Goal: Task Accomplishment & Management: Manage account settings

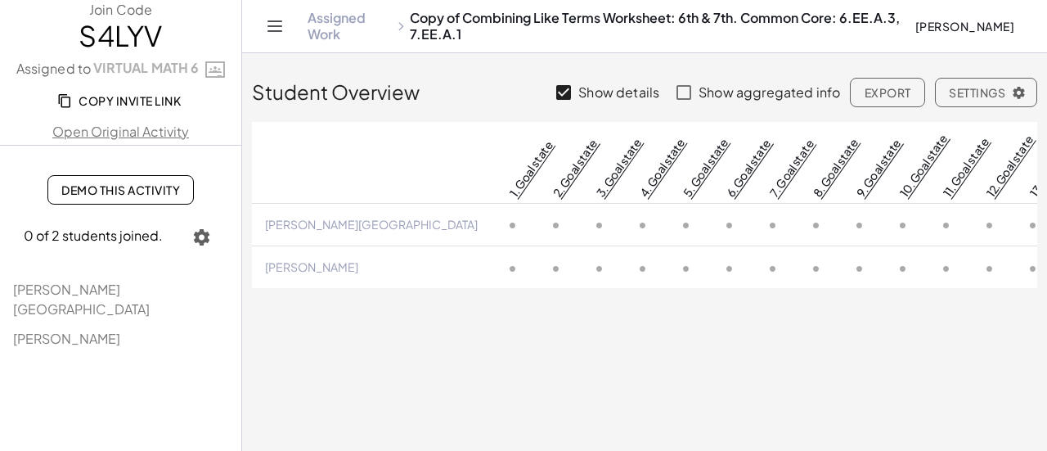
click at [276, 27] on icon "Toggle navigation" at bounding box center [275, 26] width 20 height 20
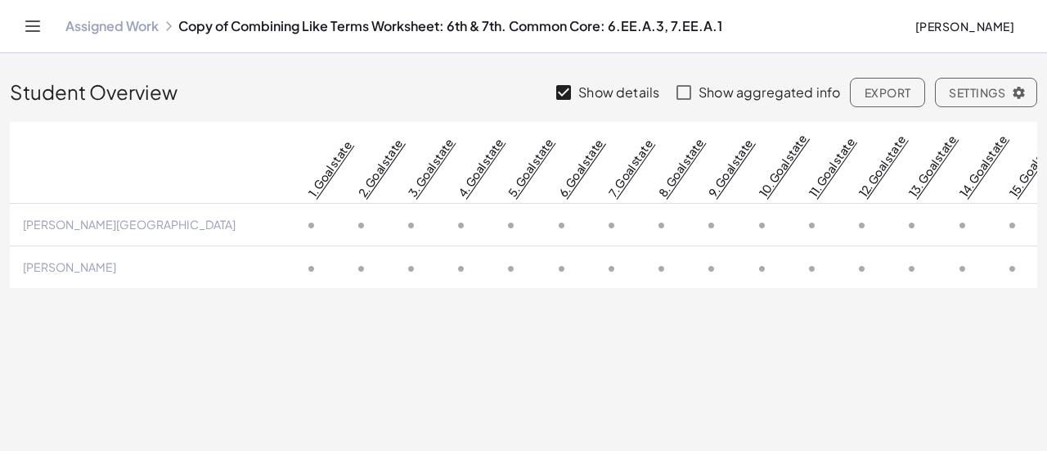
click at [36, 33] on icon "Toggle navigation" at bounding box center [33, 26] width 20 height 20
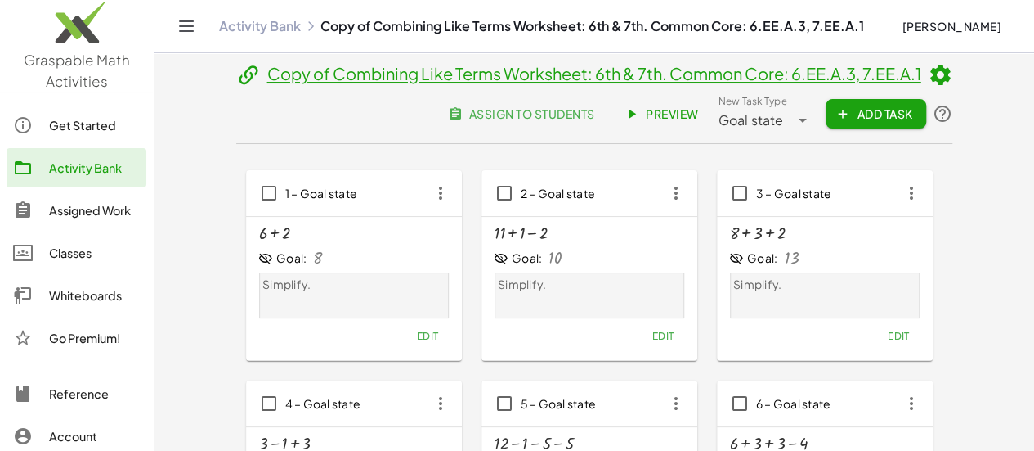
click at [282, 26] on link "Activity Bank" at bounding box center [260, 26] width 82 height 16
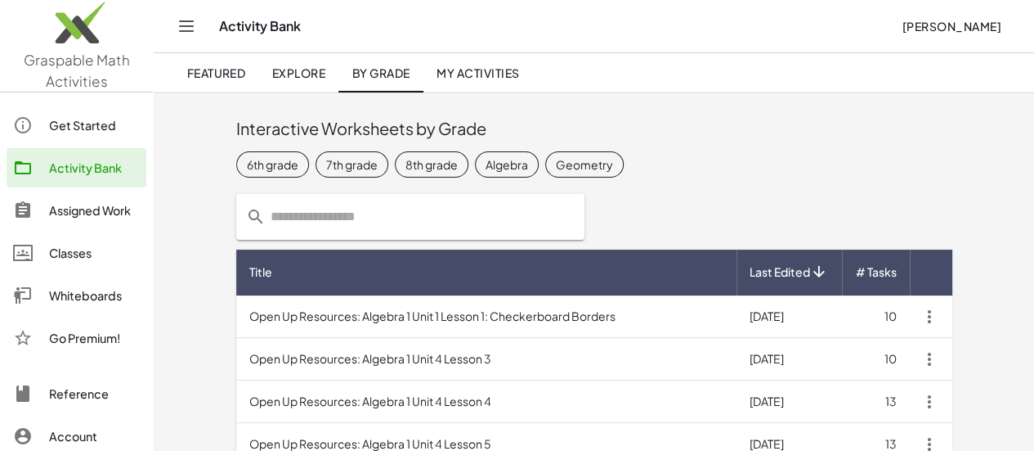
click at [464, 76] on span "My Activities" at bounding box center [478, 72] width 83 height 15
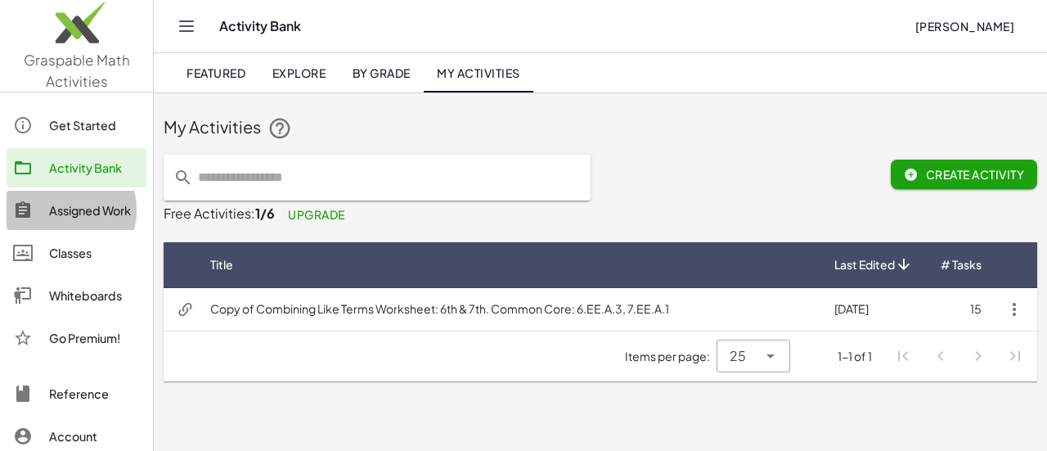
click at [67, 213] on div "Assigned Work" at bounding box center [94, 210] width 91 height 20
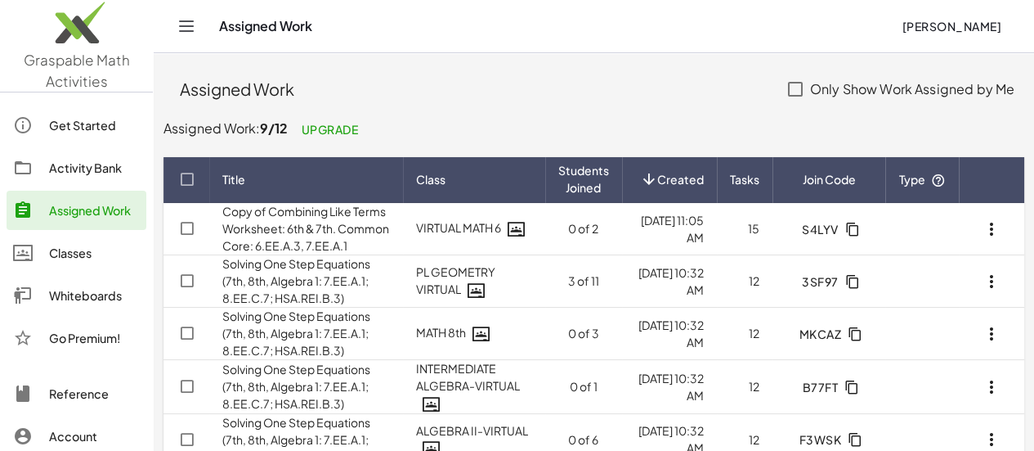
scroll to position [82, 0]
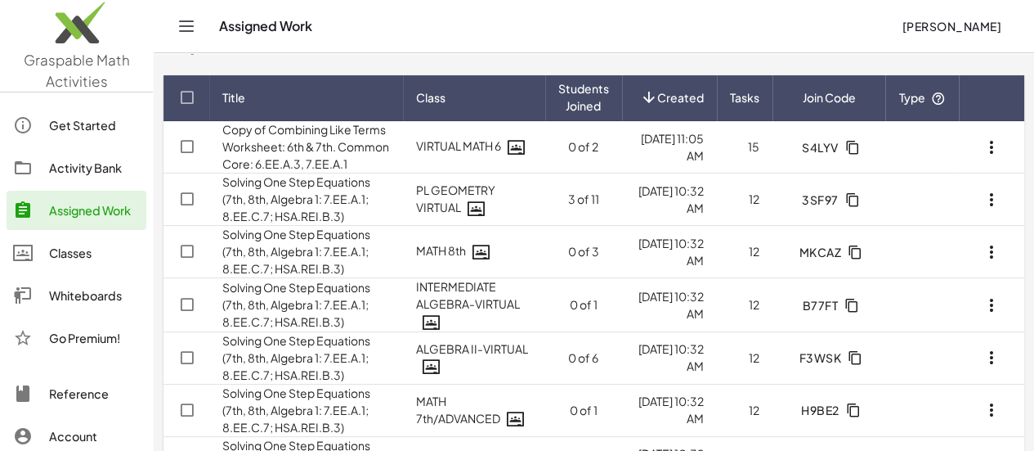
click at [988, 209] on icon "button" at bounding box center [992, 200] width 20 height 20
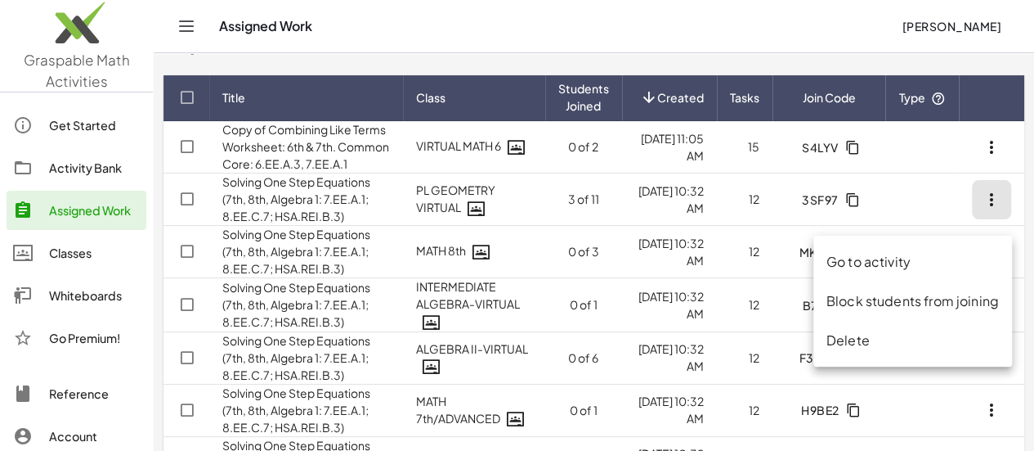
click at [891, 262] on div "Go to activity" at bounding box center [913, 262] width 173 height 20
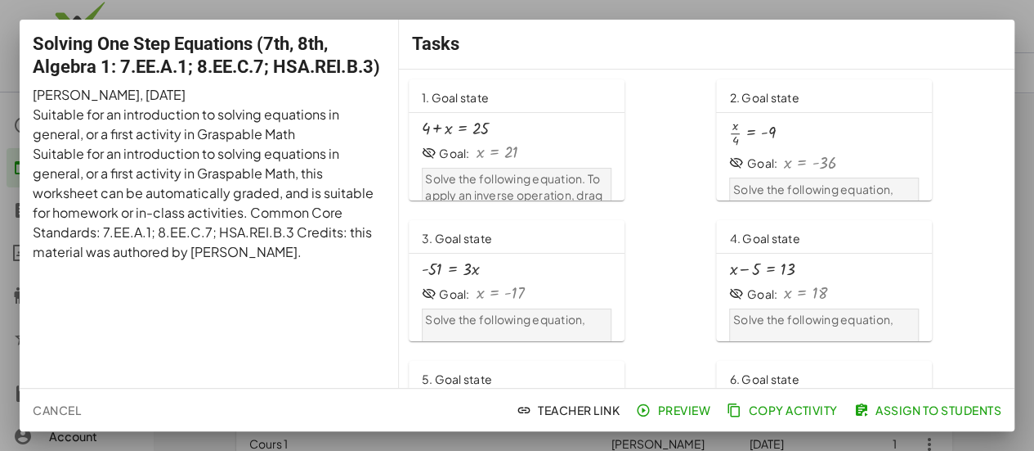
scroll to position [82, 0]
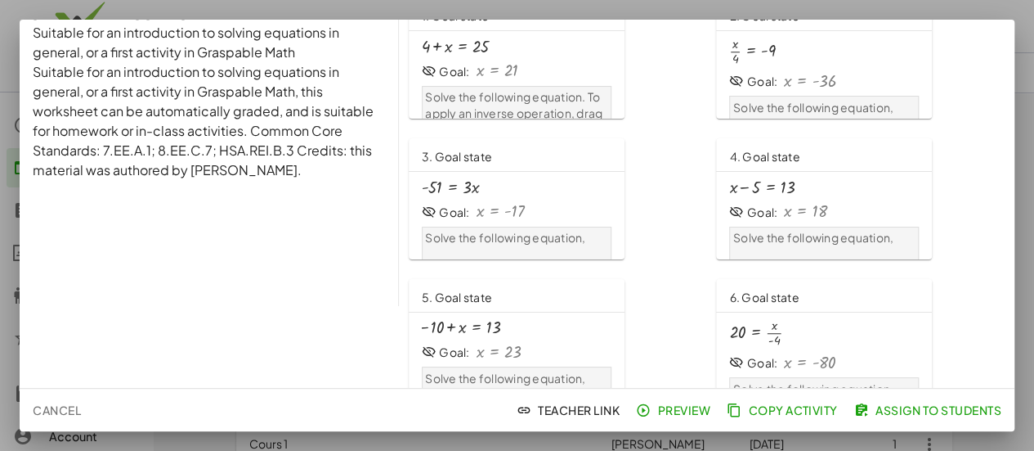
click at [958, 9] on div at bounding box center [517, 225] width 1034 height 451
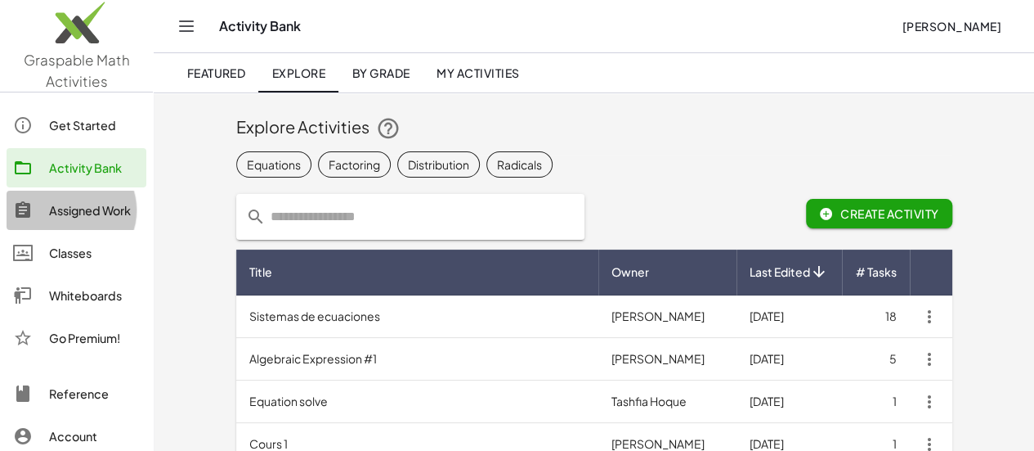
click at [51, 218] on div "Assigned Work" at bounding box center [94, 210] width 91 height 20
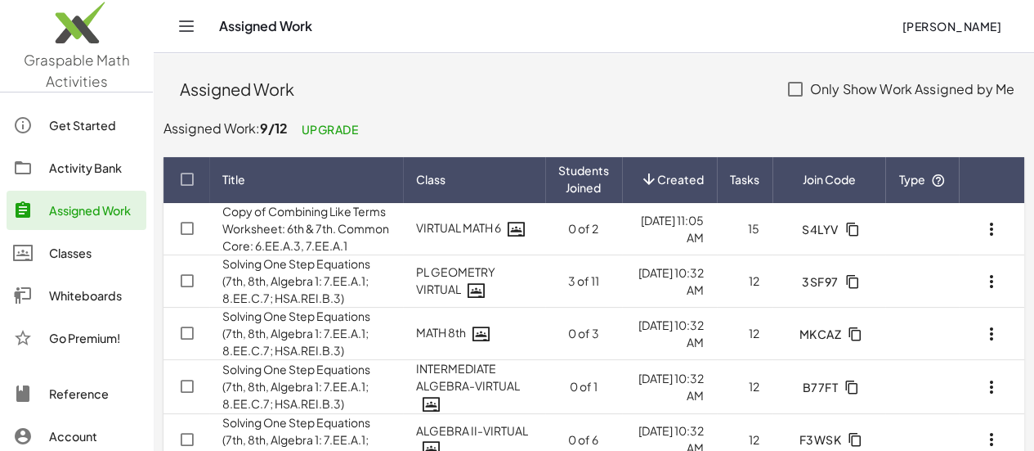
click at [306, 299] on link "Solving One Step Equations (7th, 8th, Algebra 1: 7.EE.A.1; 8.EE.C.7; HSA.REI.B.…" at bounding box center [296, 280] width 148 height 49
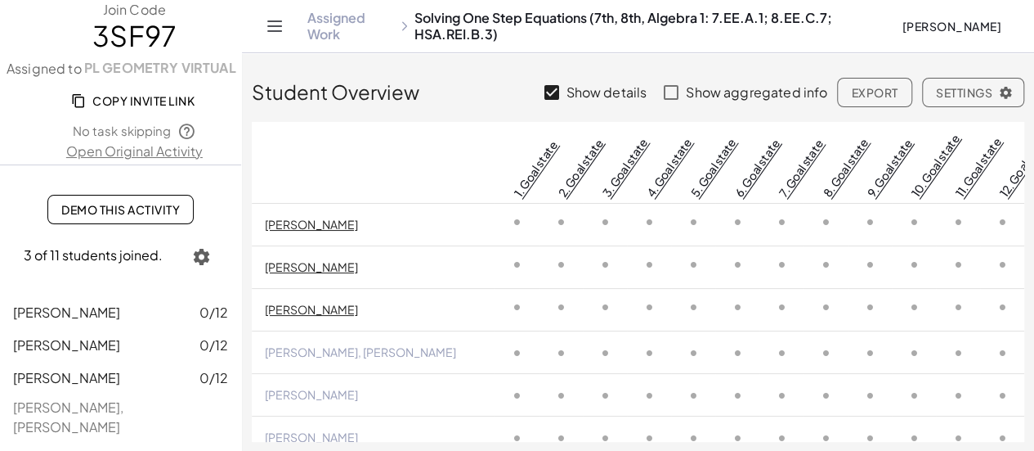
click at [137, 98] on span "Copy Invite Link" at bounding box center [134, 100] width 120 height 15
click at [326, 312] on link "[PERSON_NAME]" at bounding box center [311, 309] width 93 height 15
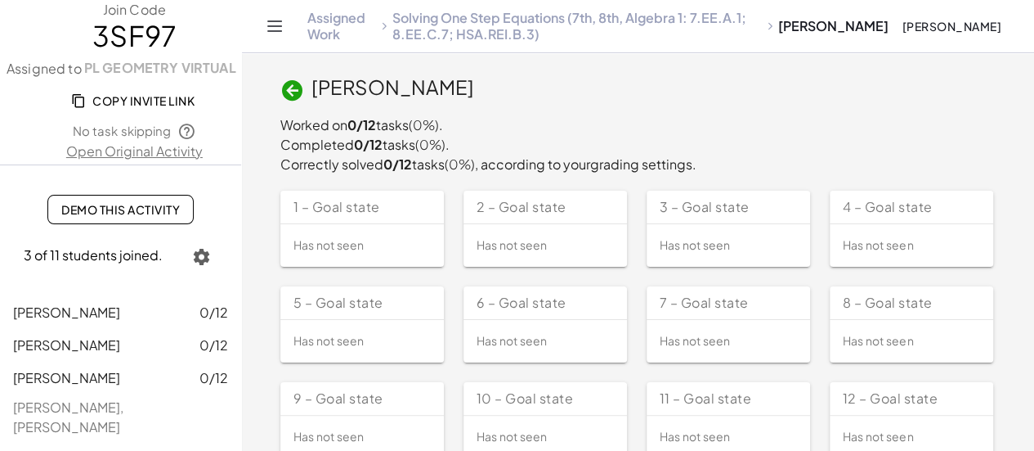
click at [280, 92] on icon at bounding box center [292, 90] width 25 height 25
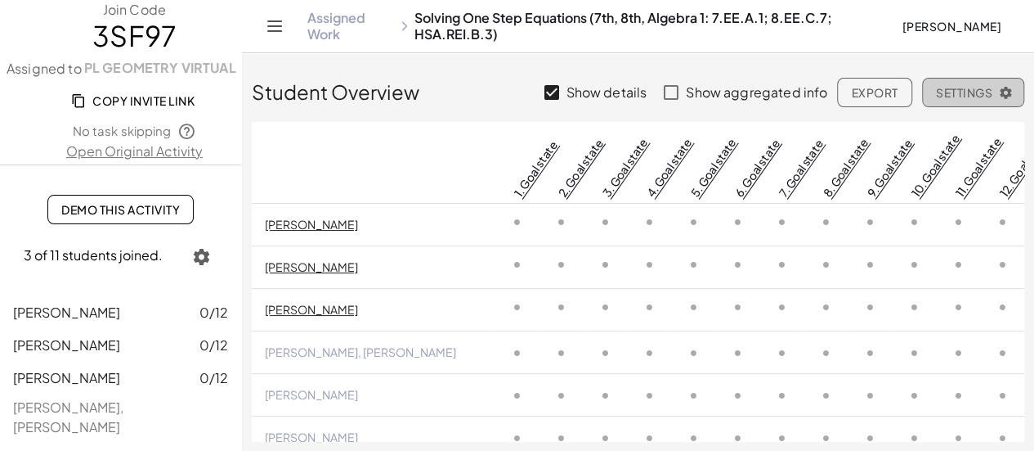
click at [955, 89] on span "Settings" at bounding box center [973, 92] width 74 height 15
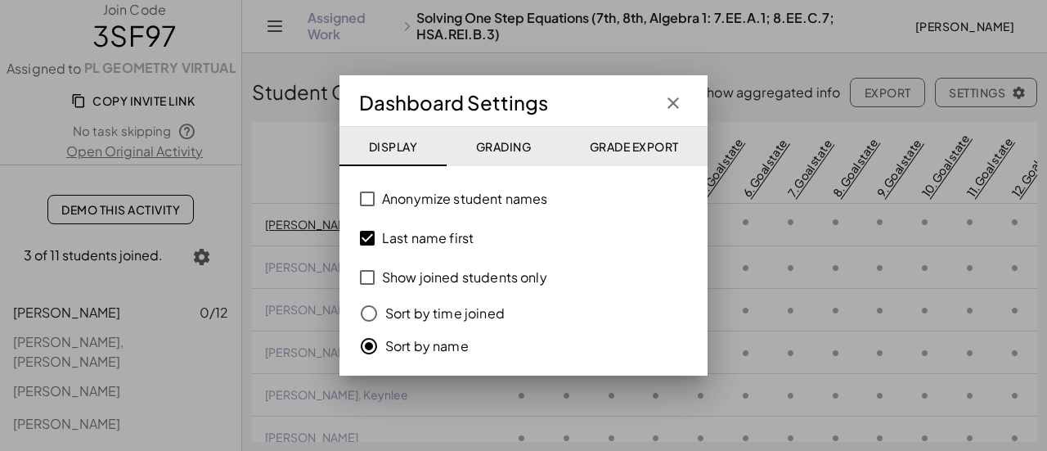
click at [679, 101] on icon "button" at bounding box center [673, 103] width 20 height 20
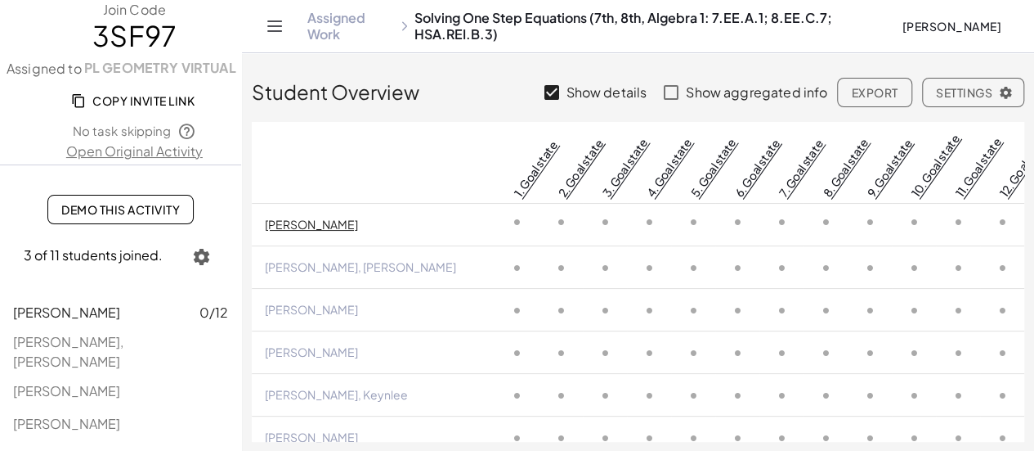
click at [198, 258] on icon "button" at bounding box center [202, 257] width 20 height 20
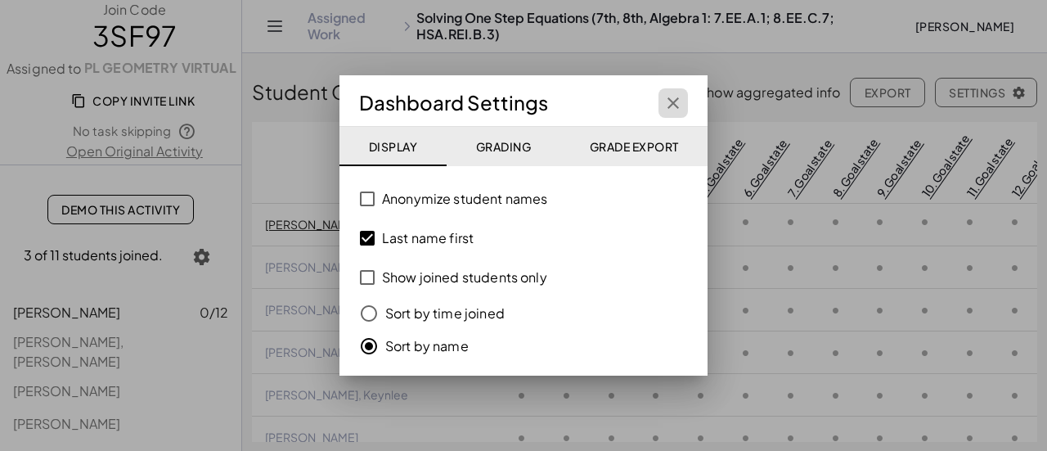
click at [676, 104] on icon "button" at bounding box center [673, 103] width 20 height 20
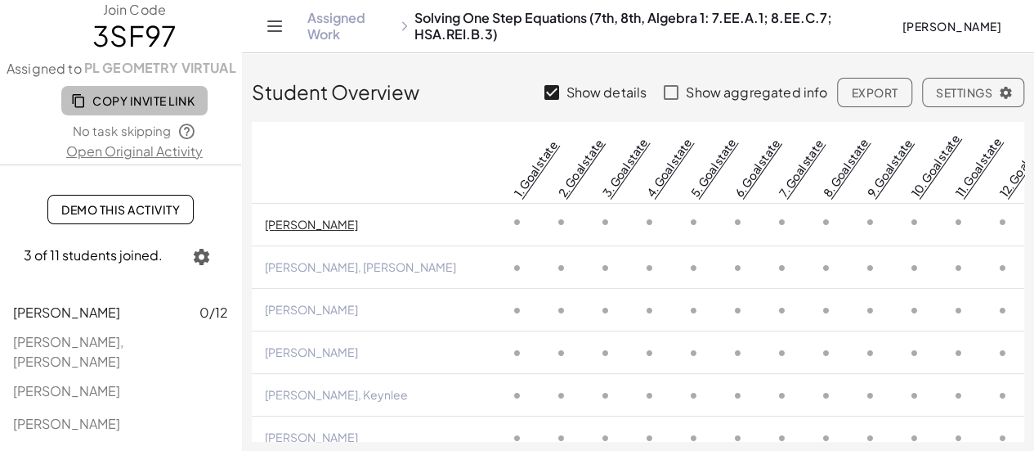
click at [120, 105] on span "Copy Invite Link" at bounding box center [134, 100] width 120 height 15
click at [983, 101] on button "Settings" at bounding box center [973, 92] width 102 height 29
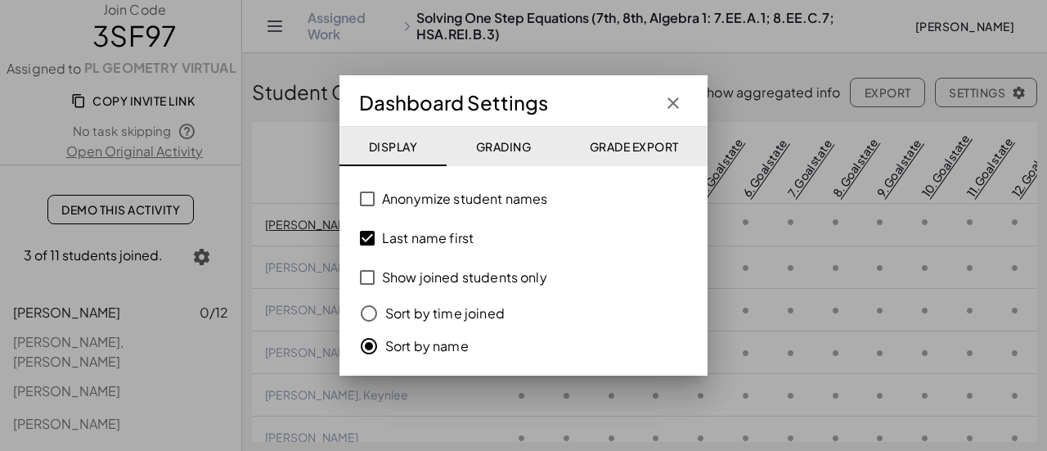
click at [679, 111] on icon "button" at bounding box center [673, 103] width 20 height 20
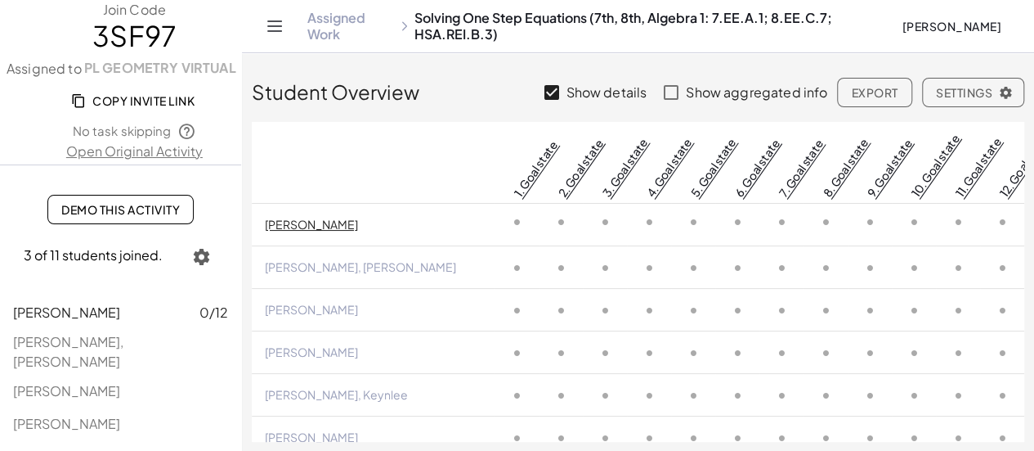
click at [280, 33] on icon "Toggle navigation" at bounding box center [275, 26] width 20 height 20
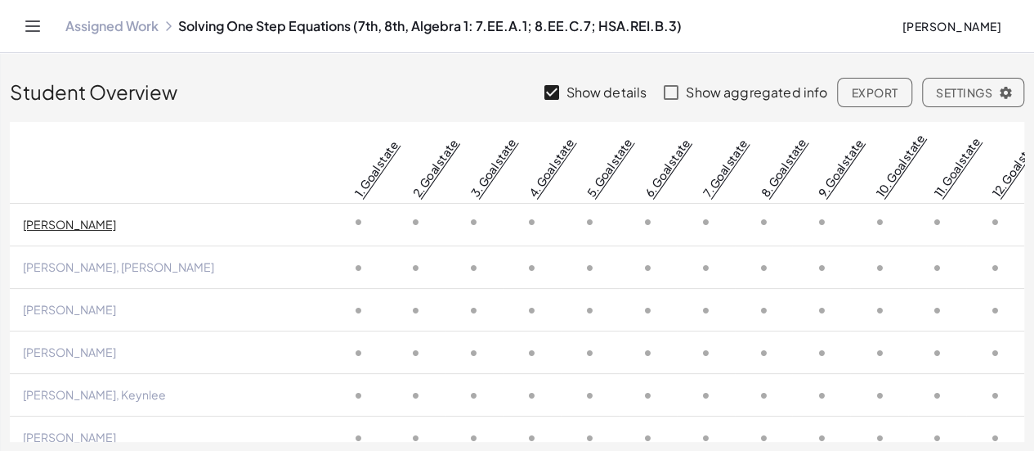
click at [955, 29] on span "[PERSON_NAME]" at bounding box center [952, 26] width 100 height 15
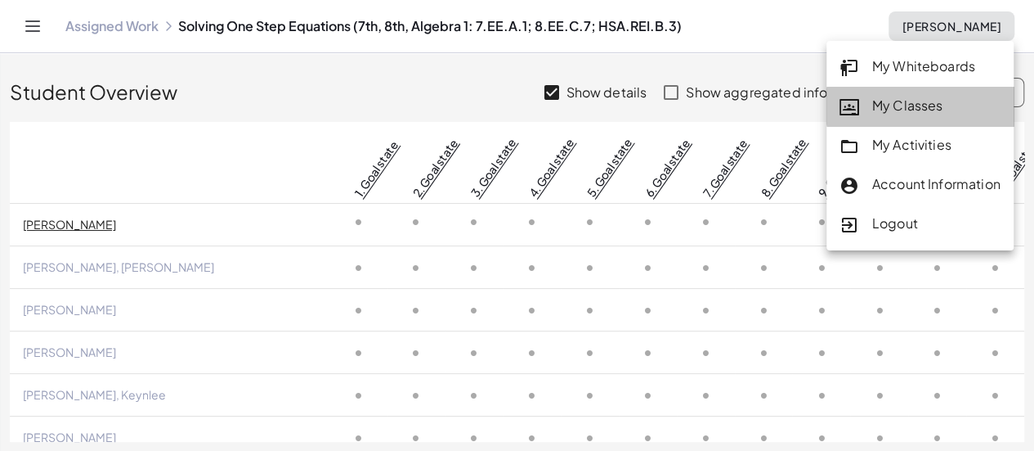
click at [906, 104] on div "My Classes" at bounding box center [920, 106] width 161 height 21
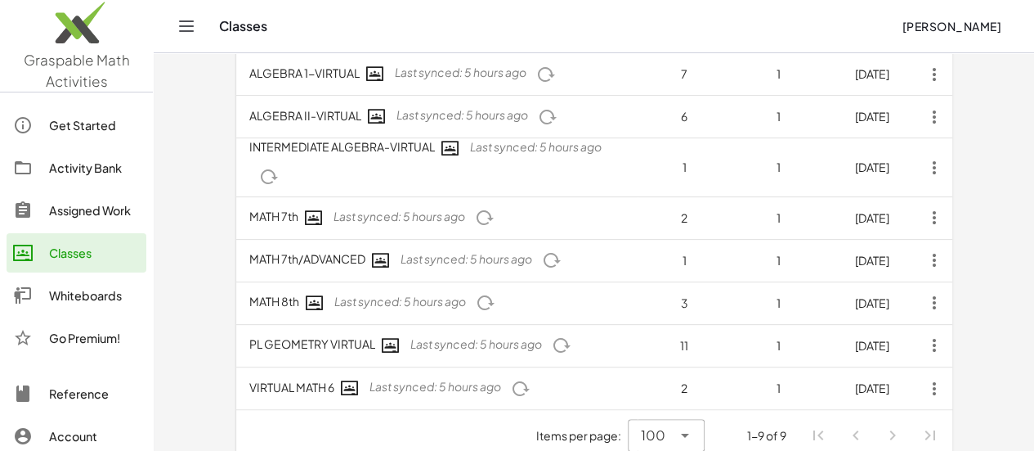
scroll to position [186, 0]
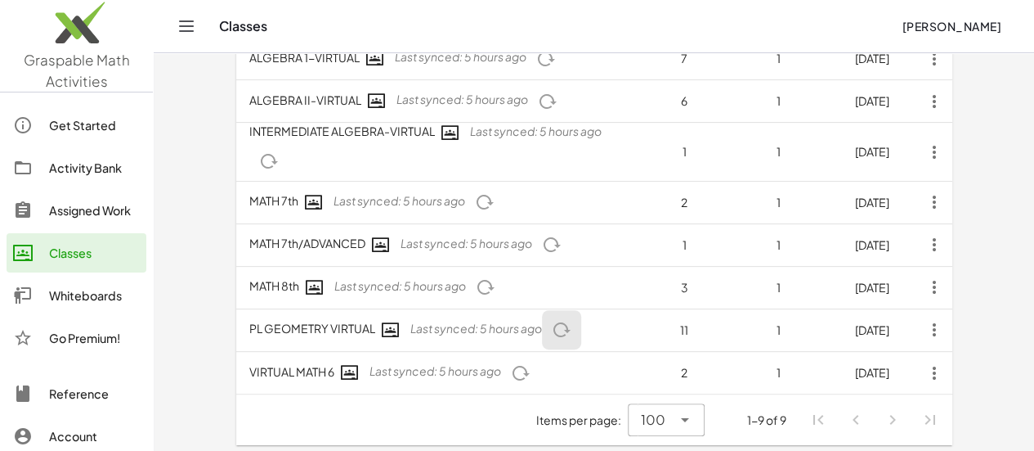
click at [552, 320] on icon "button" at bounding box center [562, 330] width 20 height 20
click at [554, 315] on td "PL GEOMETRY VIRTUAL Last synced: 5 hours ago" at bounding box center [436, 329] width 401 height 43
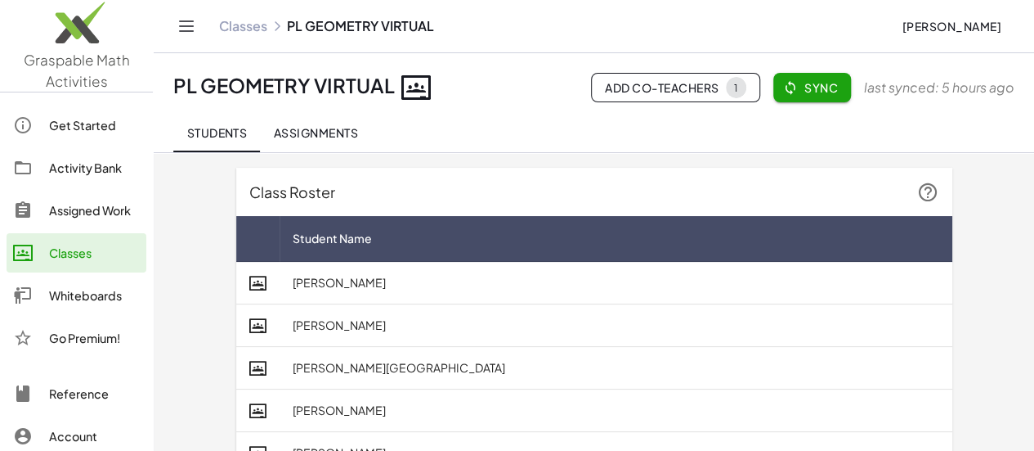
click at [340, 133] on span "Assignments" at bounding box center [315, 132] width 85 height 15
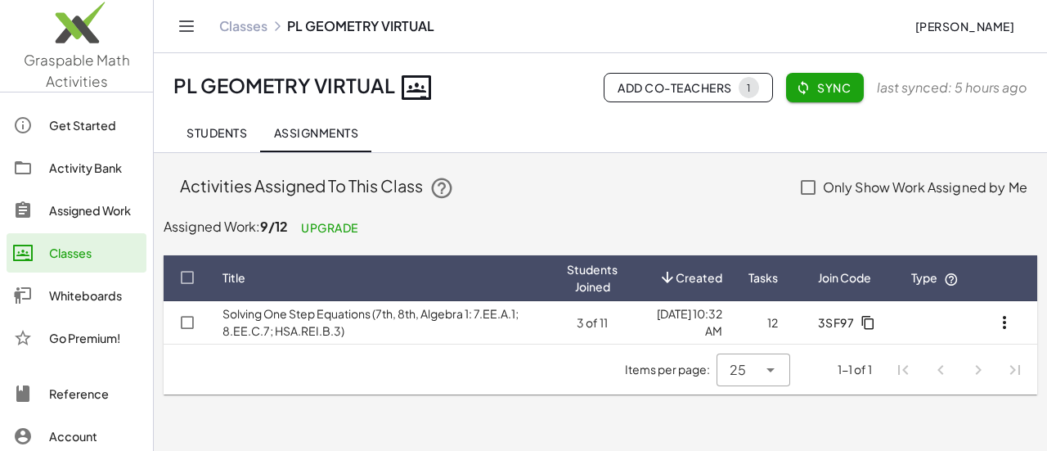
click at [425, 310] on link "Solving One Step Equations (7th, 8th, Algebra 1: 7.EE.A.1; 8.EE.C.7; HSA.REI.B.…" at bounding box center [370, 322] width 296 height 32
click at [253, 21] on link "Classes" at bounding box center [243, 26] width 48 height 16
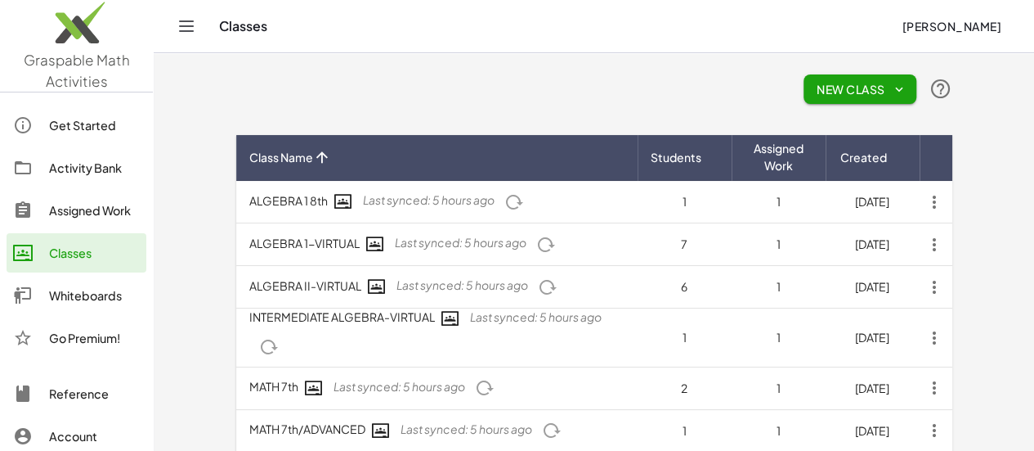
click at [949, 207] on icon "button" at bounding box center [934, 201] width 29 height 29
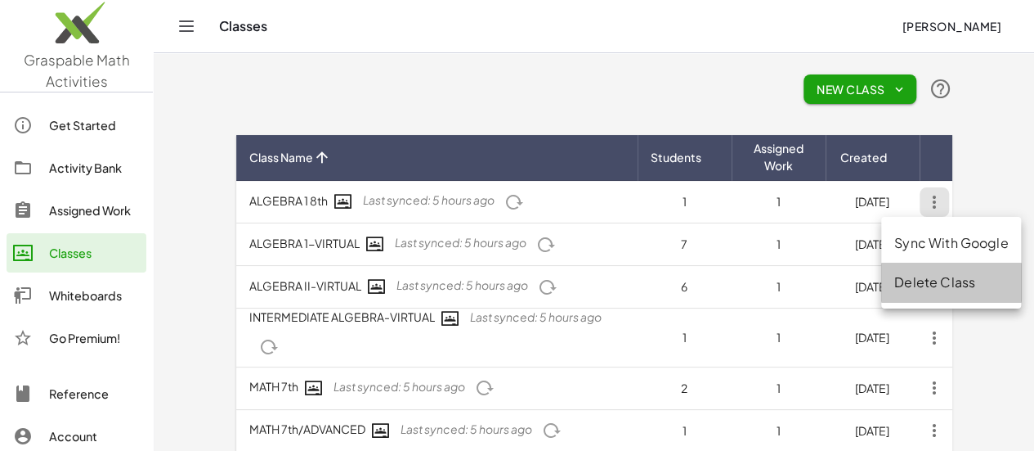
click at [958, 276] on div "Delete Class" at bounding box center [951, 282] width 114 height 20
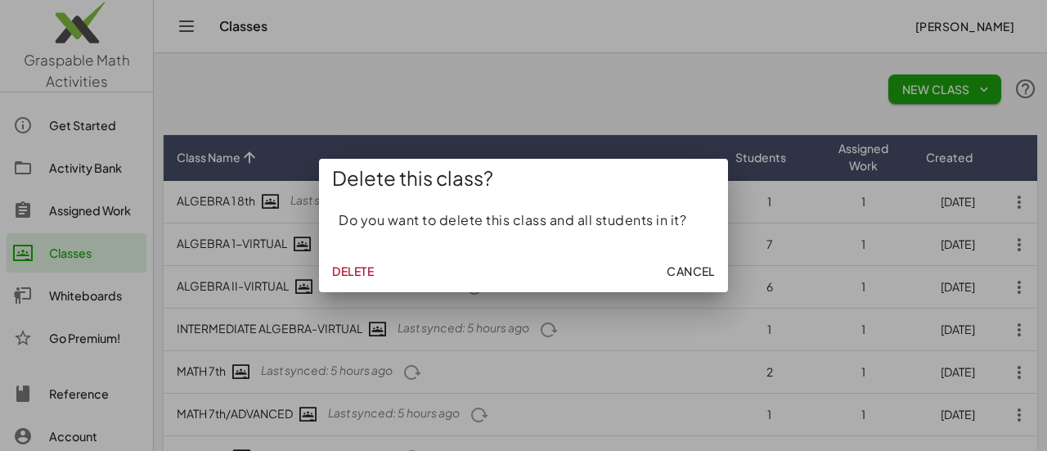
click at [348, 274] on span "Delete" at bounding box center [353, 270] width 42 height 15
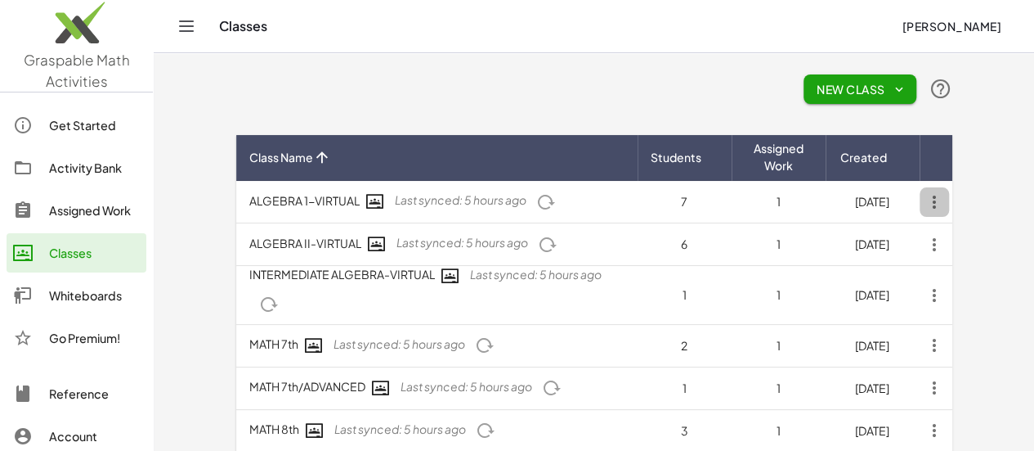
click at [949, 204] on icon "button" at bounding box center [934, 201] width 29 height 29
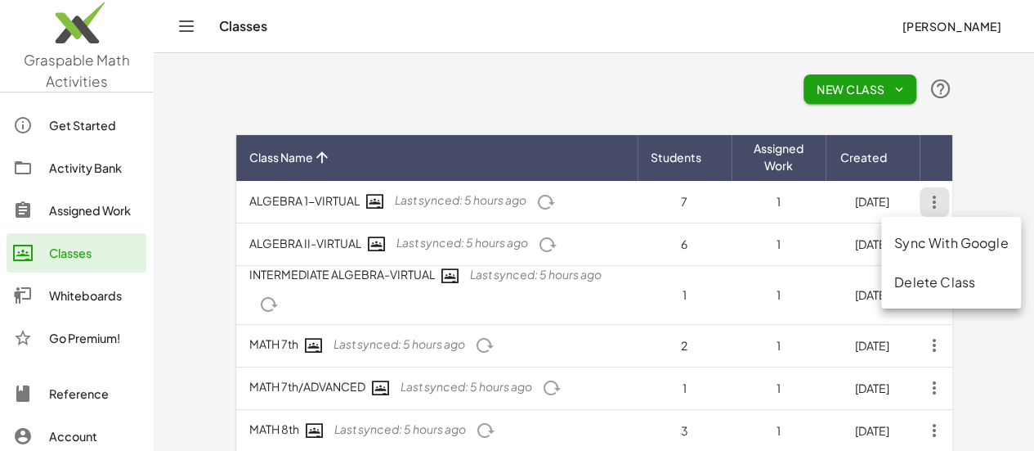
click at [946, 277] on div "Delete Class" at bounding box center [951, 282] width 114 height 20
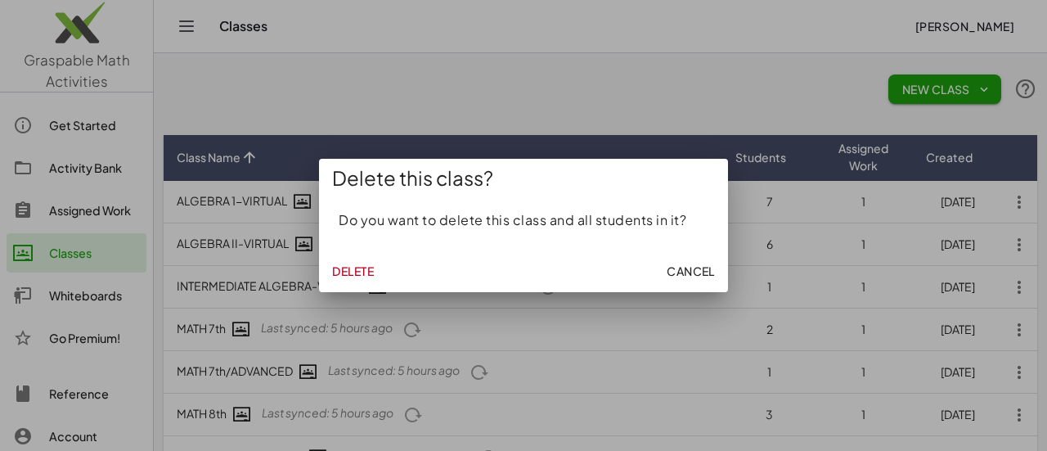
click at [334, 271] on span "Delete" at bounding box center [353, 270] width 42 height 15
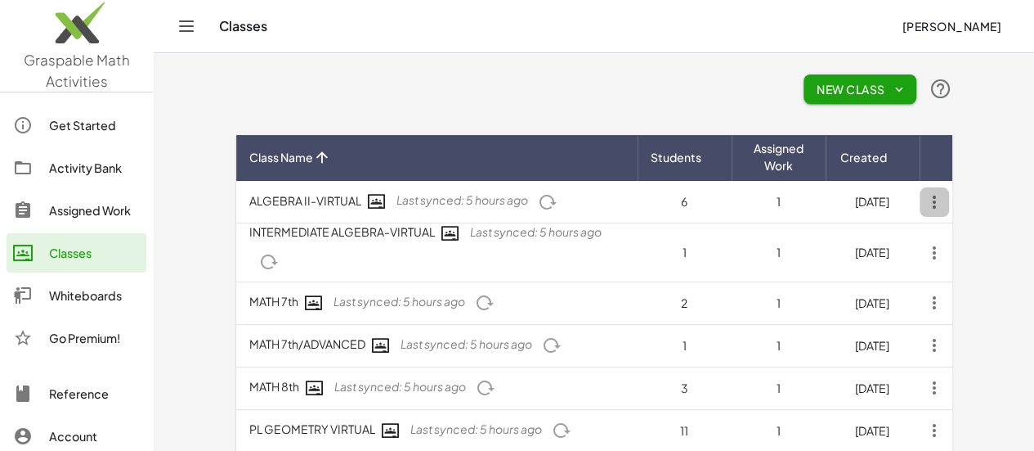
click at [949, 203] on icon "button" at bounding box center [934, 201] width 29 height 29
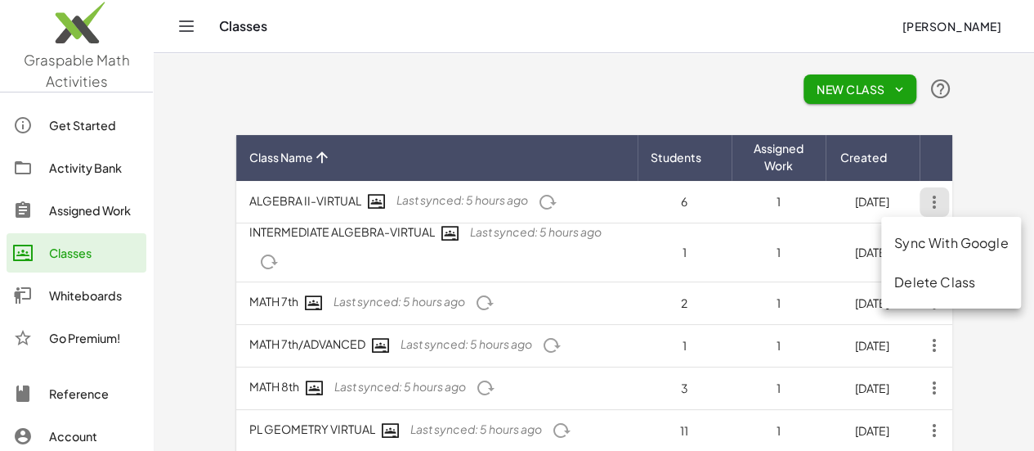
click at [944, 282] on div "Delete Class" at bounding box center [951, 282] width 114 height 20
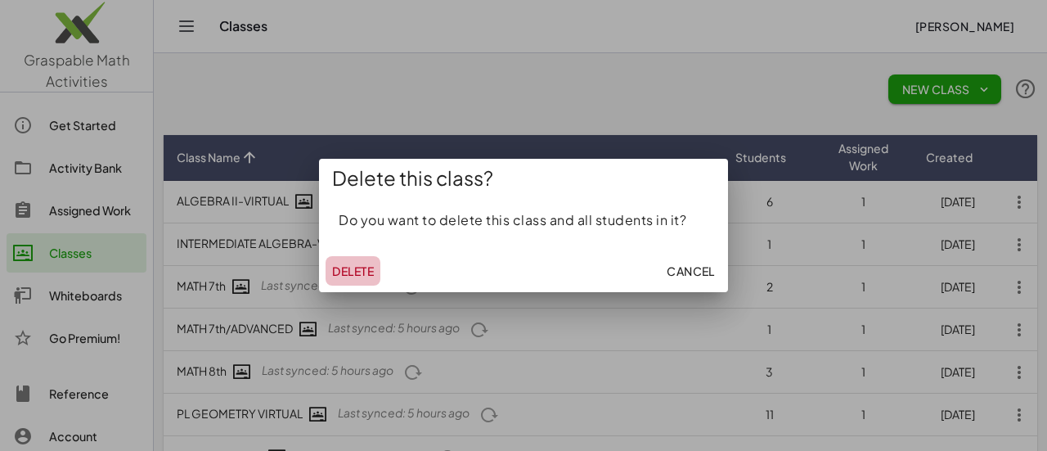
click at [356, 270] on span "Delete" at bounding box center [353, 270] width 42 height 15
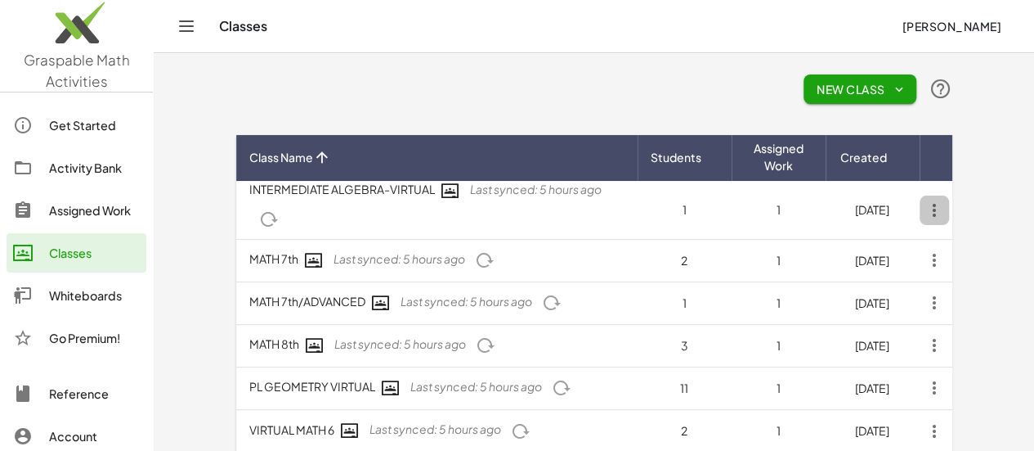
click at [949, 203] on icon "button" at bounding box center [934, 209] width 29 height 29
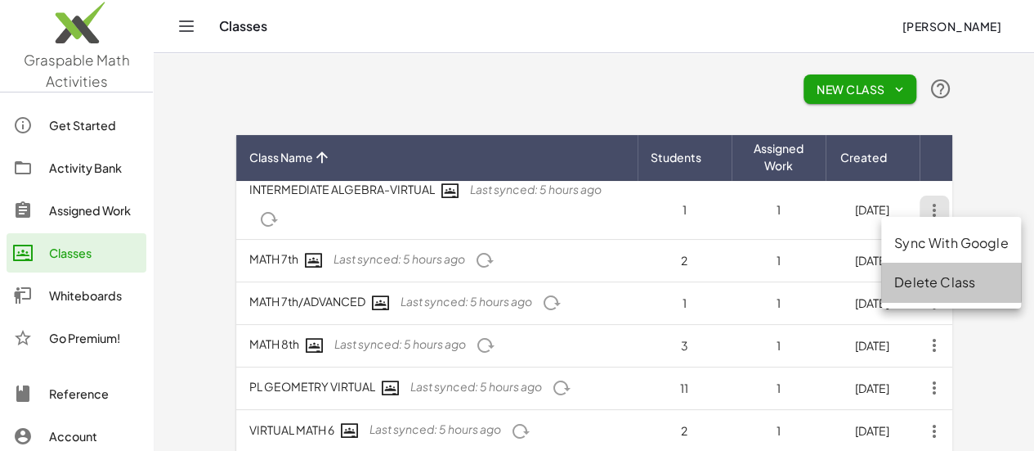
click at [919, 287] on div "Delete Class" at bounding box center [951, 282] width 114 height 20
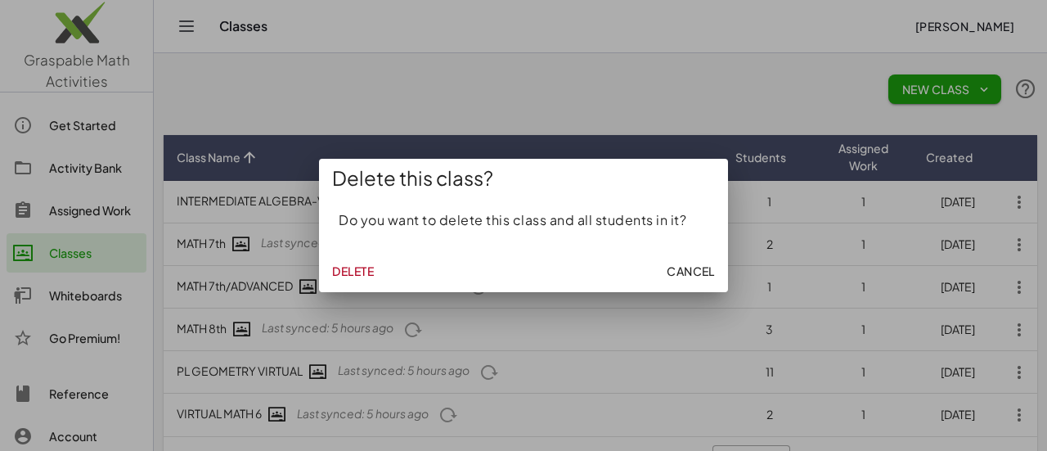
click at [341, 274] on span "Delete" at bounding box center [353, 270] width 42 height 15
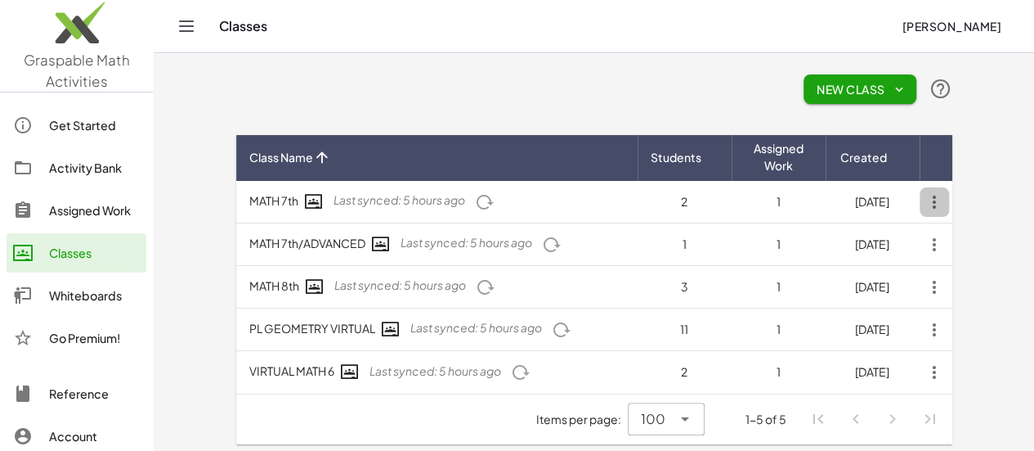
click at [949, 205] on icon "button" at bounding box center [934, 201] width 29 height 29
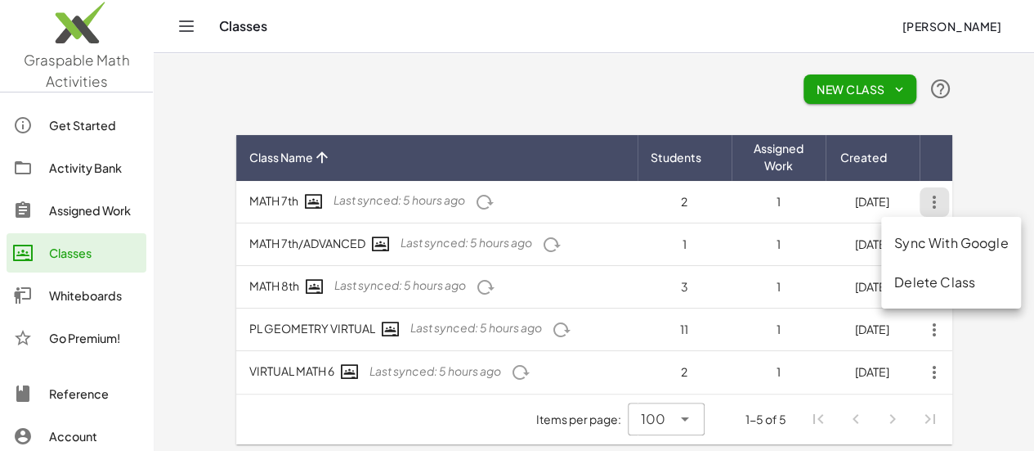
click at [925, 283] on div "Delete Class" at bounding box center [951, 282] width 114 height 20
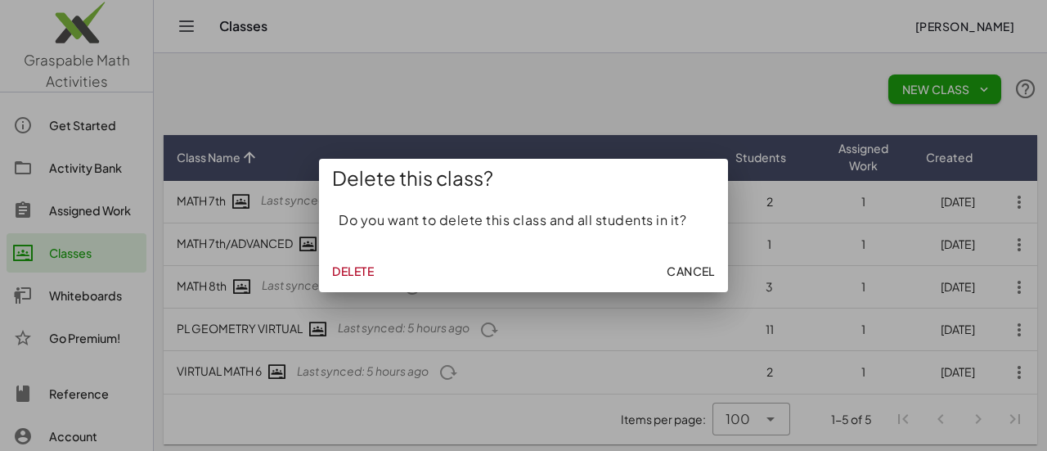
click at [348, 273] on span "Delete" at bounding box center [353, 270] width 42 height 15
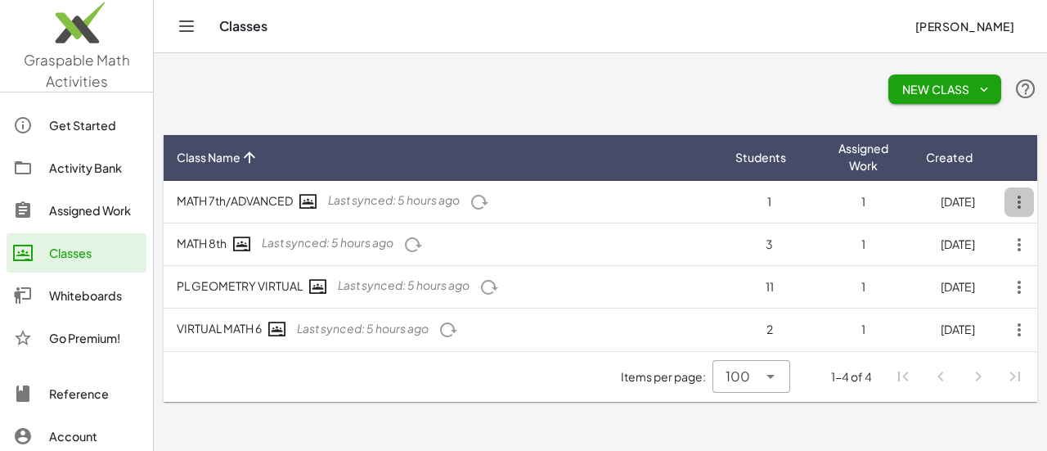
click at [1011, 213] on icon "button" at bounding box center [1018, 201] width 29 height 29
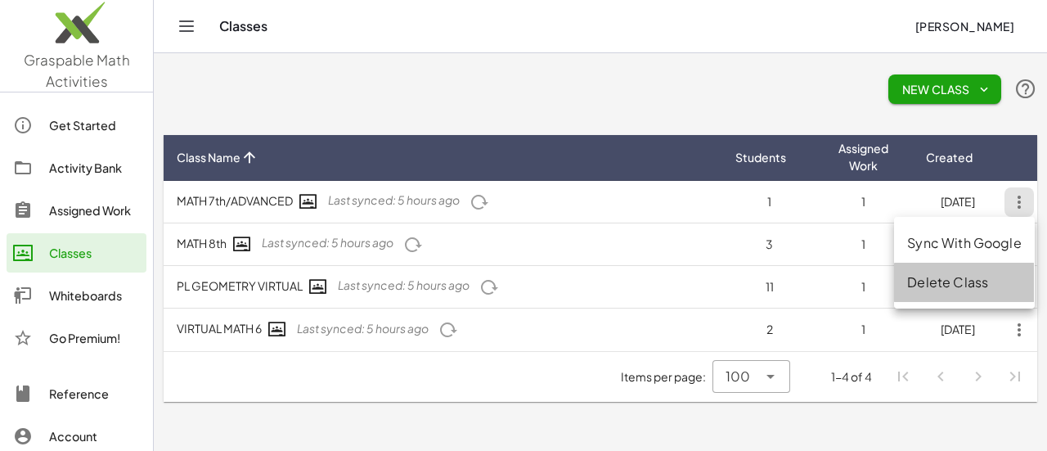
click at [947, 276] on div "Delete Class" at bounding box center [964, 282] width 114 height 20
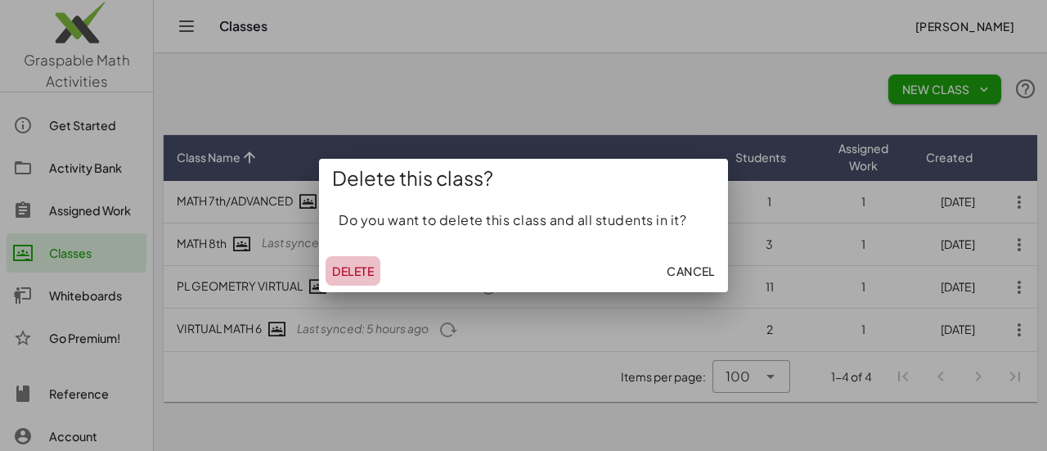
click at [374, 272] on span "Delete" at bounding box center [353, 270] width 42 height 15
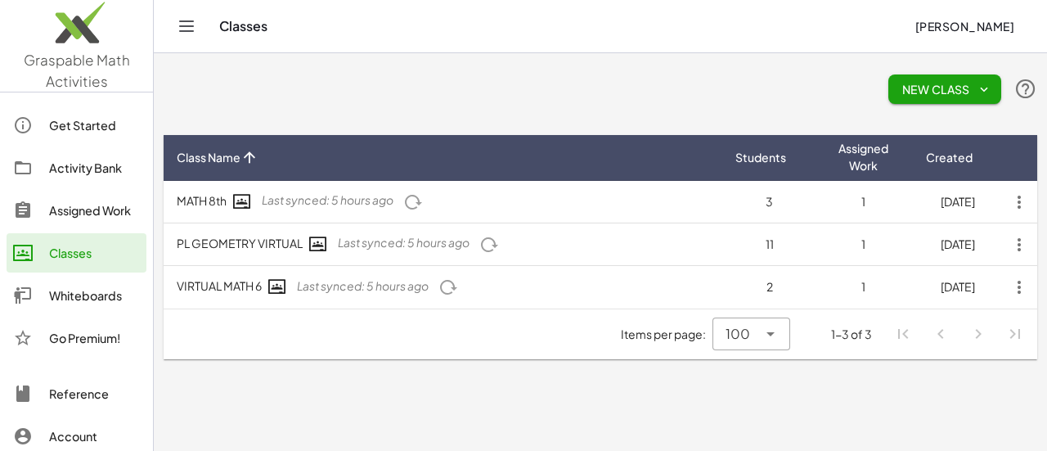
click at [1026, 200] on icon "button" at bounding box center [1018, 201] width 29 height 29
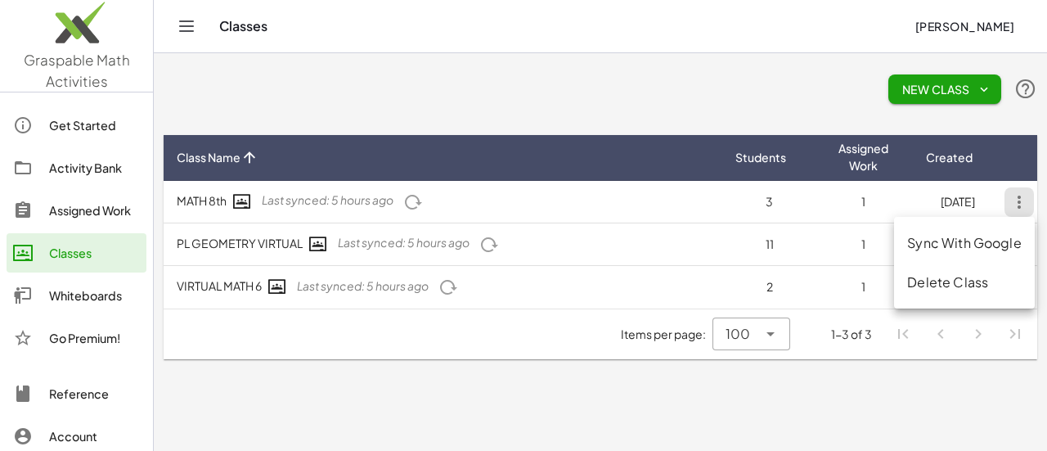
click at [953, 282] on div "Delete Class" at bounding box center [964, 282] width 114 height 20
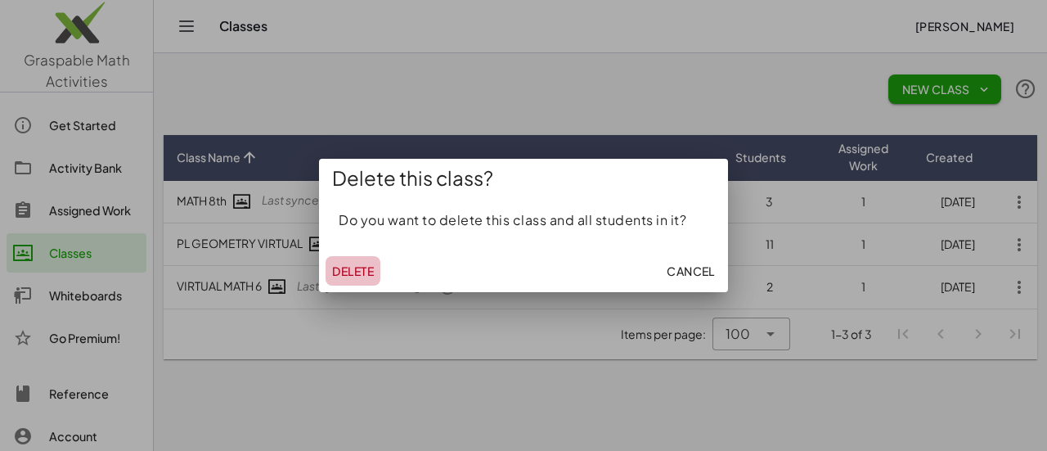
click at [360, 276] on span "Delete" at bounding box center [353, 270] width 42 height 15
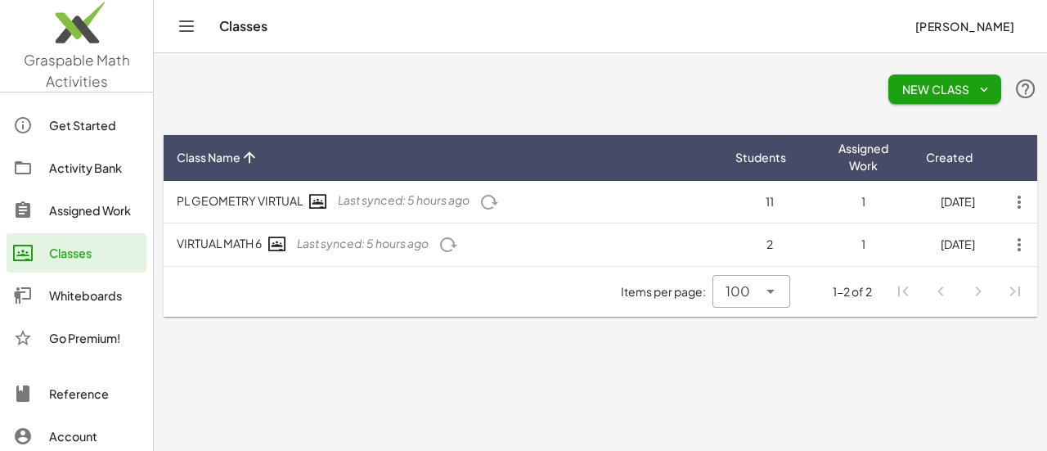
click at [1019, 201] on icon "button" at bounding box center [1018, 201] width 29 height 29
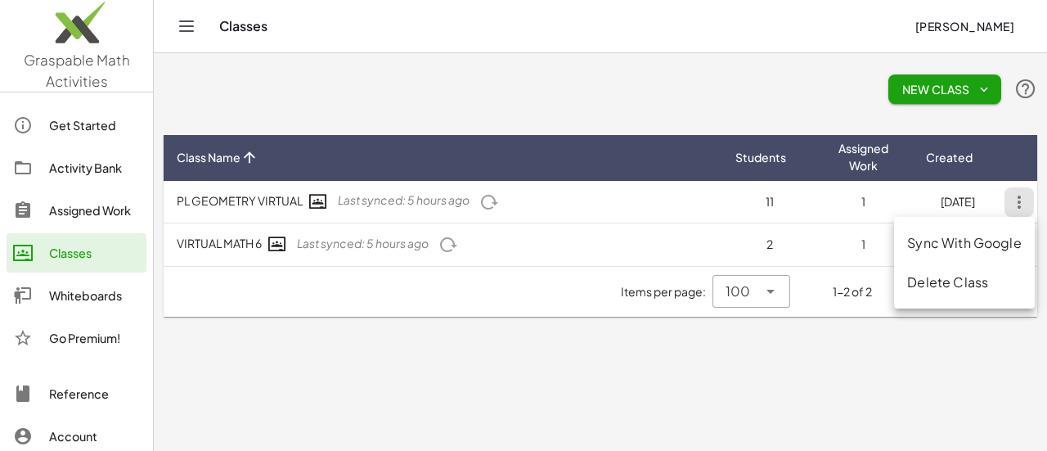
click at [937, 287] on div "Delete Class" at bounding box center [964, 282] width 114 height 20
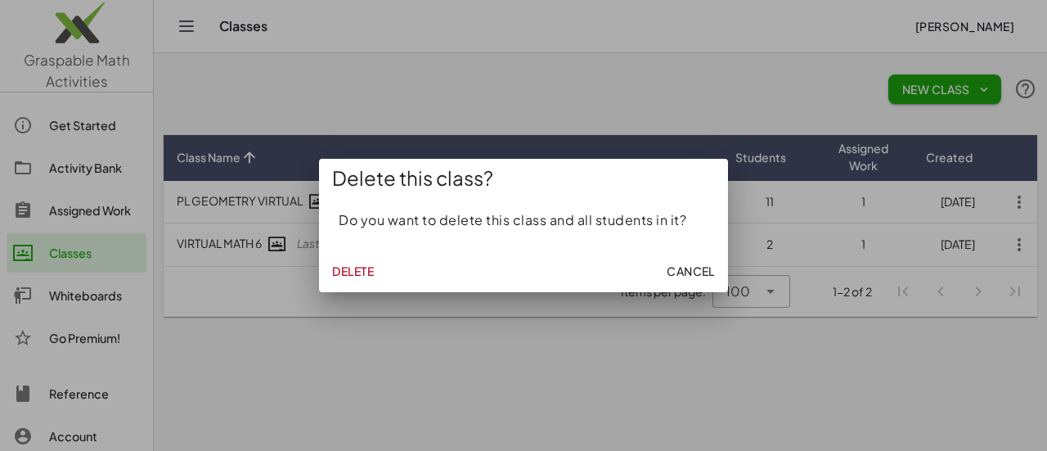
click at [332, 272] on span "Delete" at bounding box center [353, 270] width 42 height 15
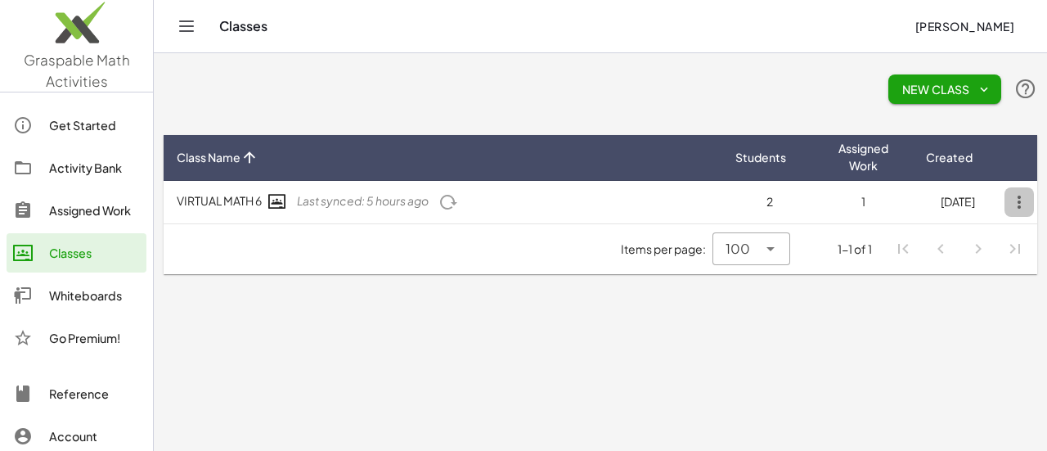
click at [1015, 200] on icon "button" at bounding box center [1018, 201] width 29 height 29
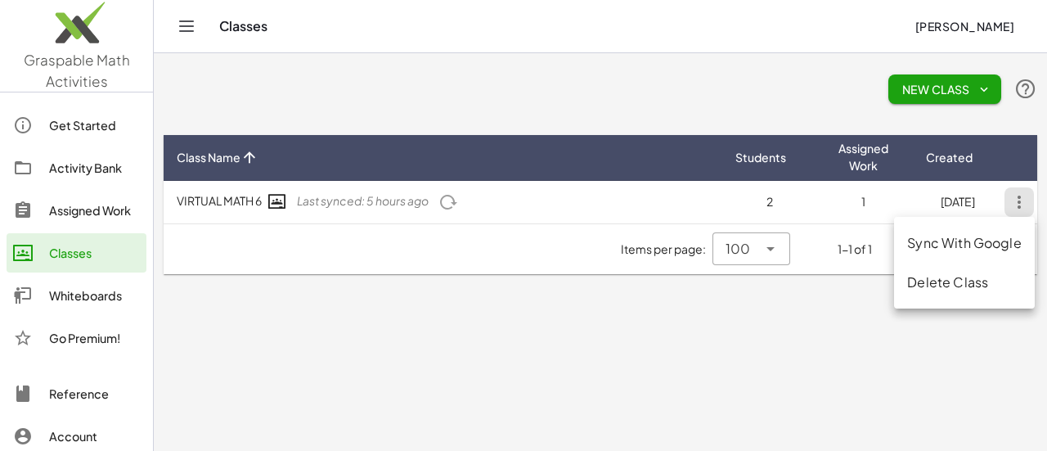
click at [943, 279] on div "Delete Class" at bounding box center [964, 282] width 114 height 20
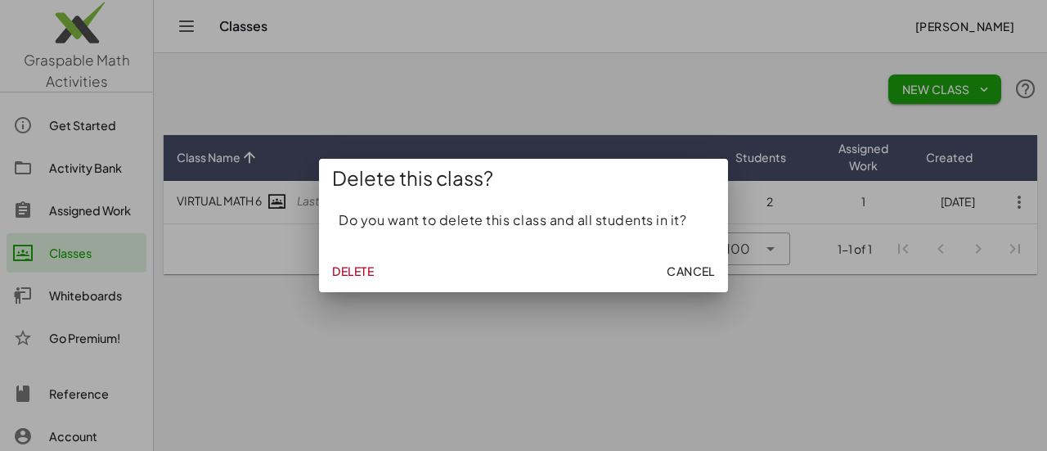
click at [379, 271] on button "Delete" at bounding box center [352, 270] width 55 height 29
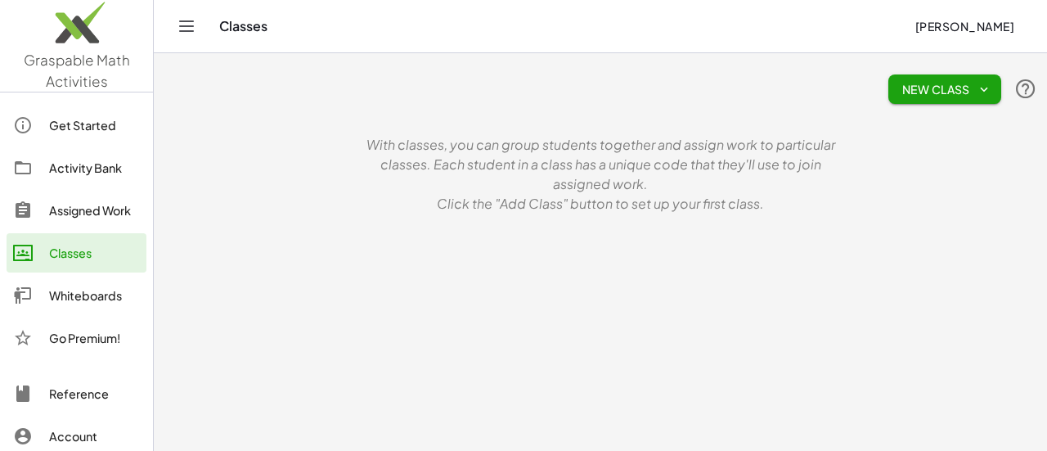
click at [939, 87] on span "New Class" at bounding box center [944, 89] width 87 height 15
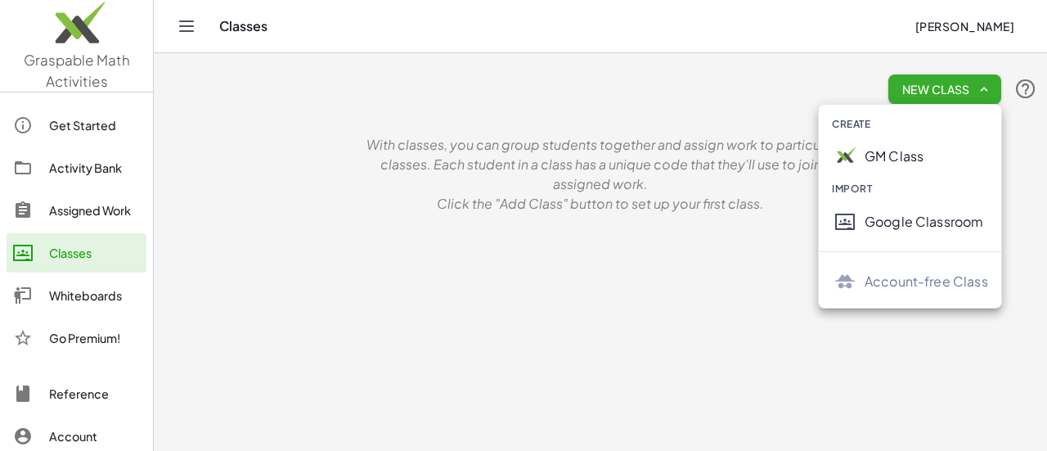
click at [890, 225] on div "Google Classroom" at bounding box center [925, 222] width 123 height 20
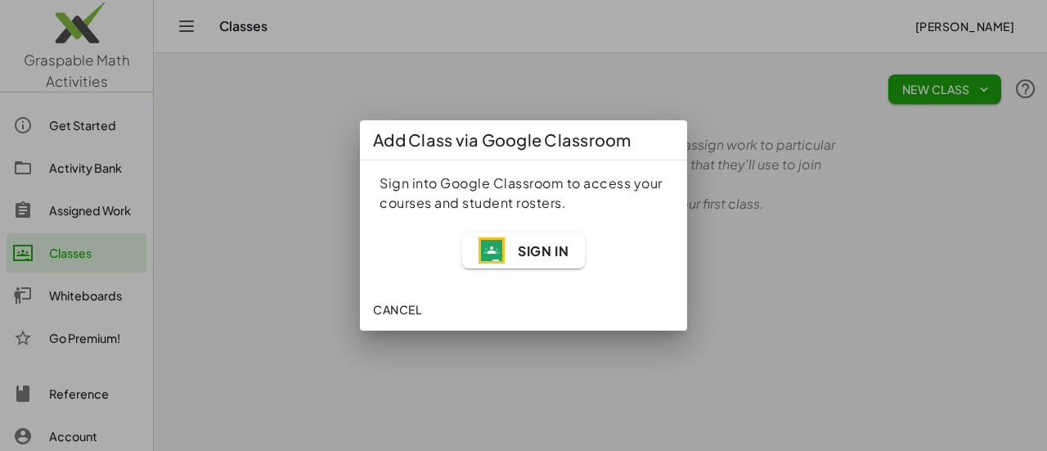
click at [528, 254] on span "Sign In" at bounding box center [543, 250] width 51 height 17
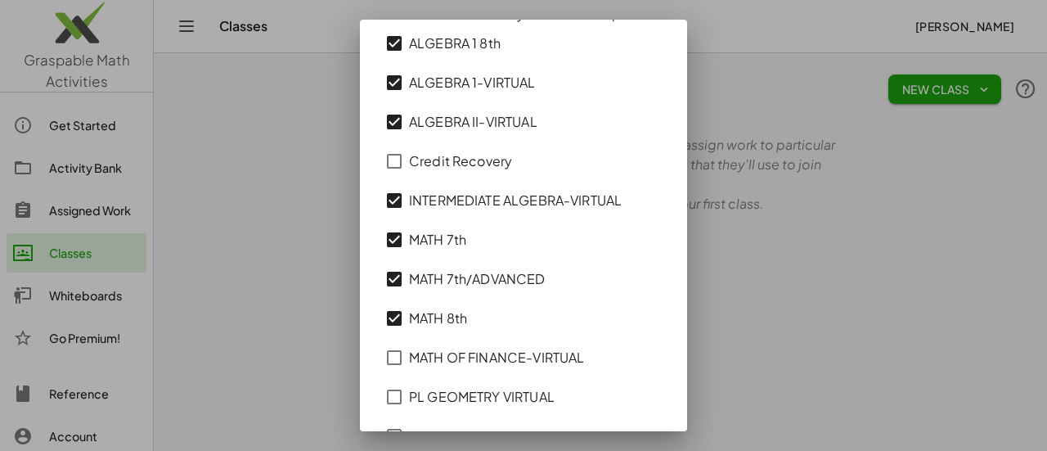
scroll to position [164, 0]
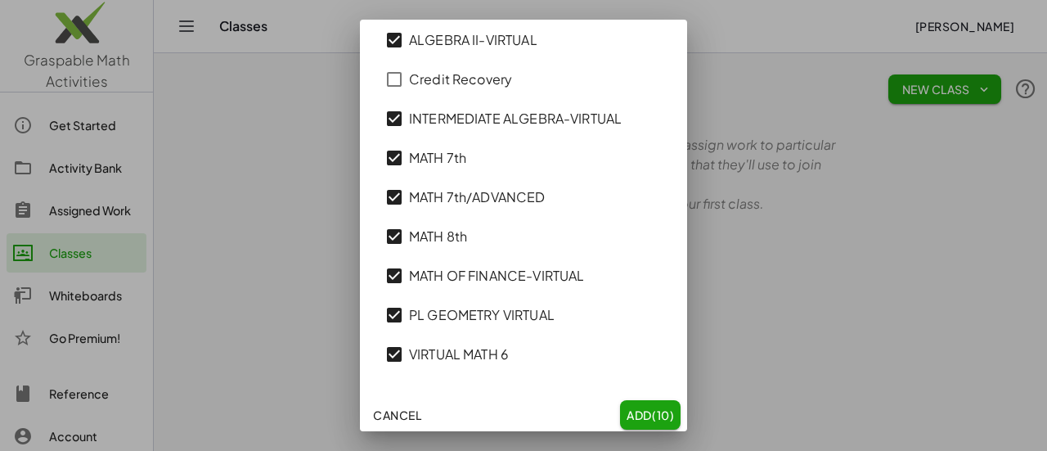
click at [626, 409] on span "Add (10)" at bounding box center [649, 414] width 47 height 15
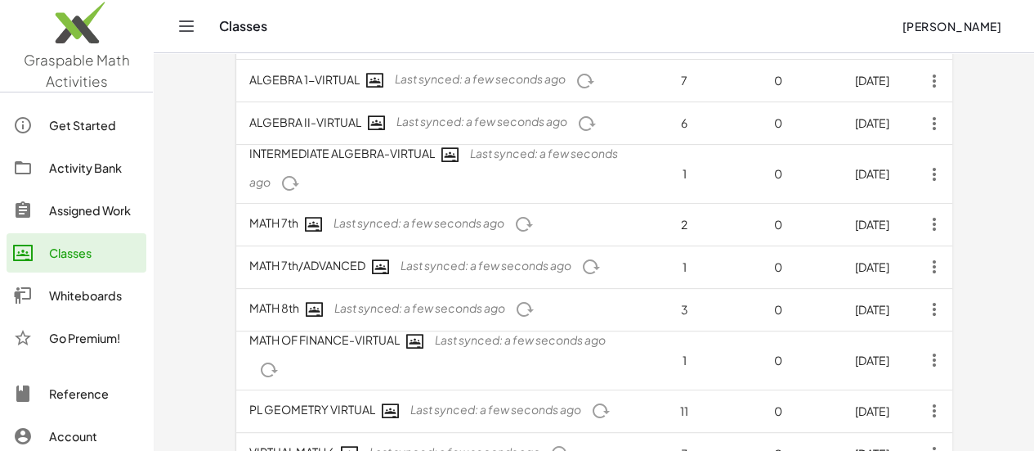
scroll to position [228, 0]
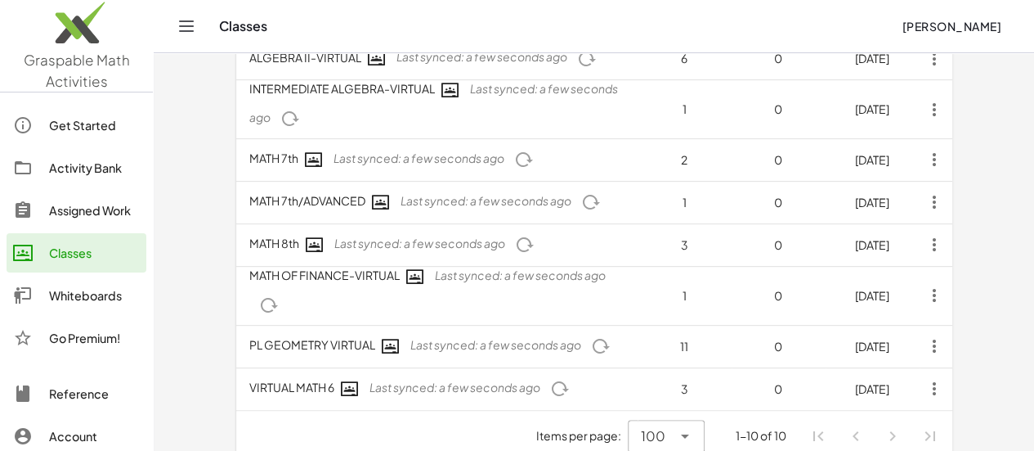
click at [244, 367] on td "VIRTUAL MATH 6 Last synced: a few seconds ago" at bounding box center [436, 388] width 401 height 43
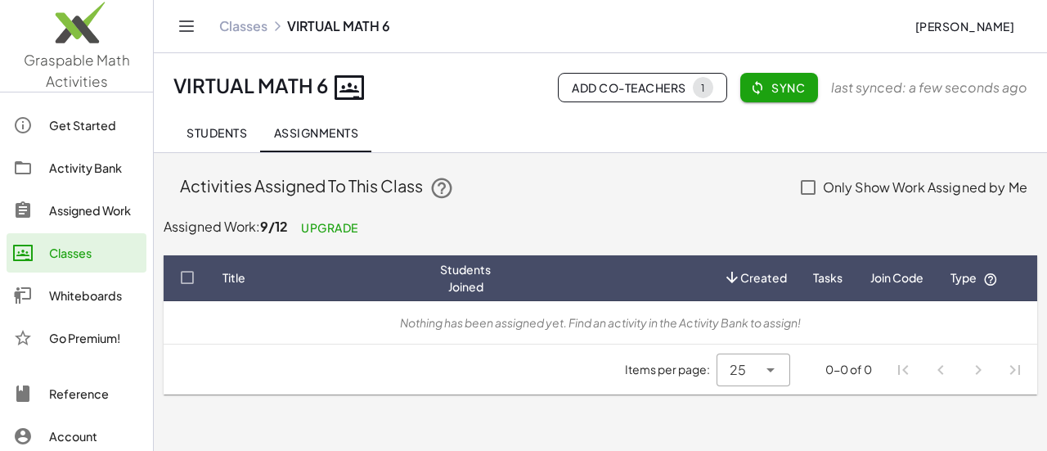
click at [231, 125] on span "Students" at bounding box center [216, 132] width 61 height 15
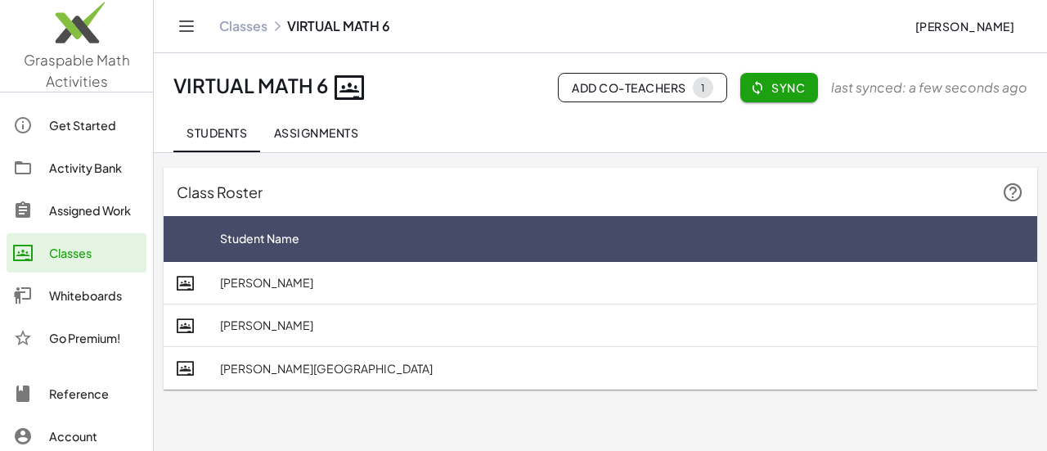
click at [78, 214] on div "Assigned Work" at bounding box center [94, 210] width 91 height 20
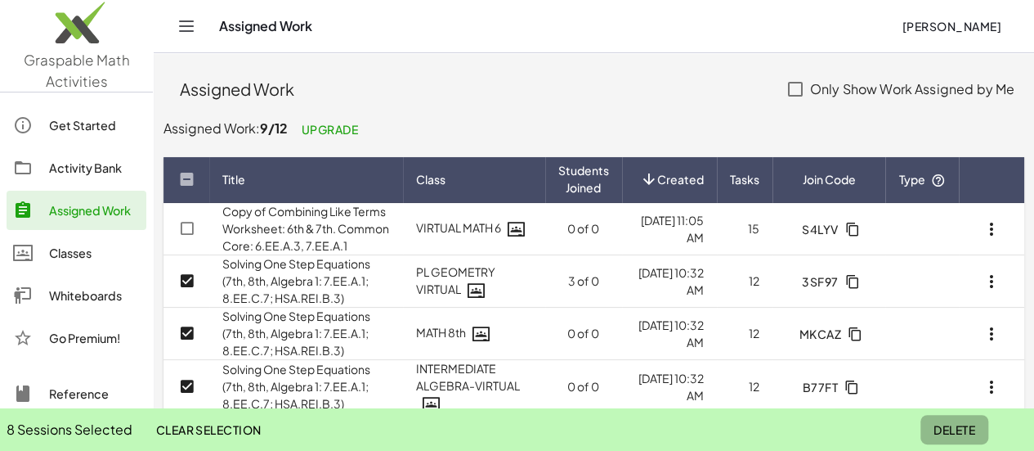
click at [962, 422] on span "Delete" at bounding box center [955, 429] width 42 height 15
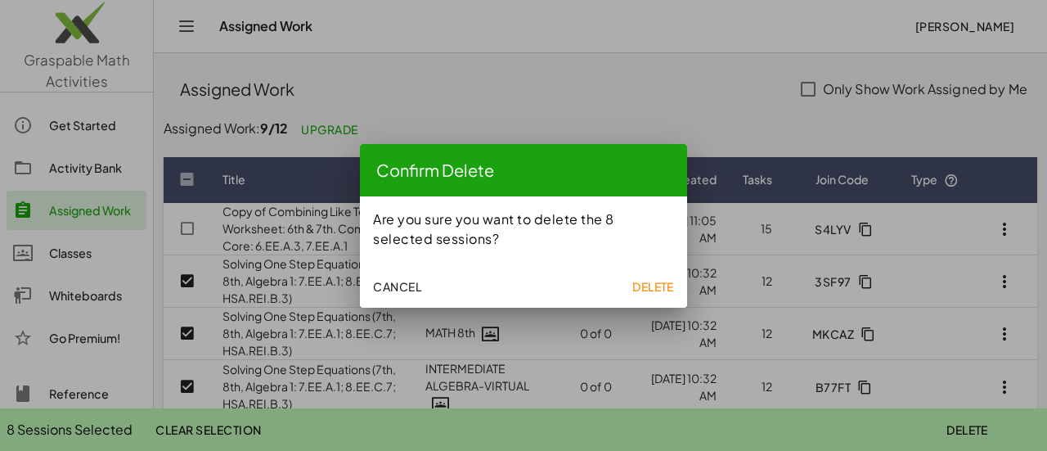
click at [659, 294] on button "Delete" at bounding box center [652, 285] width 55 height 29
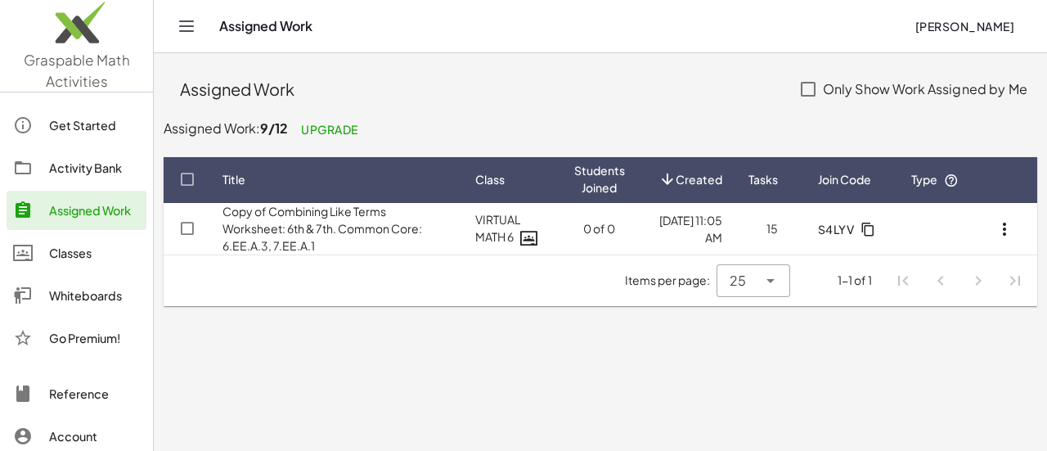
click at [324, 387] on main "Assigned Work Only Show Work Assigned by Me Assigned Work: 9/12 Upgrade Title C…" at bounding box center [600, 225] width 893 height 451
click at [89, 173] on div "Activity Bank" at bounding box center [94, 168] width 91 height 20
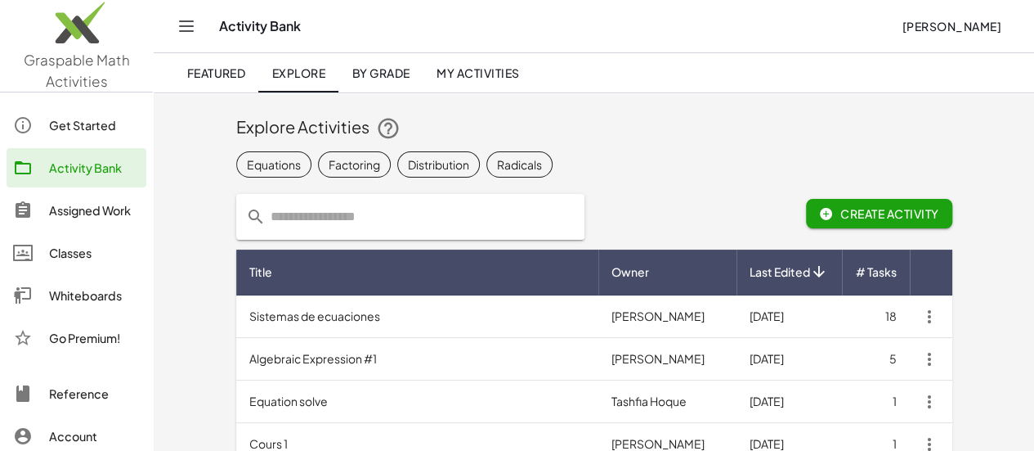
click at [247, 166] on div "Equations" at bounding box center [274, 163] width 54 height 17
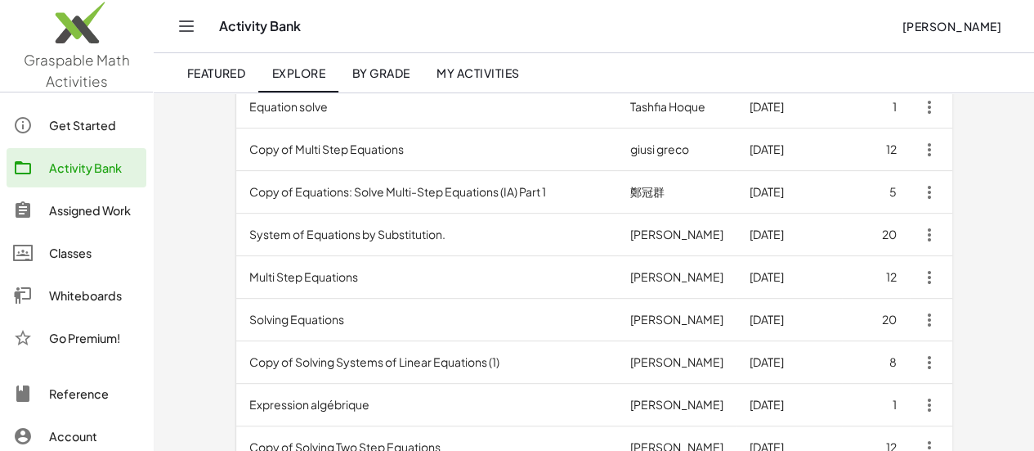
scroll to position [245, 0]
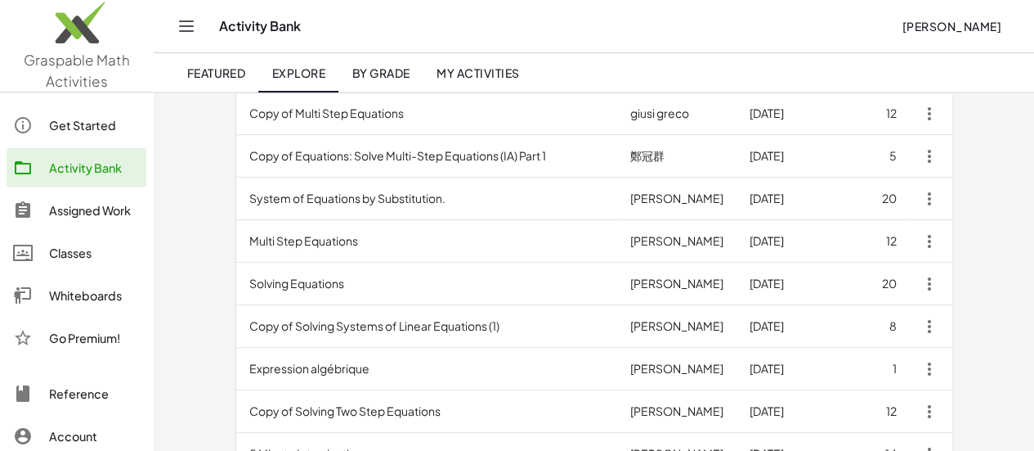
click at [376, 251] on td "Multi Step Equations" at bounding box center [426, 241] width 381 height 43
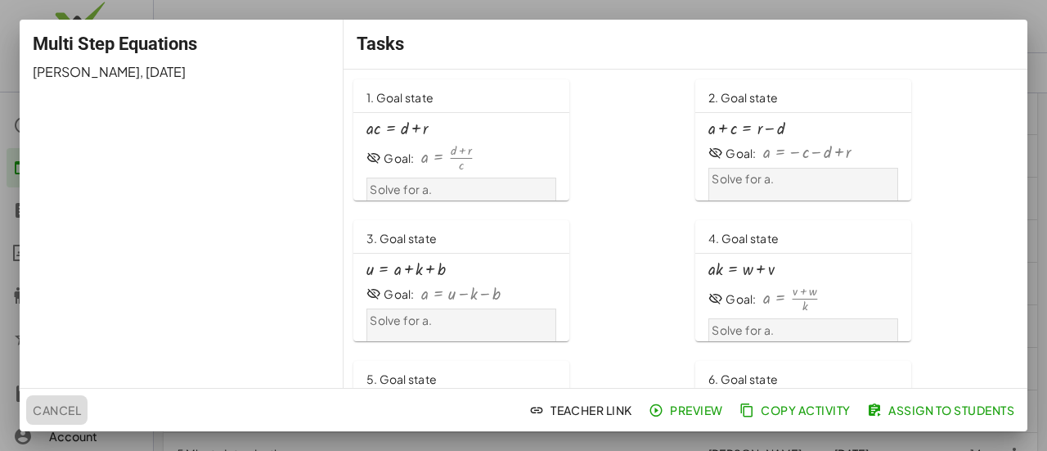
click at [70, 409] on span "Cancel" at bounding box center [57, 409] width 48 height 15
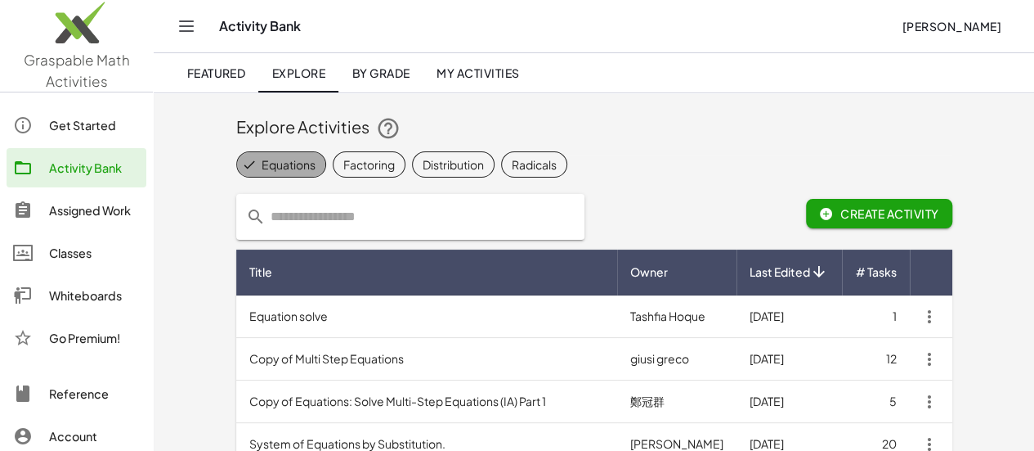
click at [262, 157] on div "Equations" at bounding box center [289, 163] width 54 height 17
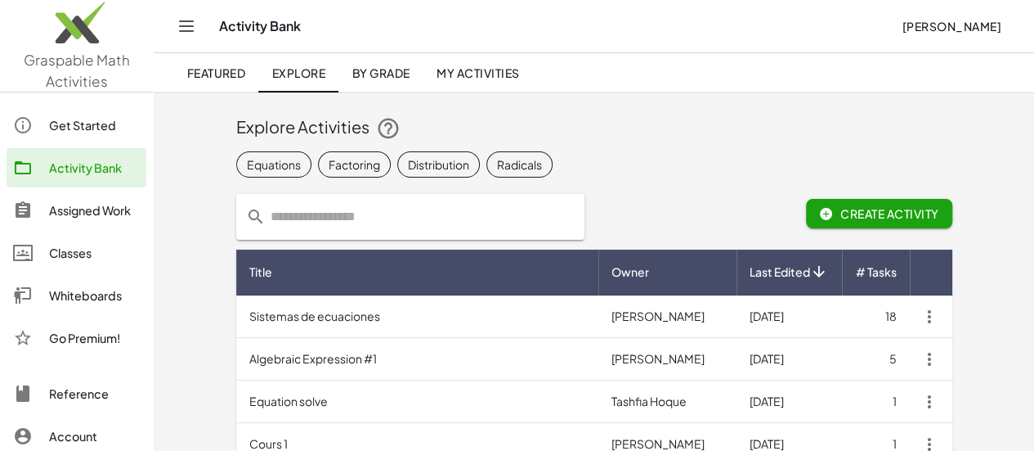
click at [408, 168] on div "Distribution" at bounding box center [438, 163] width 61 height 17
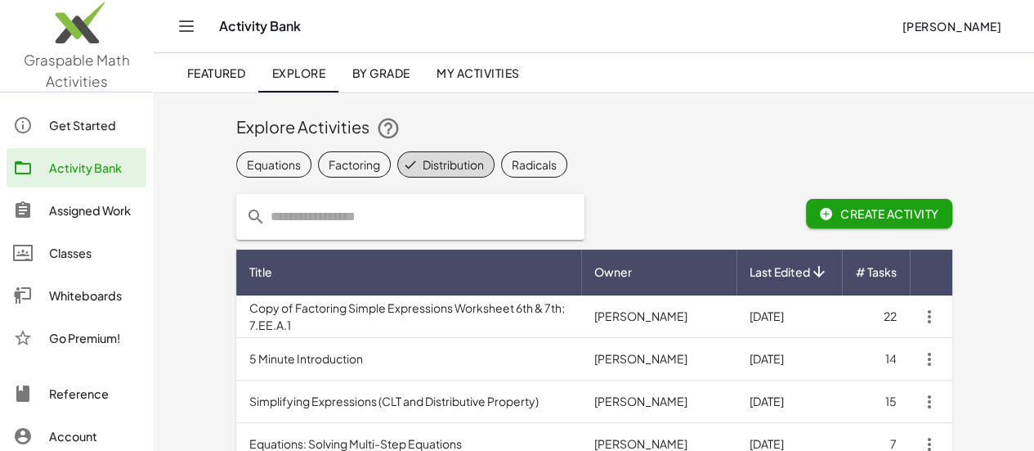
scroll to position [82, 0]
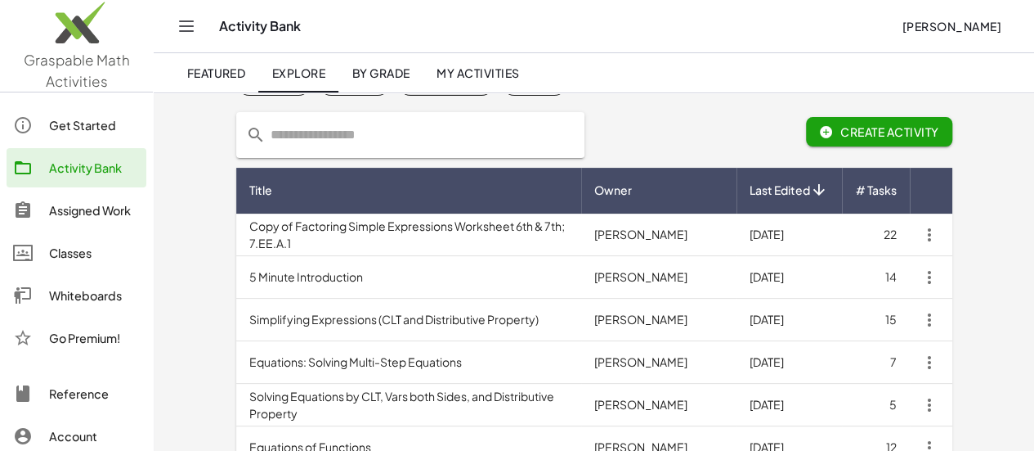
click at [356, 236] on td "Copy of Factoring Simple Expressions Worksheet 6th & 7th; 7.EE.A.1" at bounding box center [408, 234] width 345 height 43
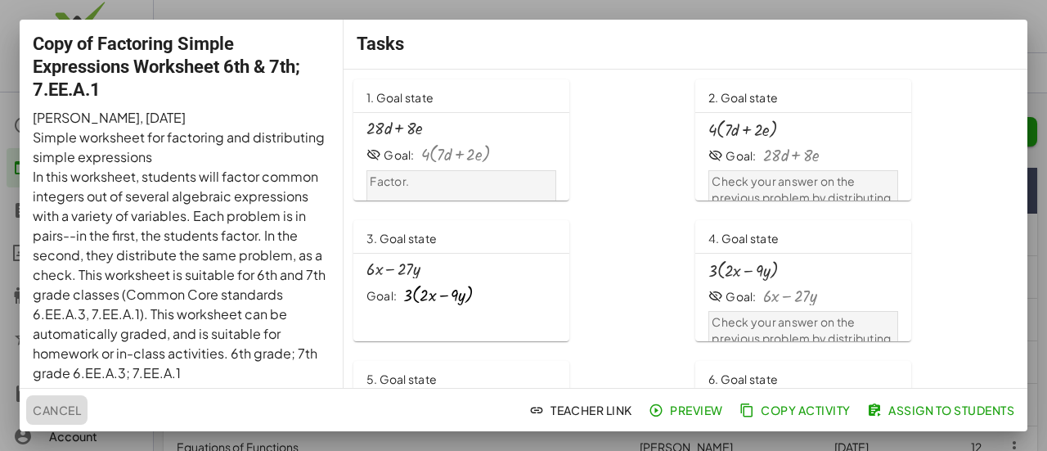
click at [72, 411] on span "Cancel" at bounding box center [57, 409] width 48 height 15
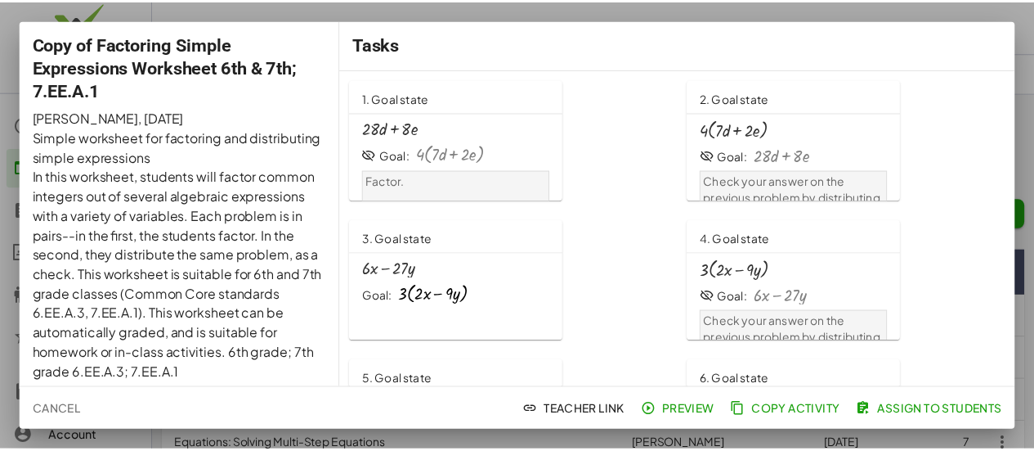
scroll to position [82, 0]
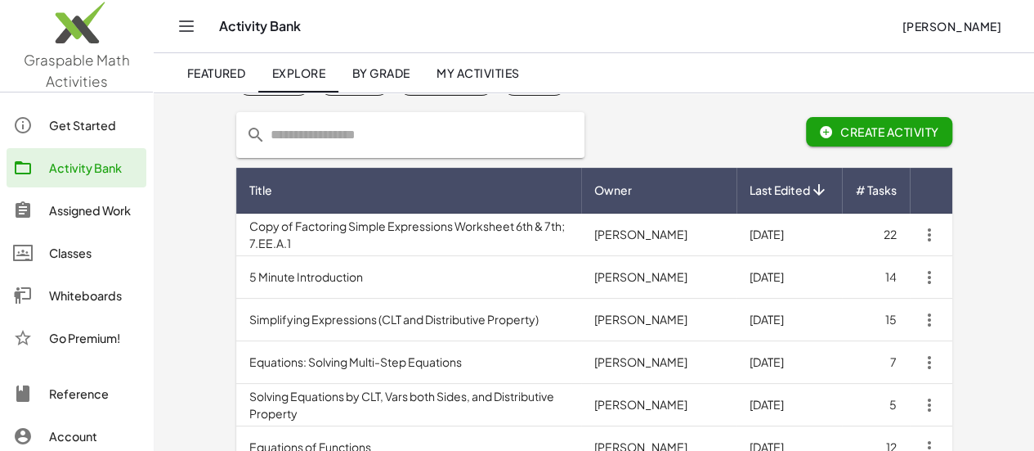
click at [349, 327] on td "Simplifying Expressions (CLT and Distributive Property)" at bounding box center [408, 319] width 345 height 43
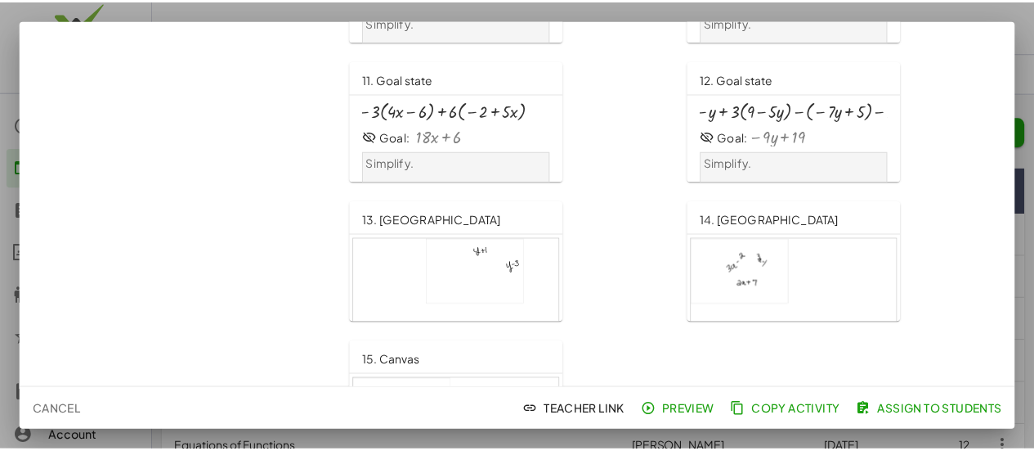
scroll to position [806, 0]
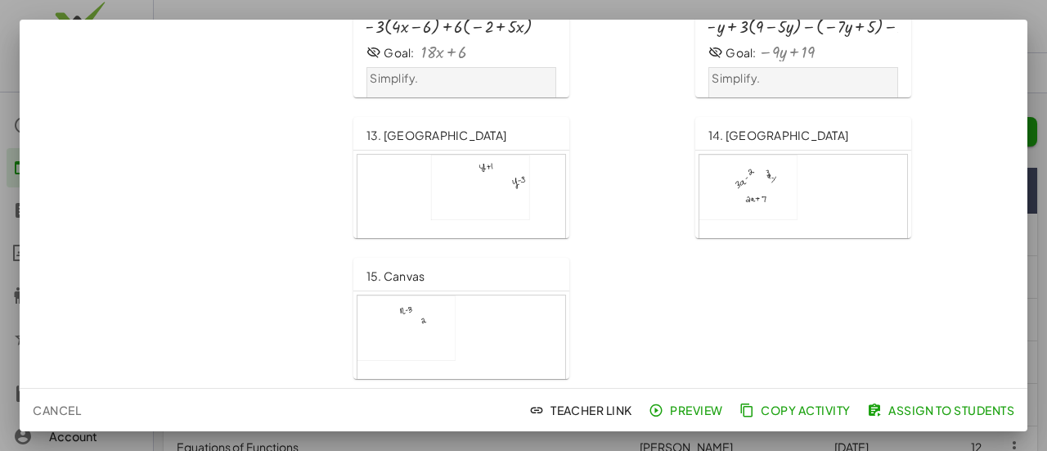
click at [769, 411] on span "Copy Activity" at bounding box center [796, 409] width 108 height 15
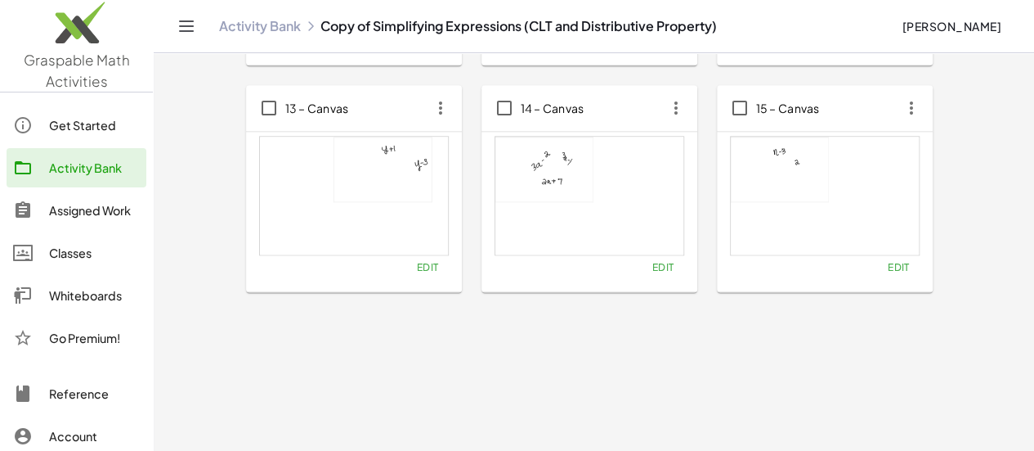
scroll to position [934, 0]
click at [897, 114] on icon "button" at bounding box center [911, 107] width 29 height 29
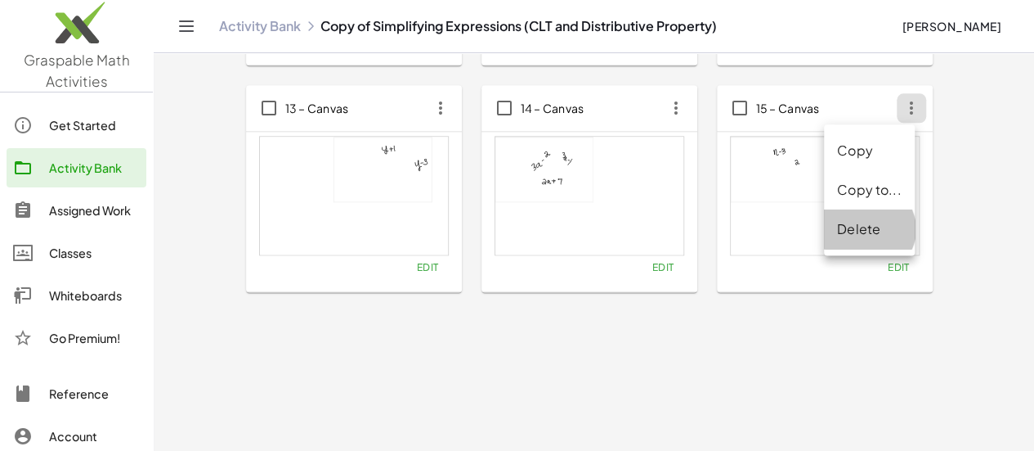
click at [865, 227] on div "Delete" at bounding box center [869, 229] width 65 height 20
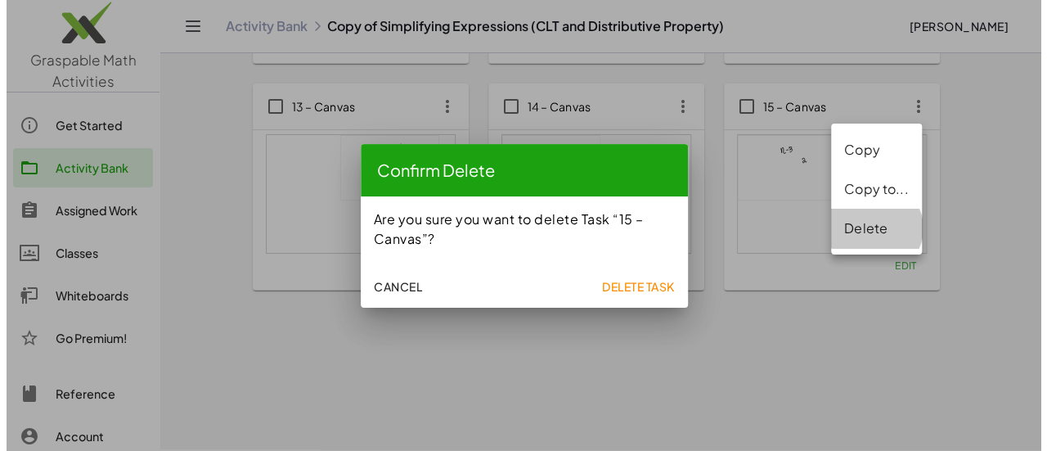
scroll to position [0, 0]
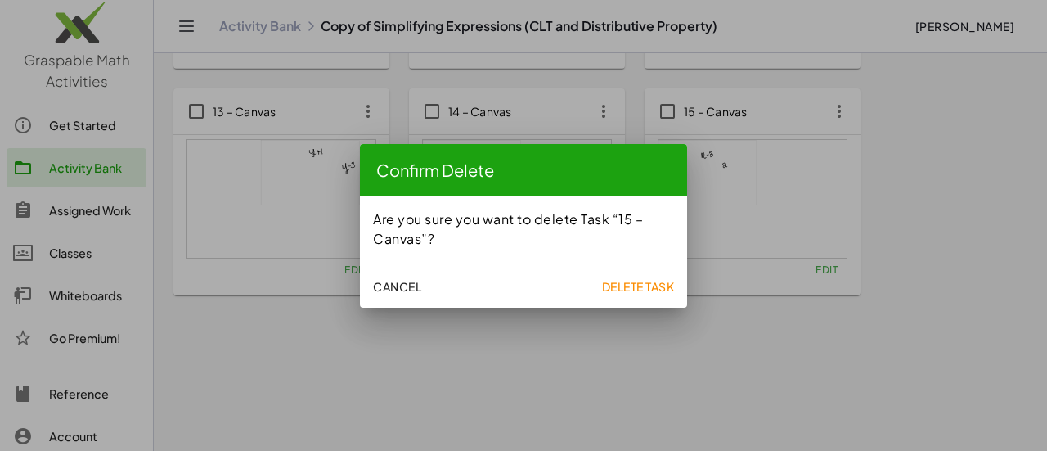
click at [658, 287] on span "Delete Task" at bounding box center [637, 286] width 73 height 15
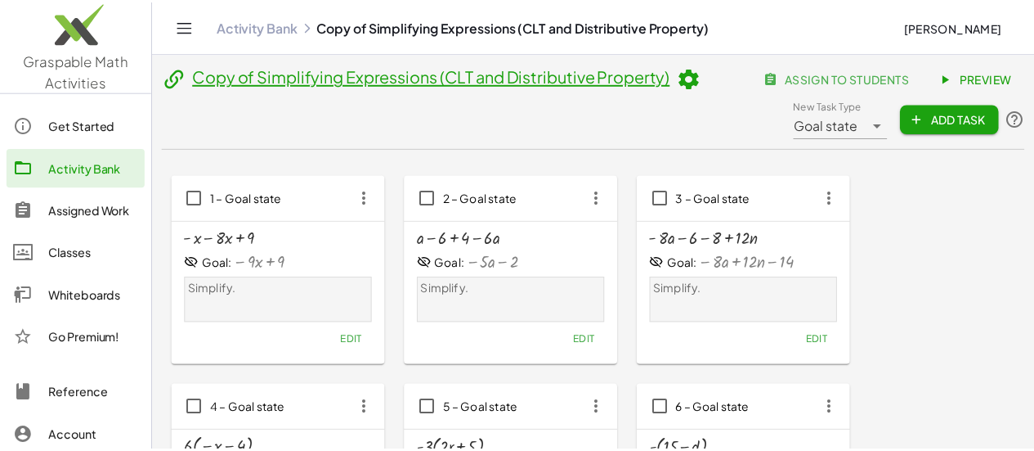
scroll to position [934, 0]
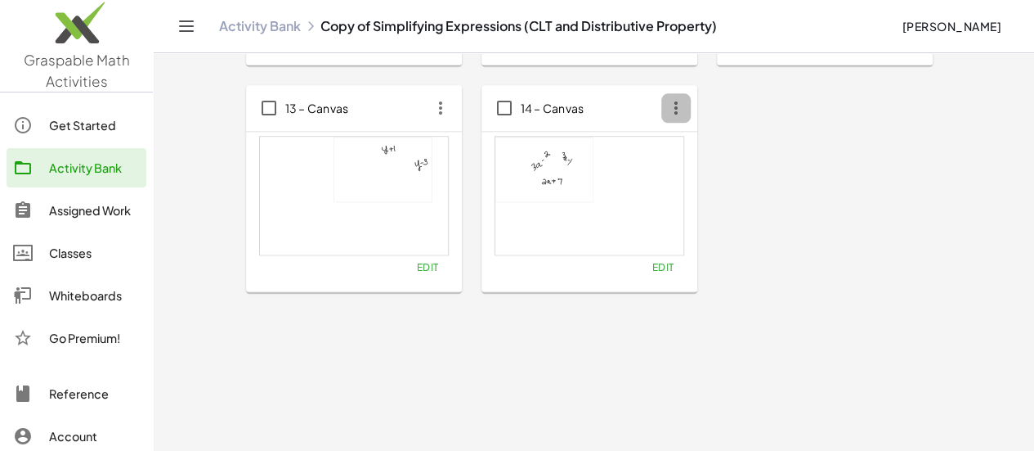
click at [661, 114] on icon "button" at bounding box center [675, 107] width 29 height 29
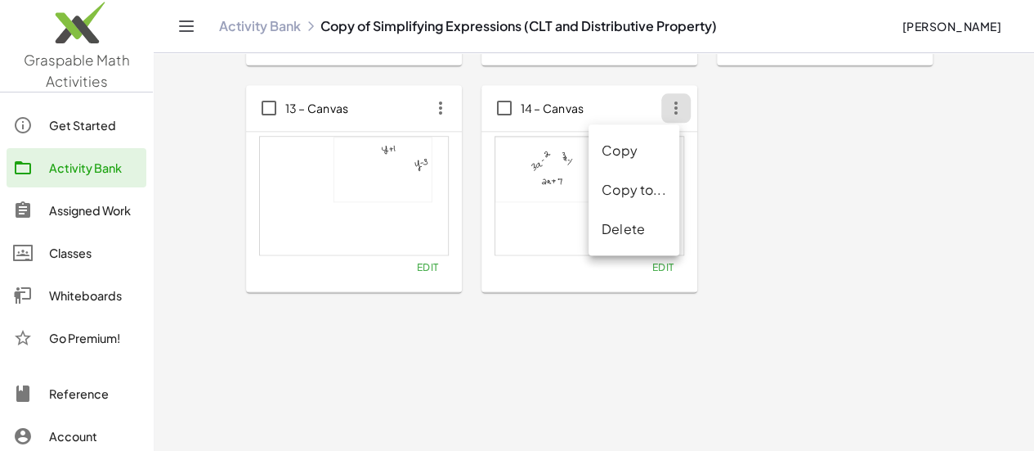
click at [634, 230] on div "Delete" at bounding box center [634, 229] width 65 height 20
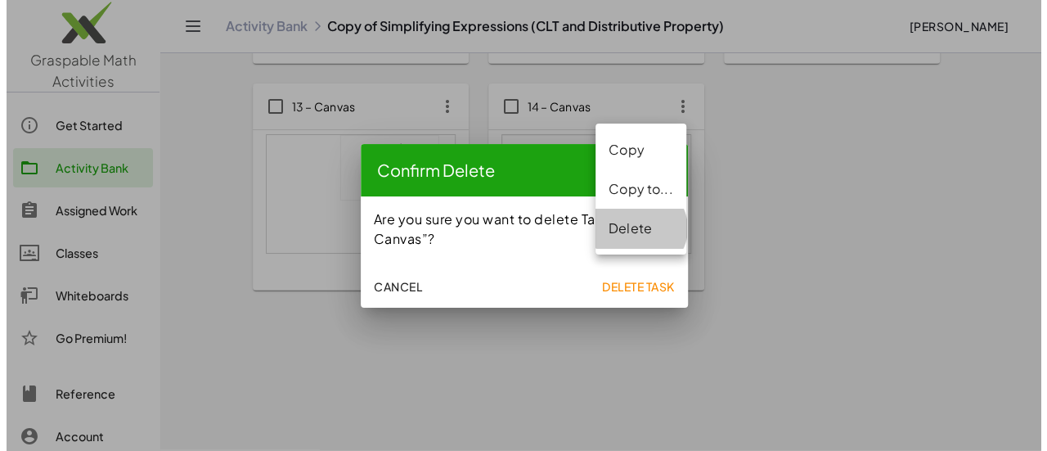
scroll to position [0, 0]
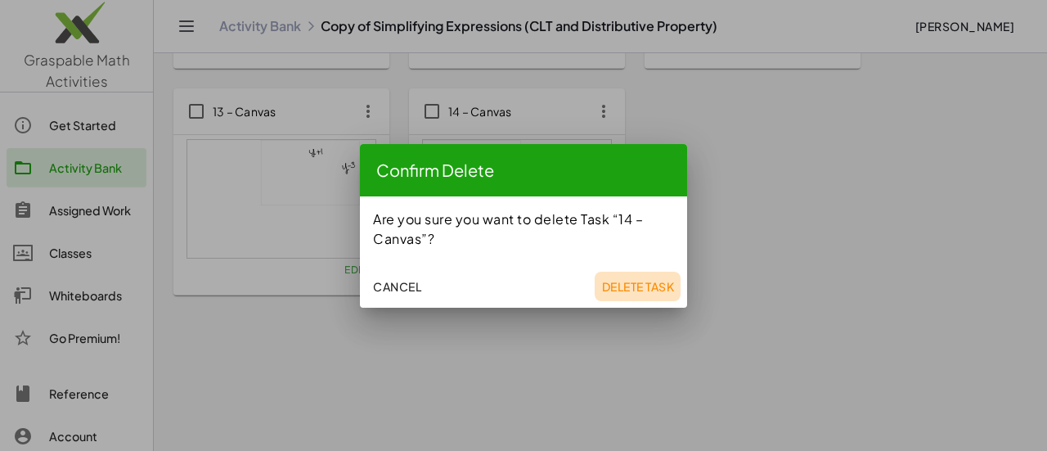
click at [638, 287] on span "Delete Task" at bounding box center [637, 286] width 73 height 15
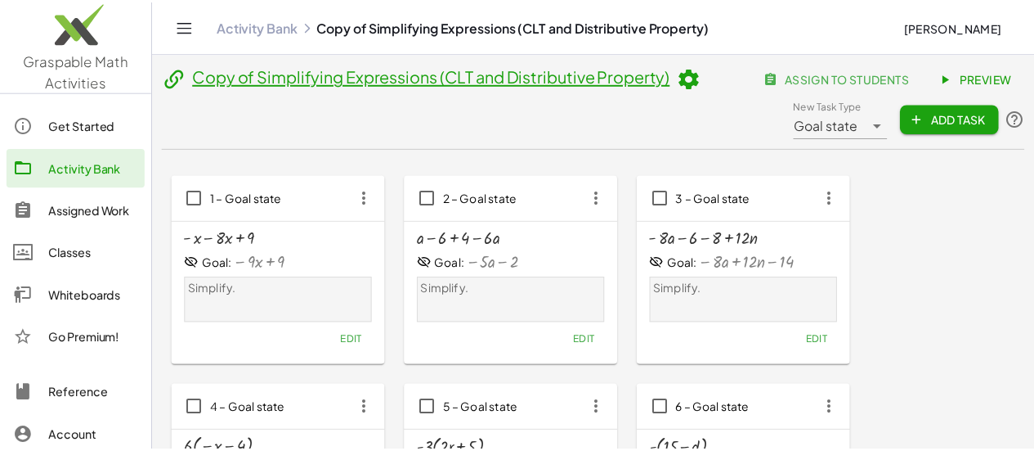
scroll to position [934, 0]
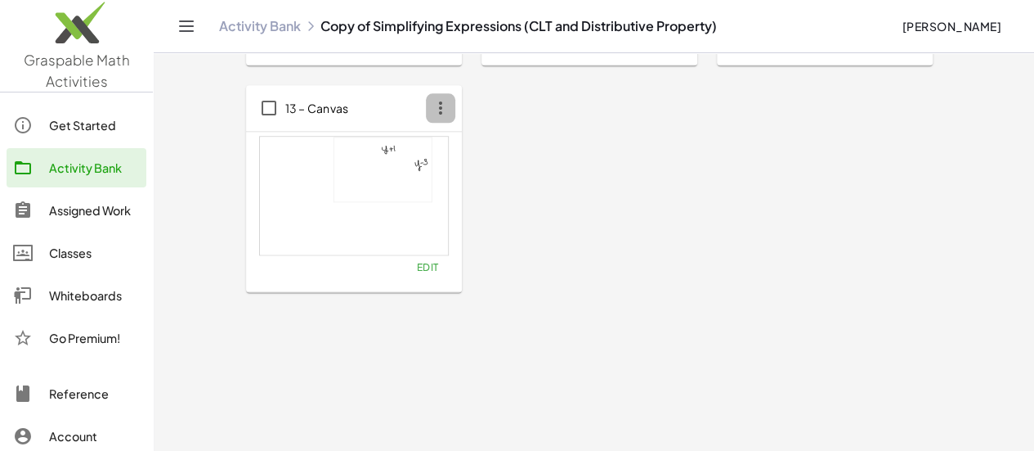
click at [426, 119] on icon "button" at bounding box center [440, 107] width 29 height 29
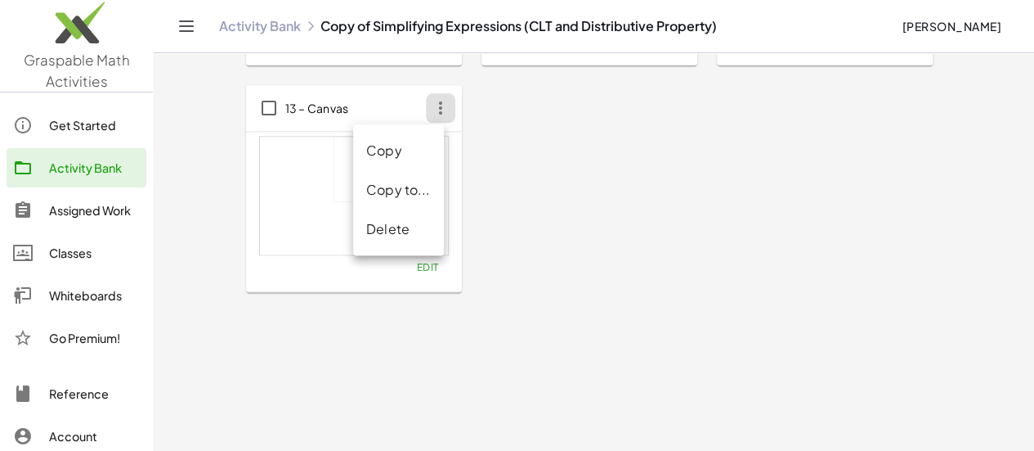
click at [395, 224] on div "Delete" at bounding box center [398, 229] width 65 height 20
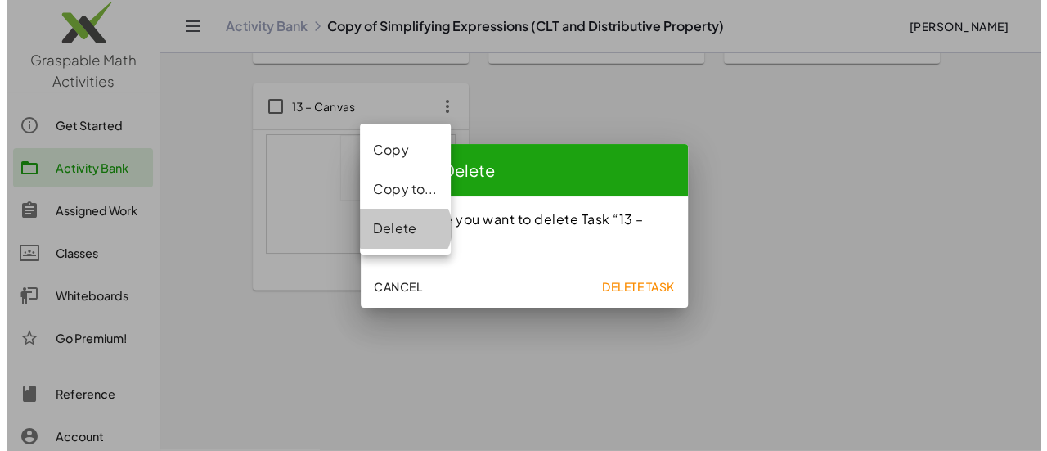
scroll to position [0, 0]
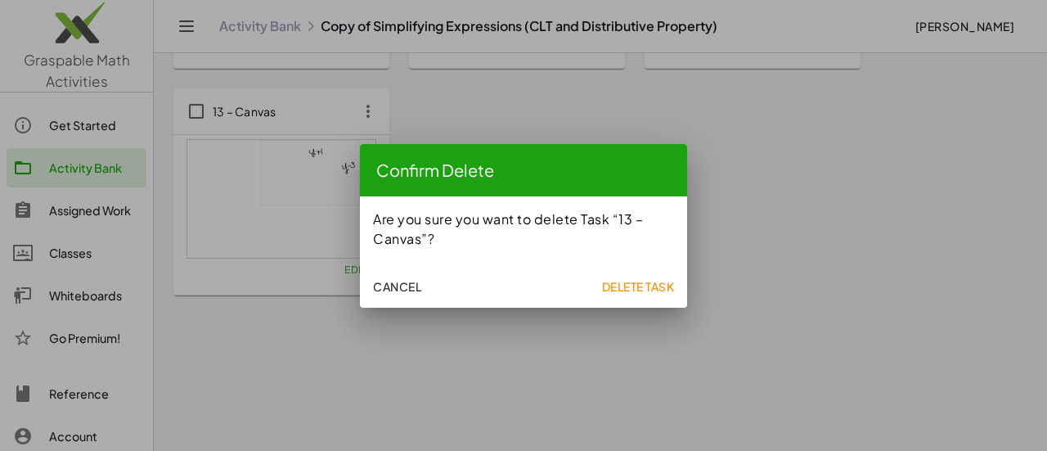
click at [646, 282] on span "Delete Task" at bounding box center [637, 286] width 73 height 15
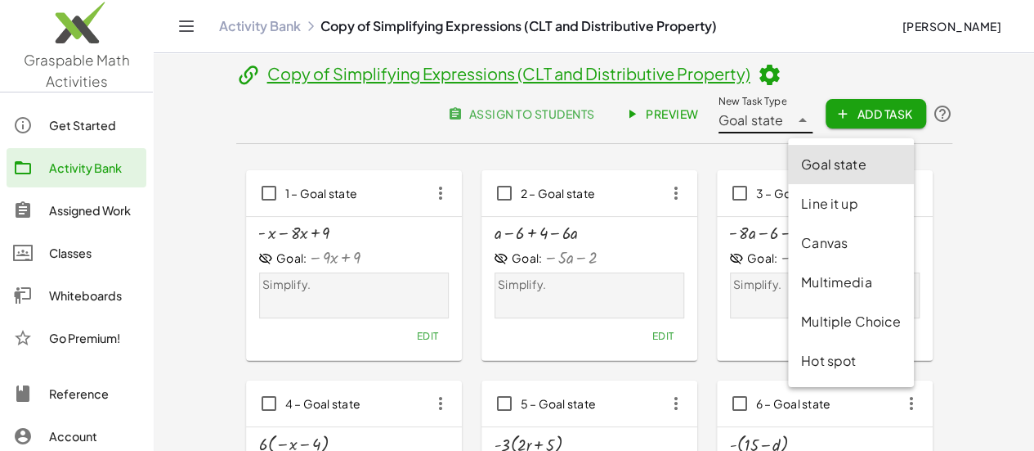
click at [813, 124] on icon at bounding box center [803, 120] width 20 height 20
click at [871, 318] on div "Multiple Choice" at bounding box center [851, 322] width 100 height 20
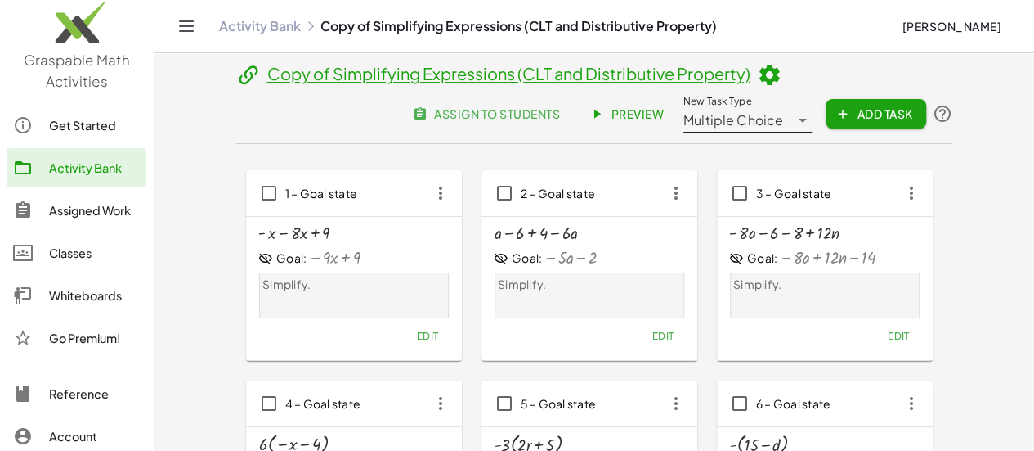
click at [813, 128] on icon at bounding box center [803, 120] width 20 height 20
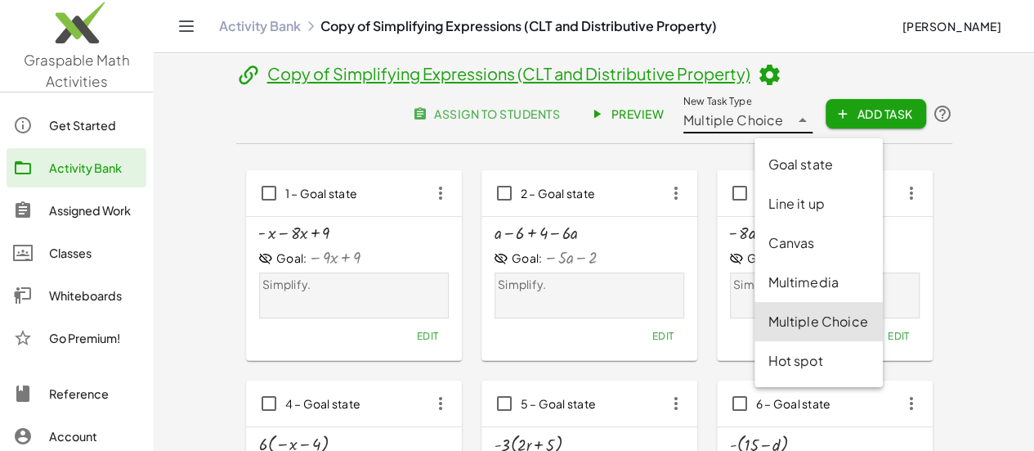
click at [851, 165] on div "Goal state" at bounding box center [818, 165] width 101 height 20
type input "*********"
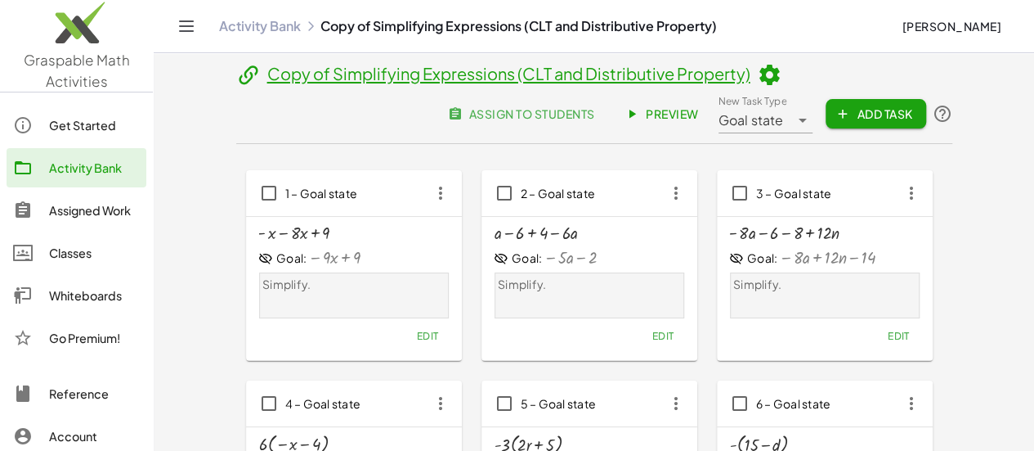
click at [757, 76] on icon at bounding box center [769, 75] width 25 height 25
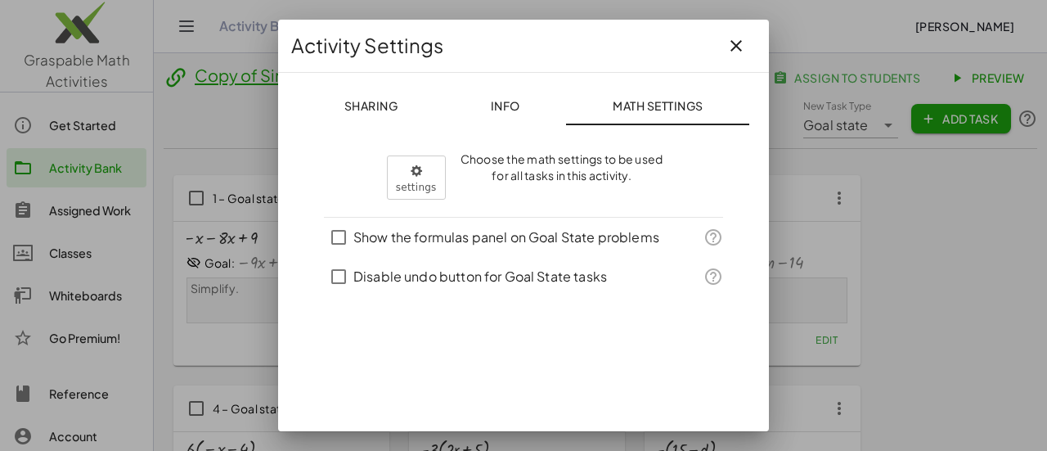
click at [726, 51] on icon "button" at bounding box center [736, 46] width 20 height 20
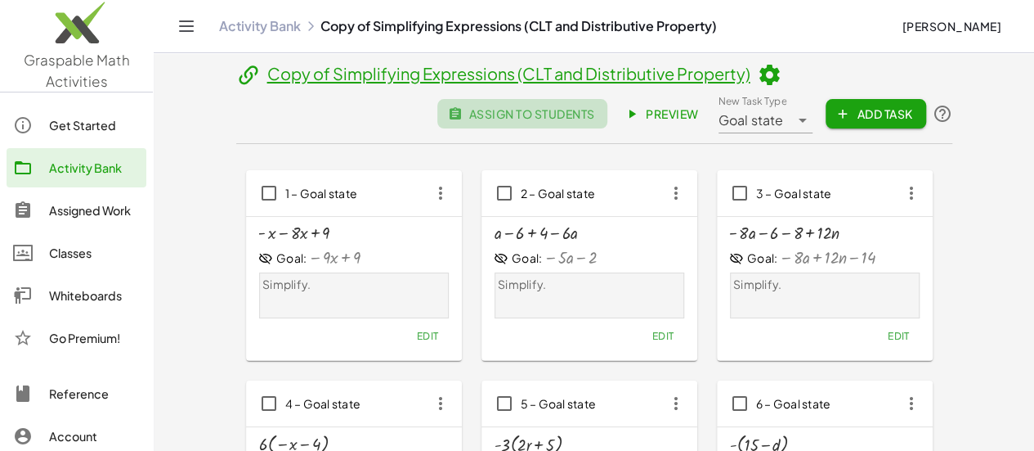
click at [594, 106] on span "assign to students" at bounding box center [523, 113] width 144 height 15
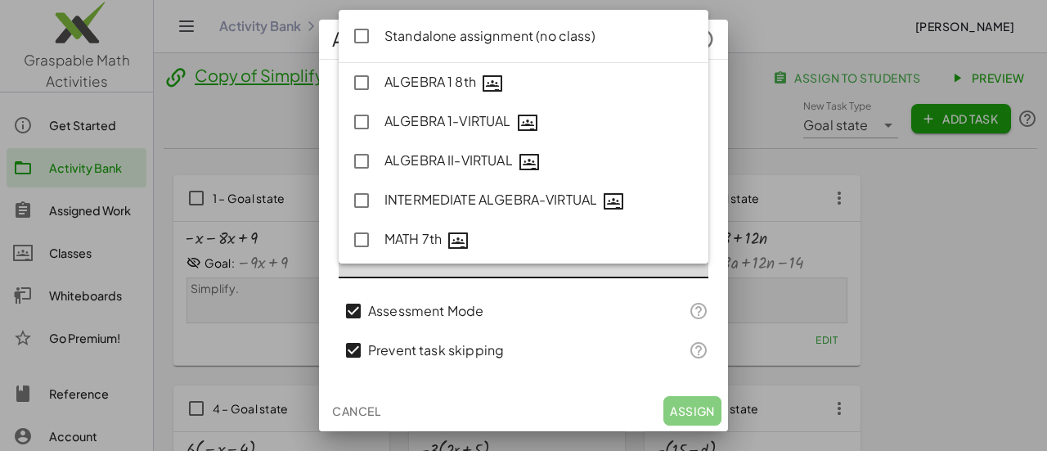
click at [491, 263] on div at bounding box center [506, 255] width 337 height 46
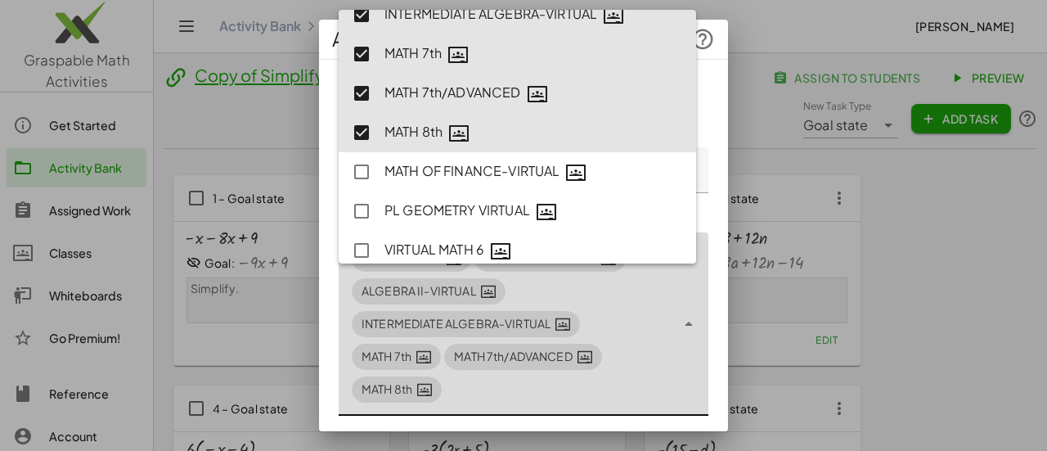
scroll to position [198, 0]
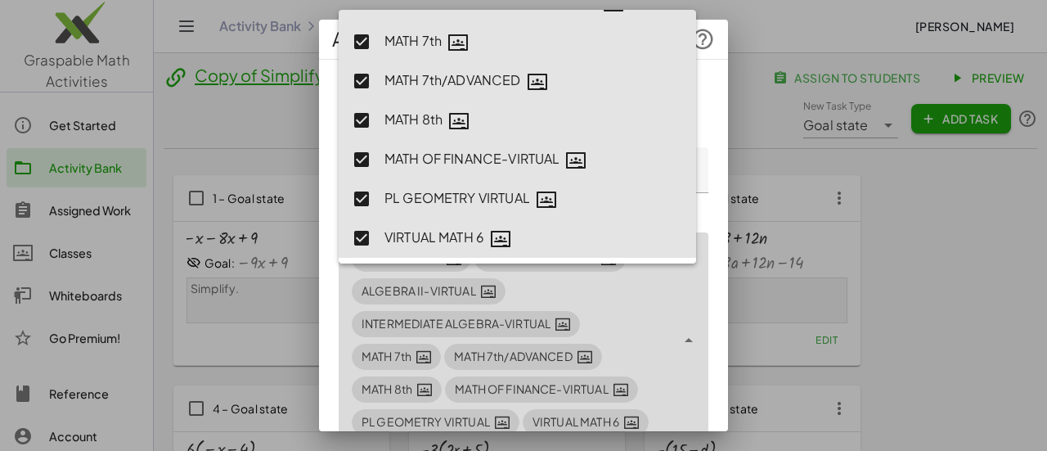
click at [705, 292] on div "**********" at bounding box center [523, 410] width 409 height 675
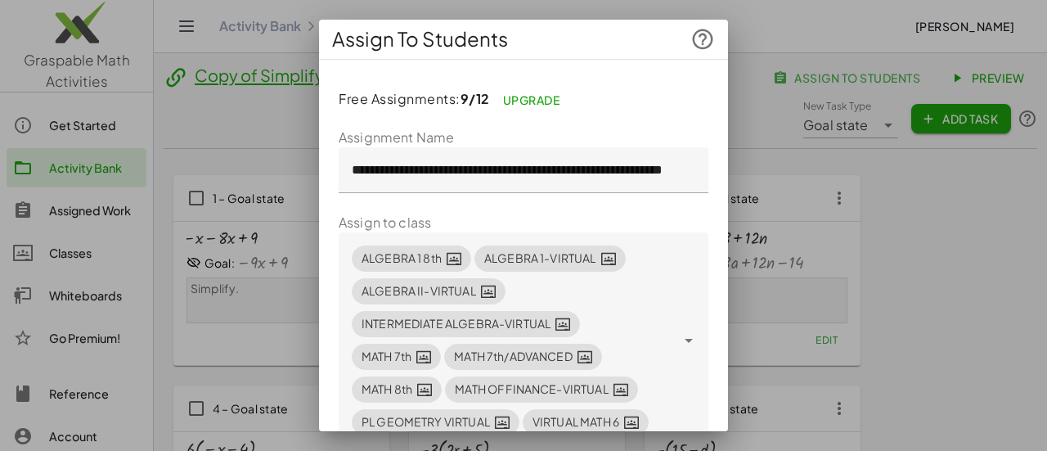
click at [504, 176] on input "**********" at bounding box center [523, 170] width 370 height 46
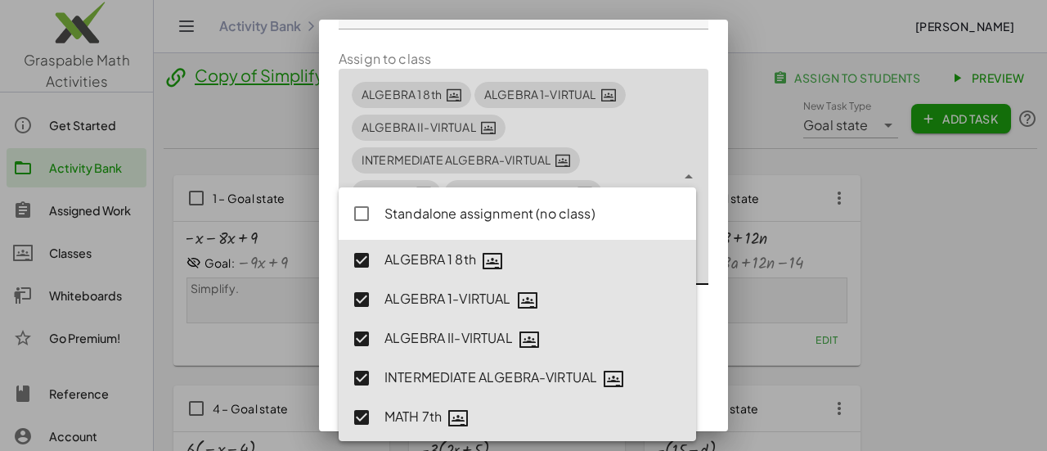
scroll to position [0, 1630]
click at [680, 180] on icon at bounding box center [689, 177] width 20 height 20
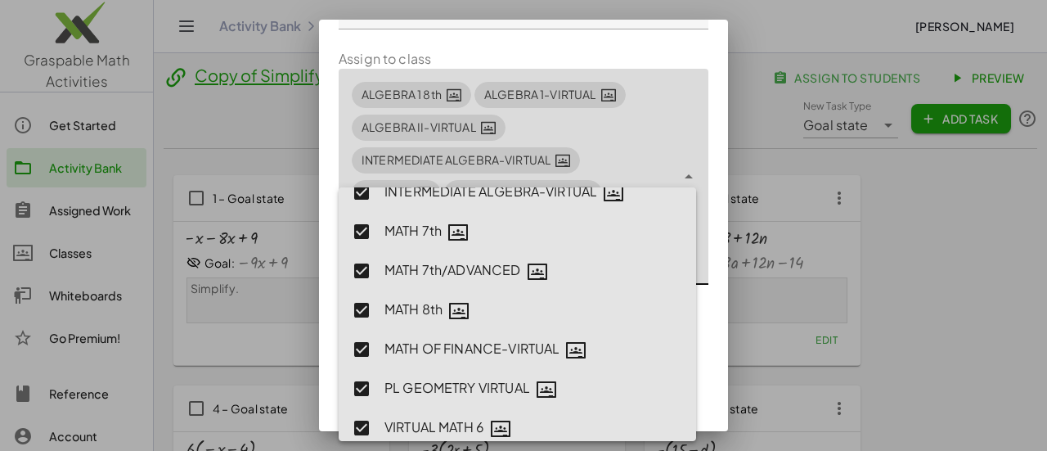
scroll to position [198, 0]
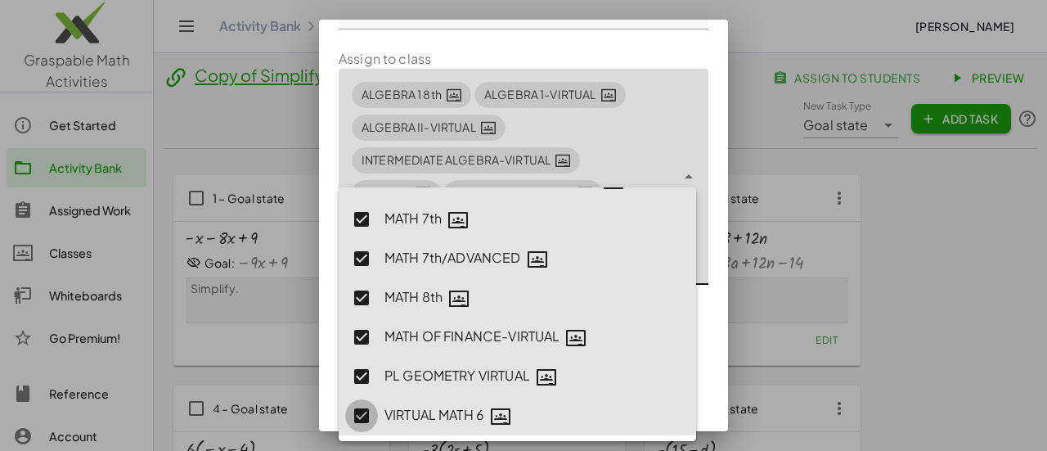
type input "**********"
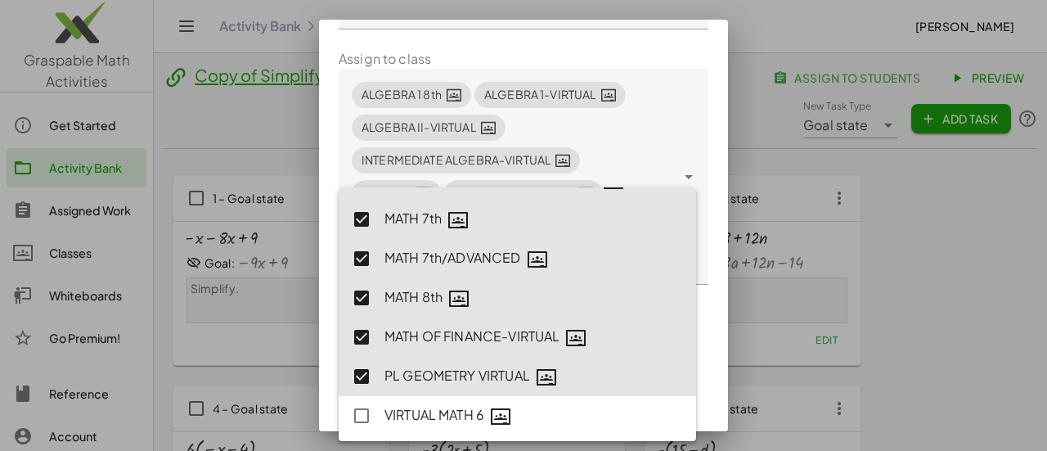
click at [706, 274] on div "**********" at bounding box center [523, 246] width 409 height 675
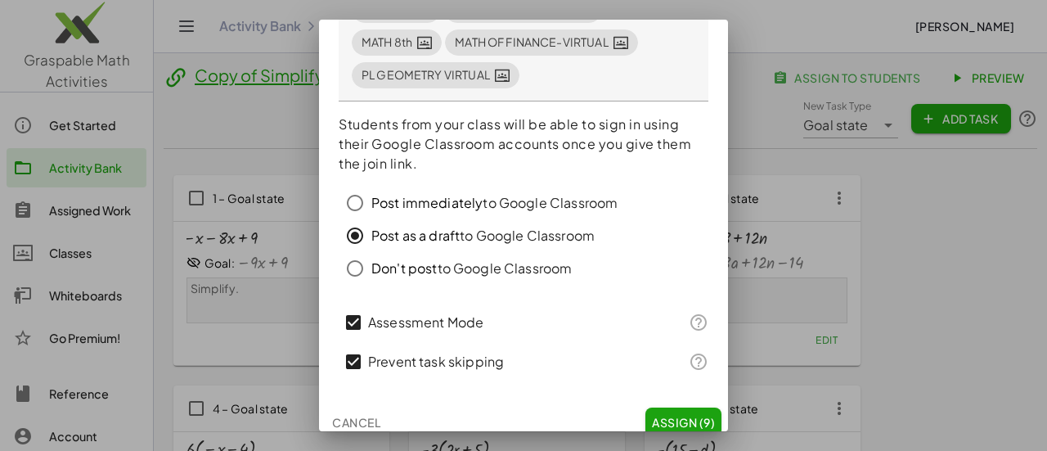
scroll to position [358, 0]
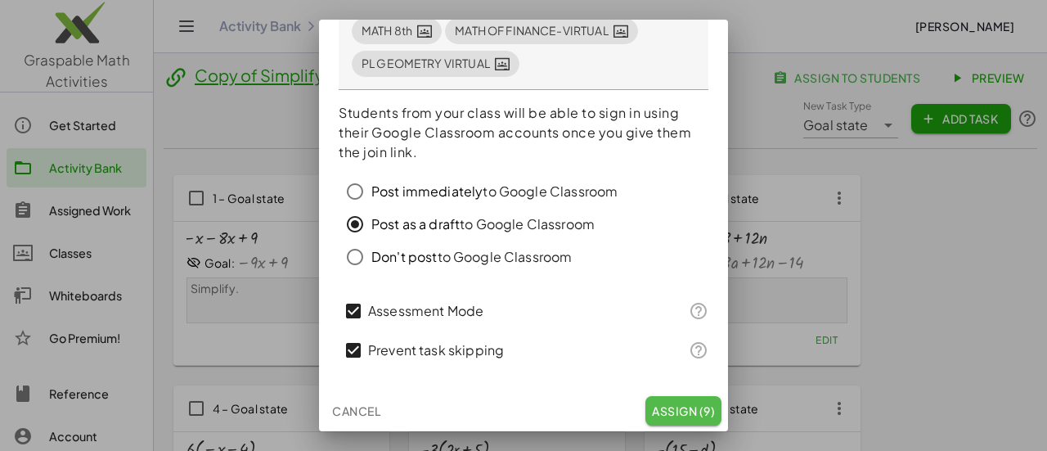
click at [666, 413] on span "Assign (9)" at bounding box center [683, 410] width 63 height 15
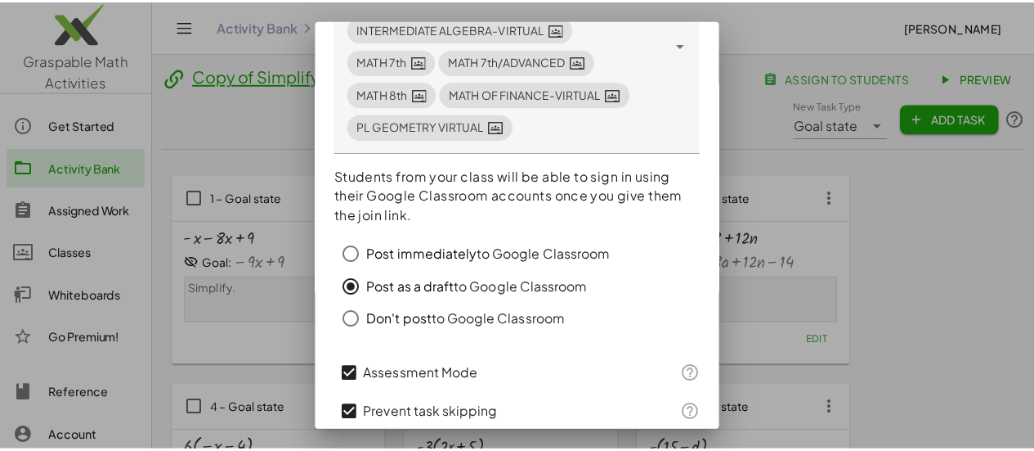
scroll to position [421, 0]
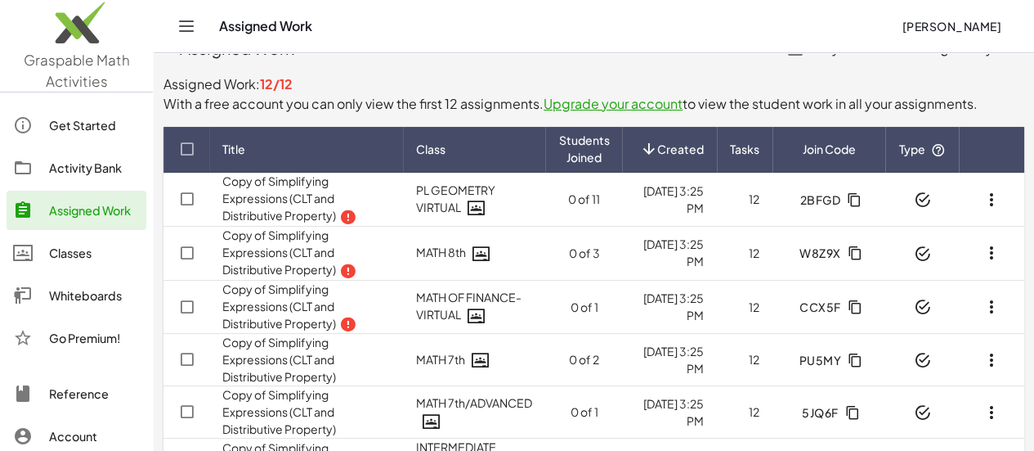
scroll to position [39, 0]
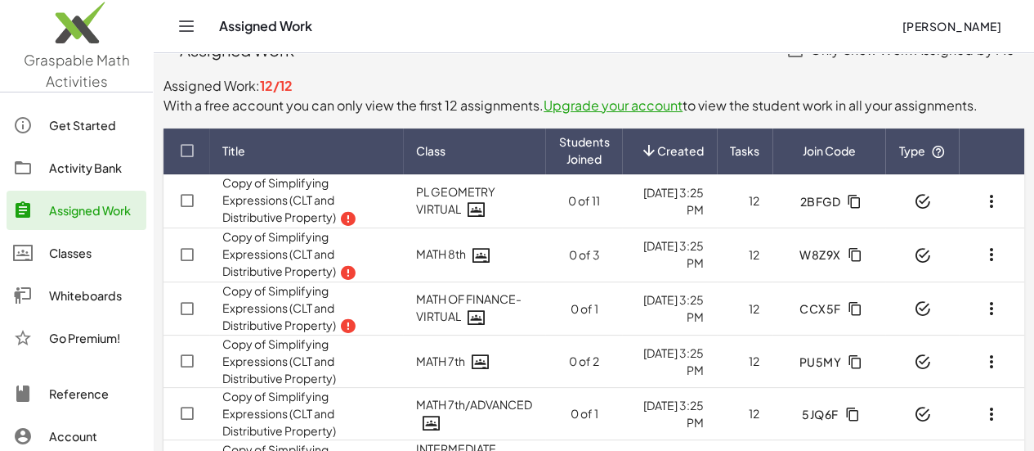
click at [352, 327] on icon at bounding box center [347, 325] width 17 height 17
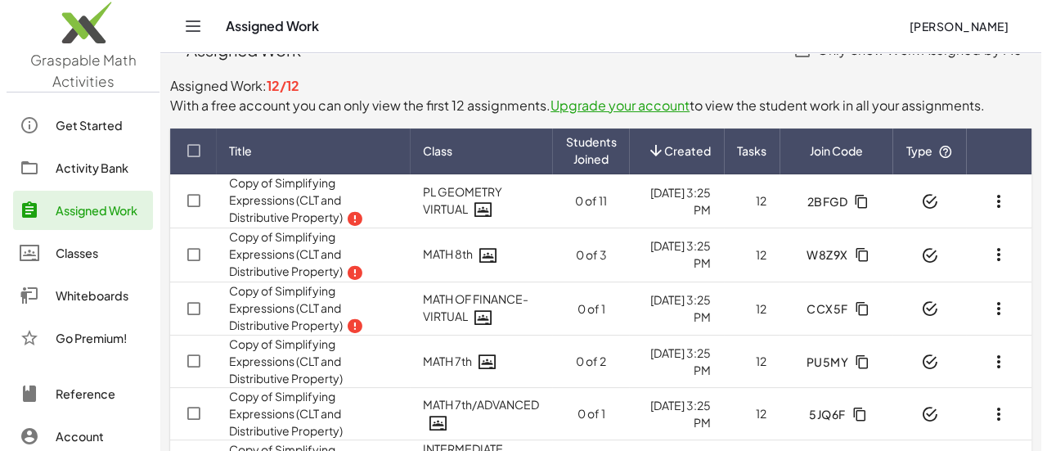
scroll to position [0, 0]
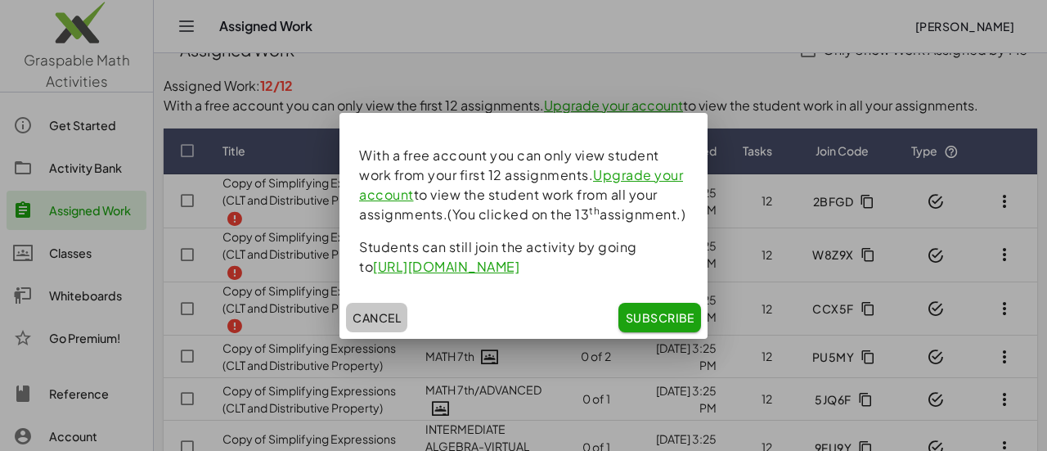
click at [384, 324] on span "Cancel" at bounding box center [376, 317] width 48 height 15
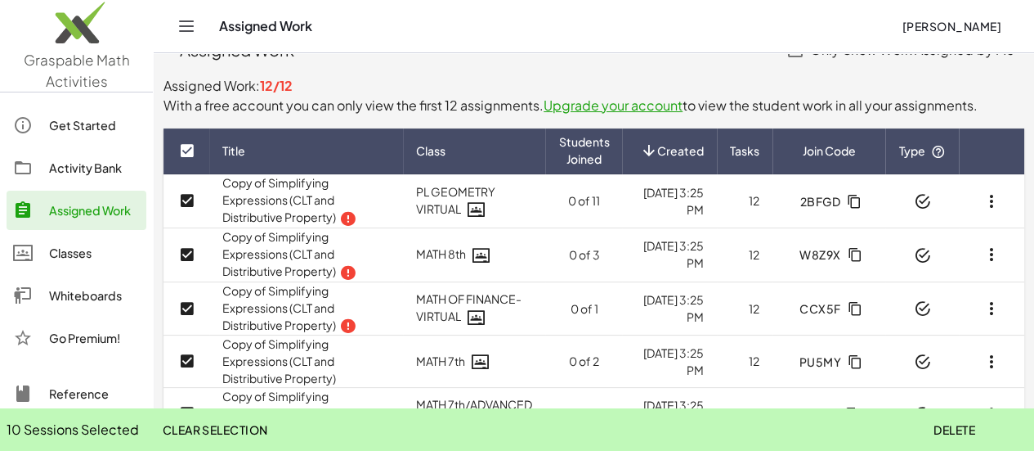
scroll to position [366, 0]
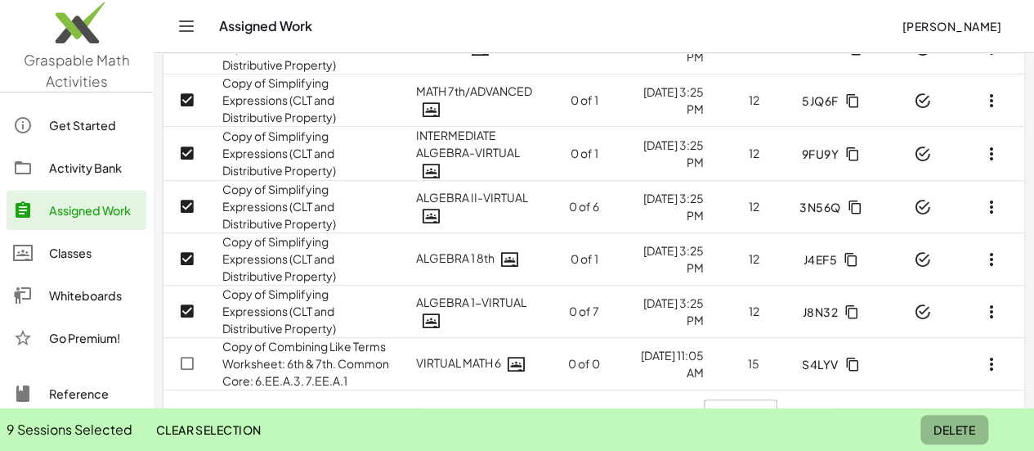
click at [947, 428] on span "Delete" at bounding box center [955, 429] width 42 height 15
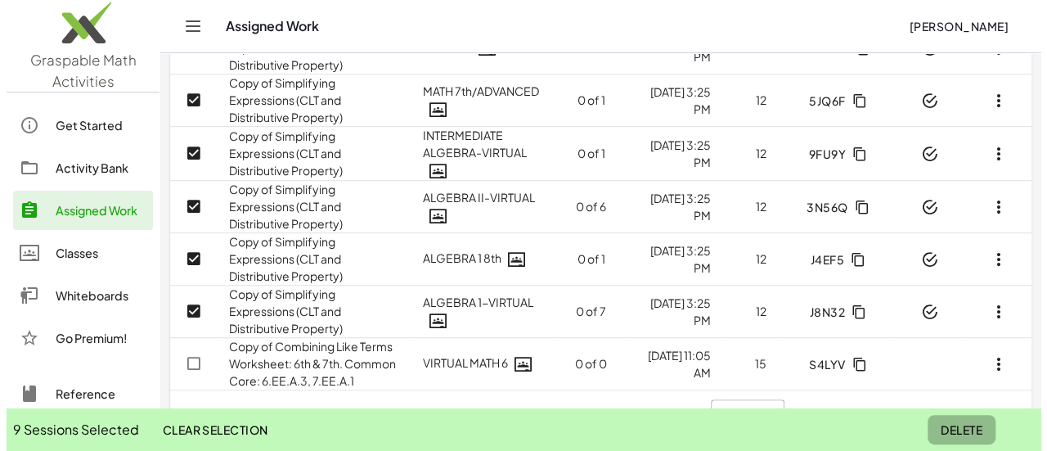
scroll to position [0, 0]
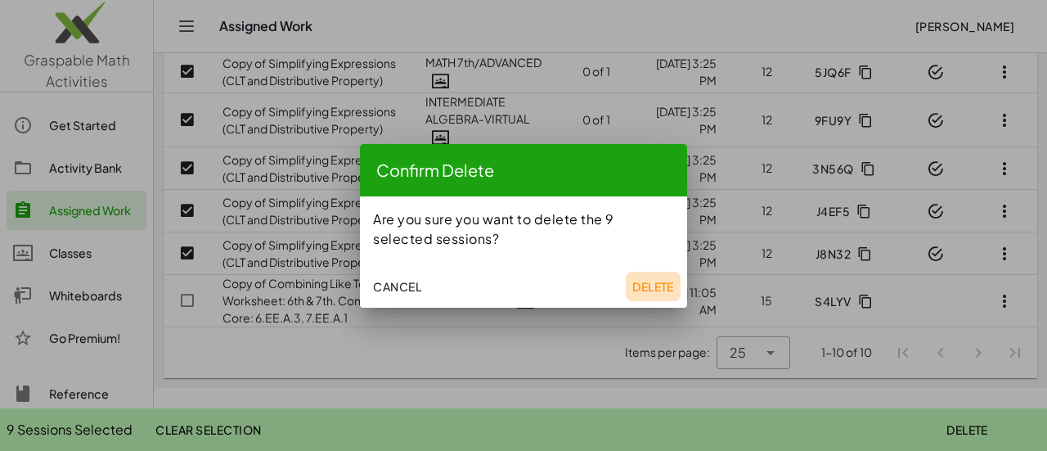
click at [659, 285] on span "Delete" at bounding box center [653, 286] width 42 height 15
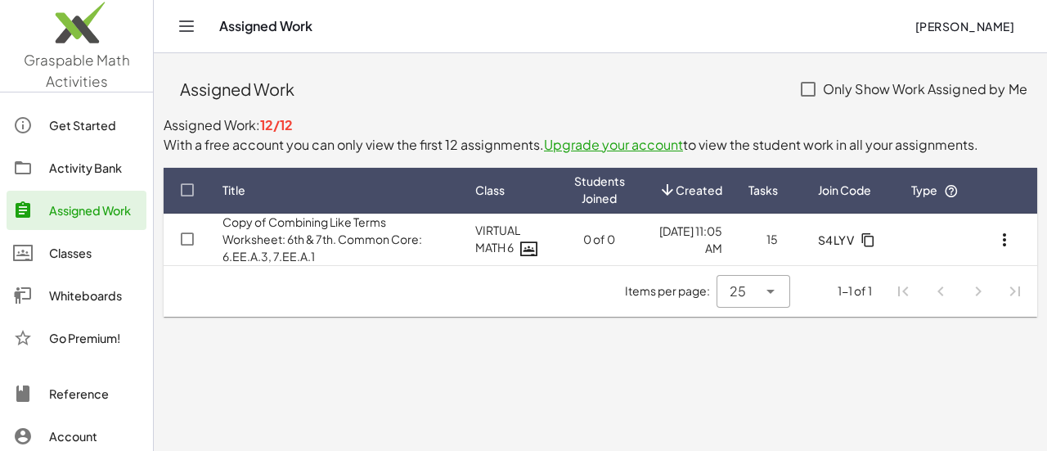
click at [270, 127] on span "12/12" at bounding box center [276, 124] width 33 height 17
click at [81, 258] on div "Classes" at bounding box center [94, 253] width 91 height 20
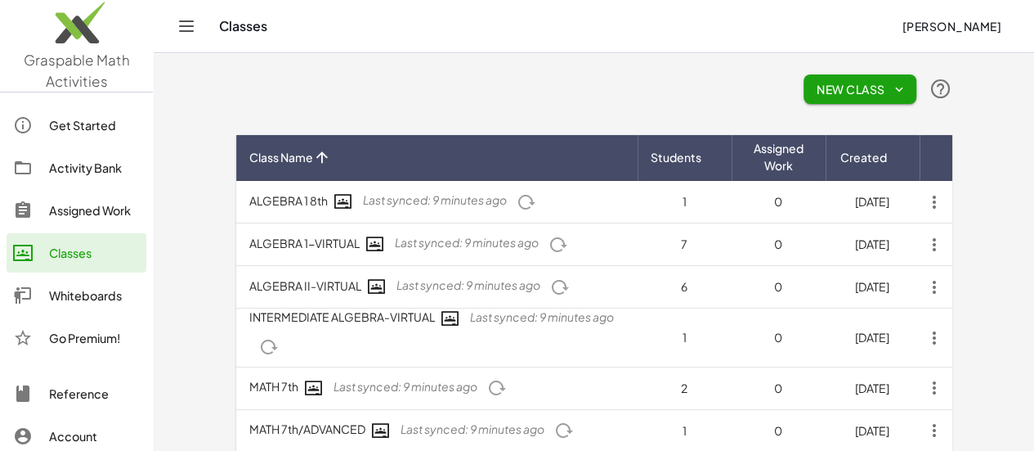
click at [105, 205] on div "Assigned Work" at bounding box center [94, 210] width 91 height 20
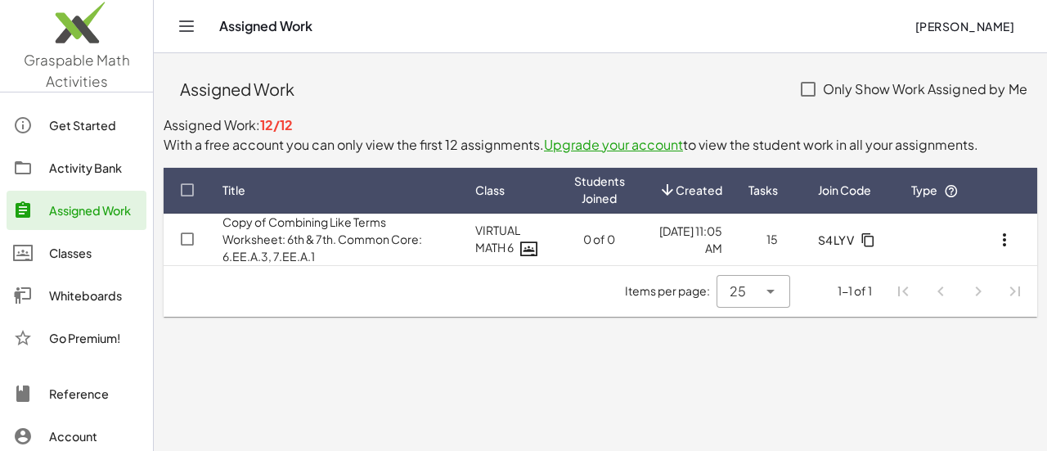
click at [618, 147] on link "Upgrade your account" at bounding box center [613, 144] width 139 height 17
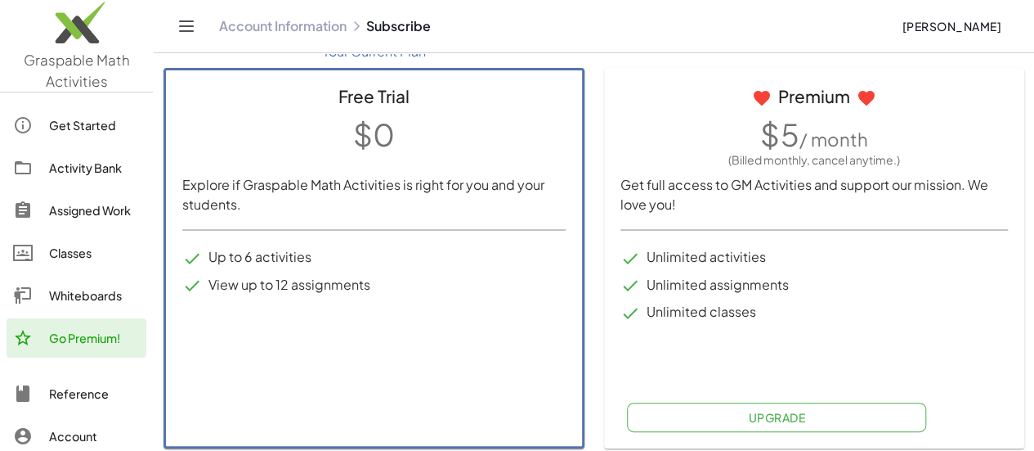
scroll to position [103, 0]
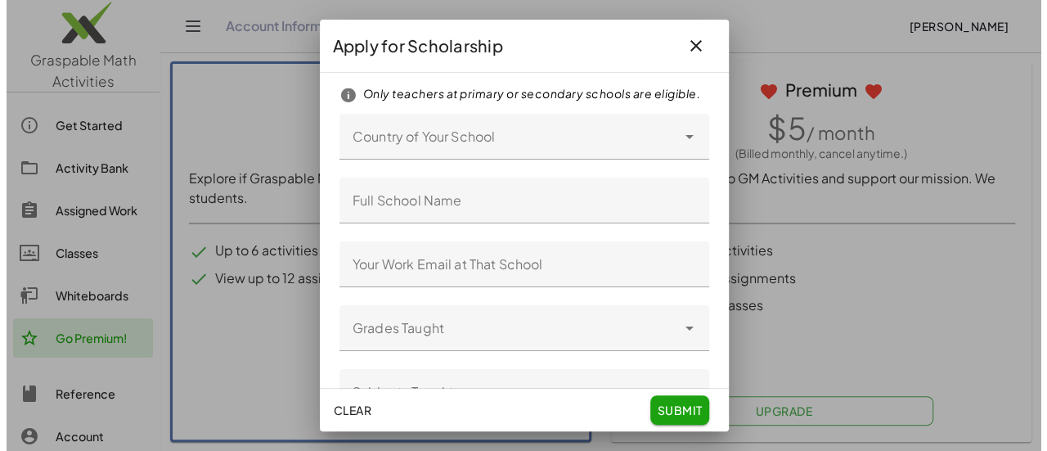
scroll to position [0, 0]
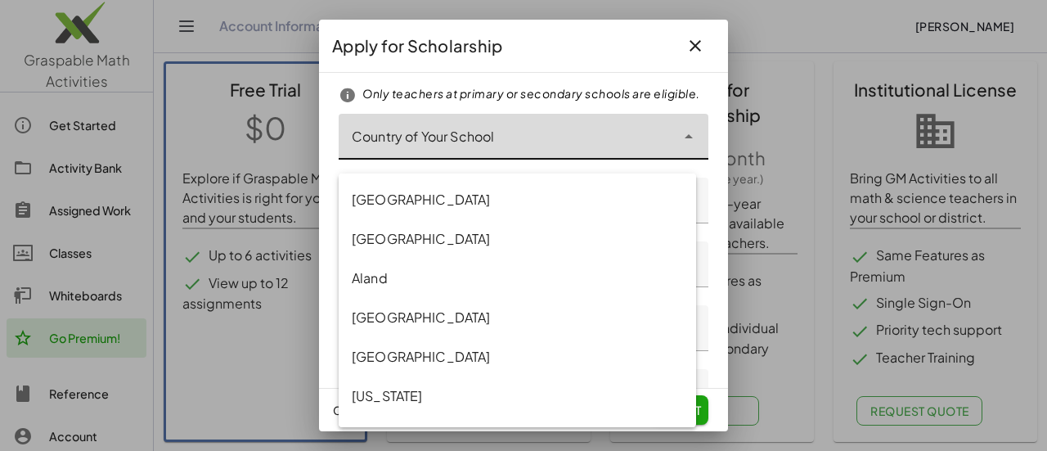
click at [455, 151] on div at bounding box center [506, 137] width 337 height 46
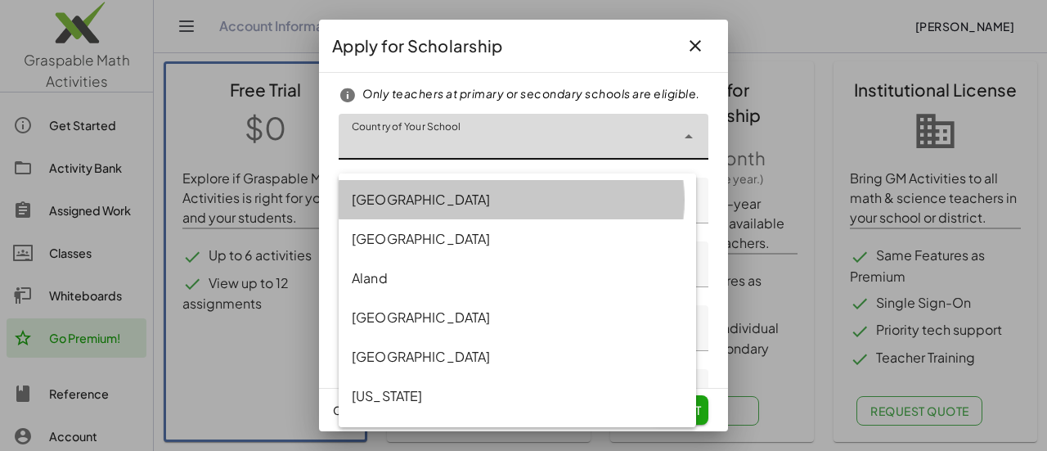
click at [428, 201] on div "[GEOGRAPHIC_DATA]" at bounding box center [517, 200] width 331 height 20
type input "**********"
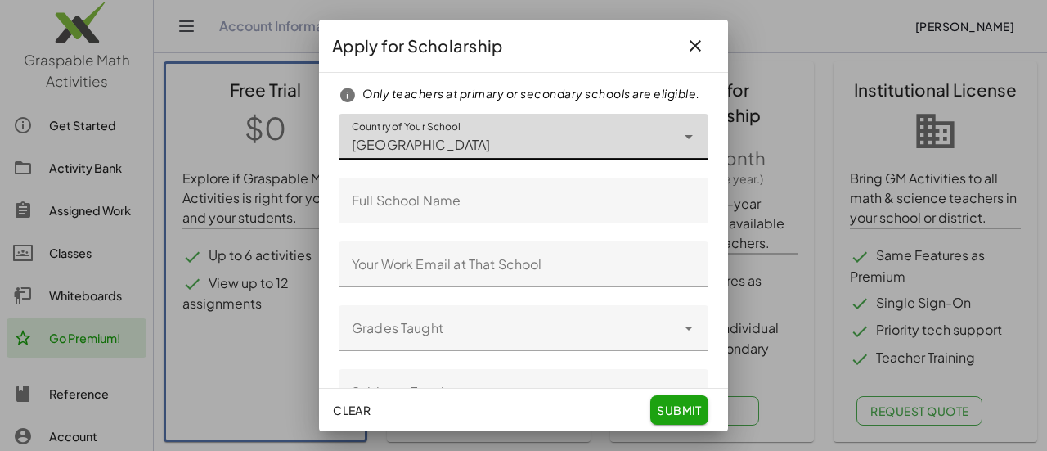
click at [437, 213] on input "Full School Name" at bounding box center [523, 200] width 370 height 46
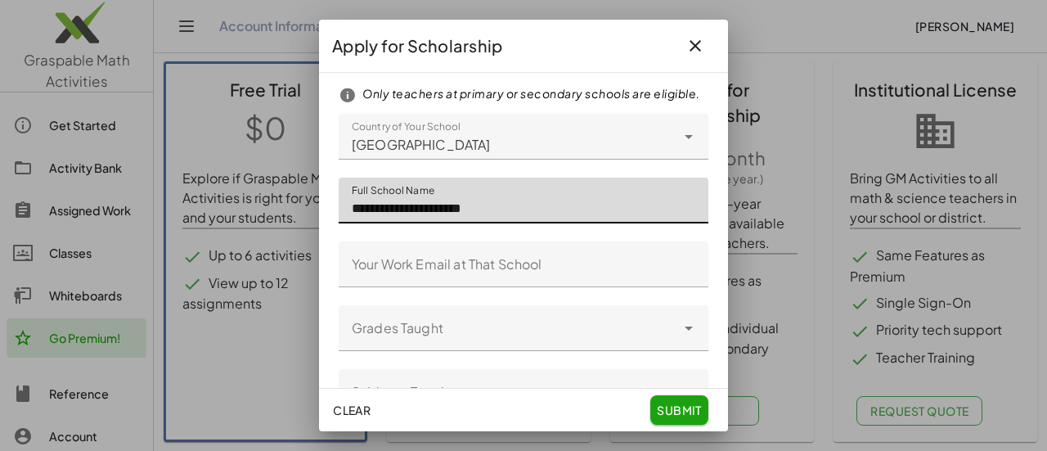
type input "**********"
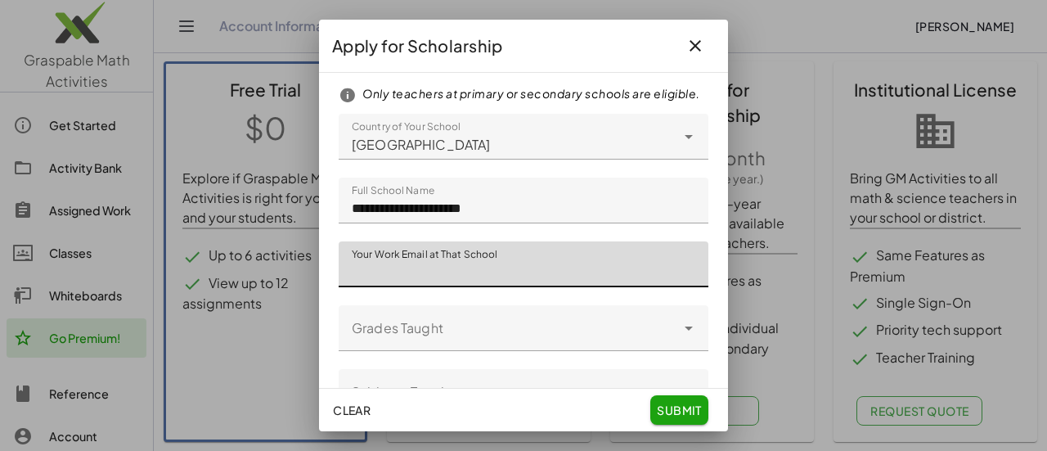
type input "**********"
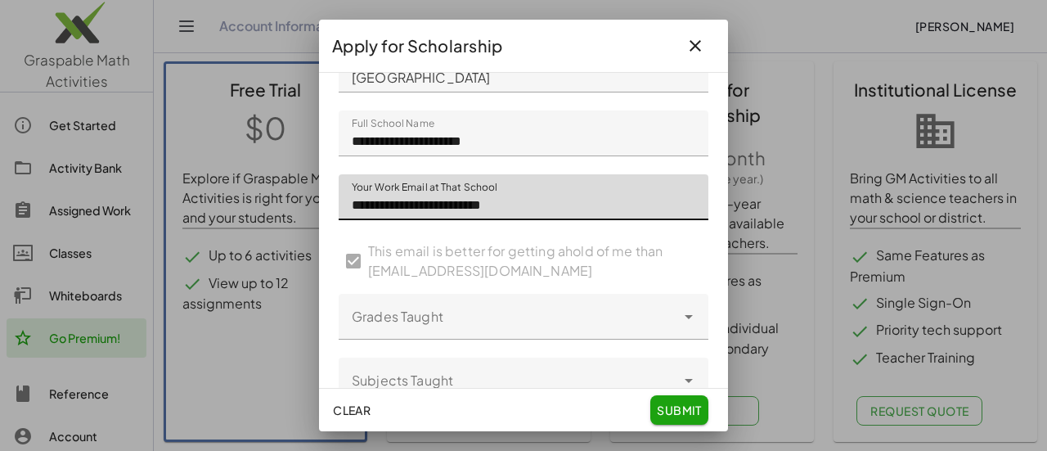
scroll to position [164, 0]
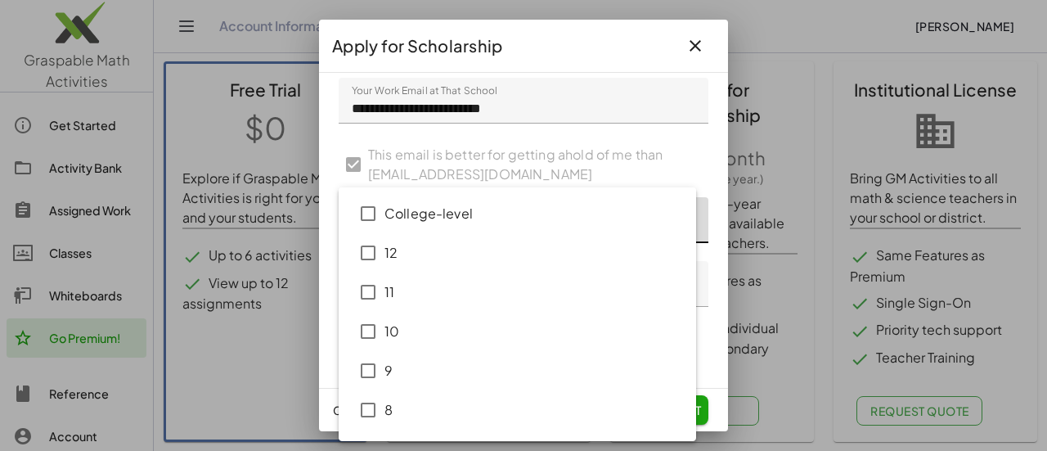
click at [423, 241] on div at bounding box center [506, 220] width 337 height 46
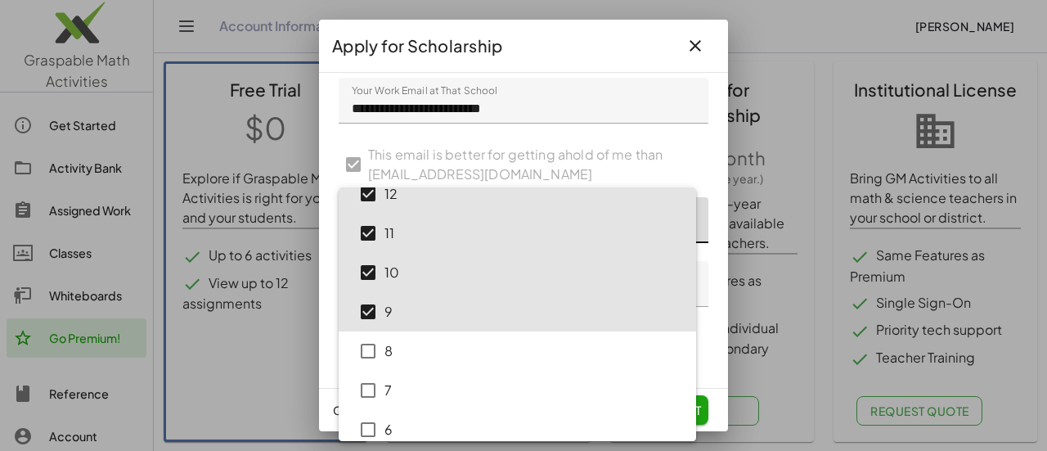
scroll to position [82, 0]
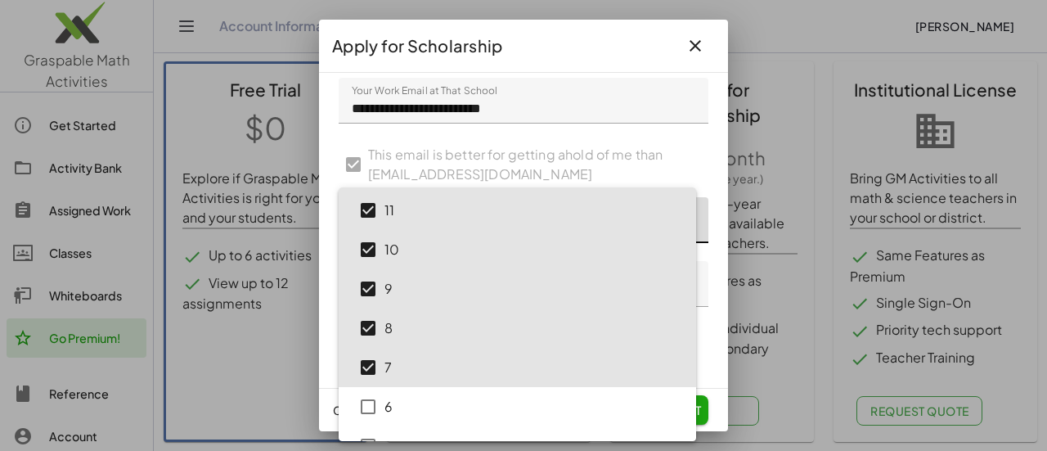
type input "**********"
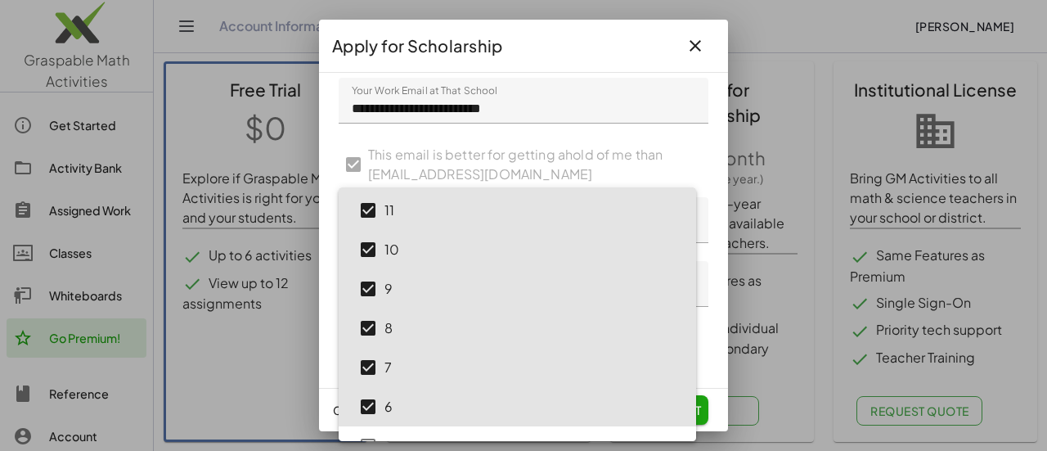
click at [703, 227] on div "**********" at bounding box center [523, 230] width 409 height 315
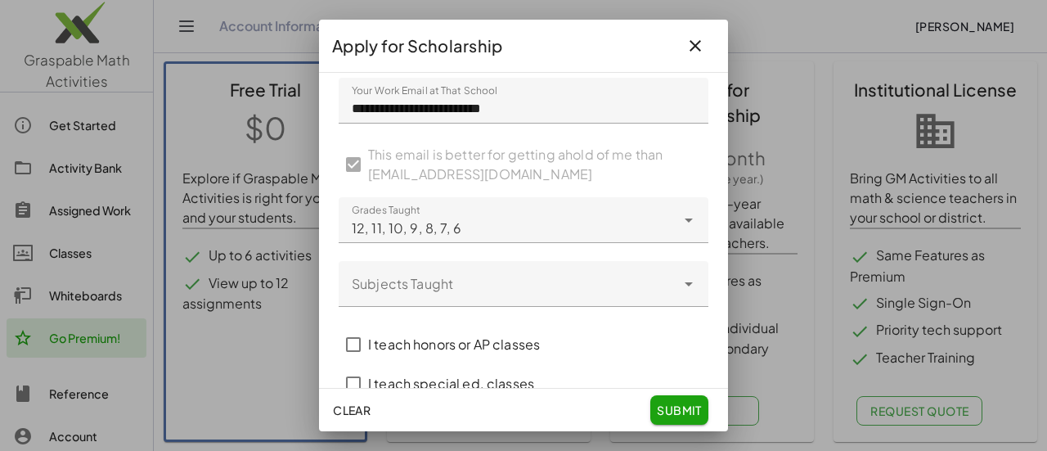
scroll to position [245, 0]
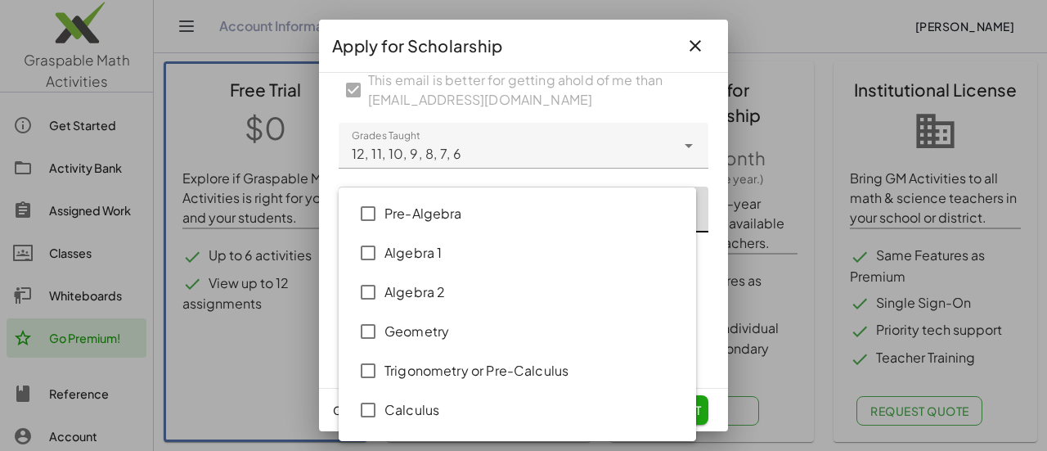
click at [0, 0] on div "**********" at bounding box center [0, 0] width 0 height 0
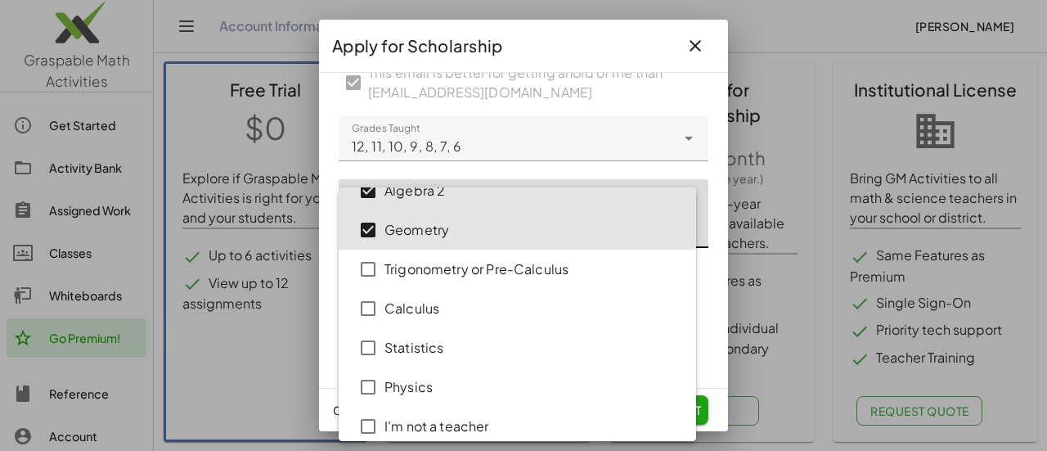
scroll to position [113, 0]
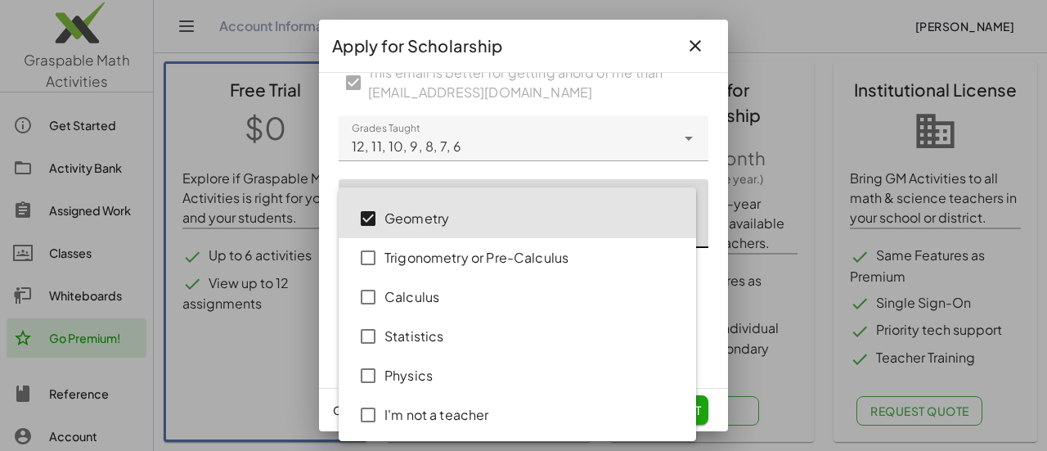
click at [706, 262] on div "**********" at bounding box center [523, 230] width 409 height 315
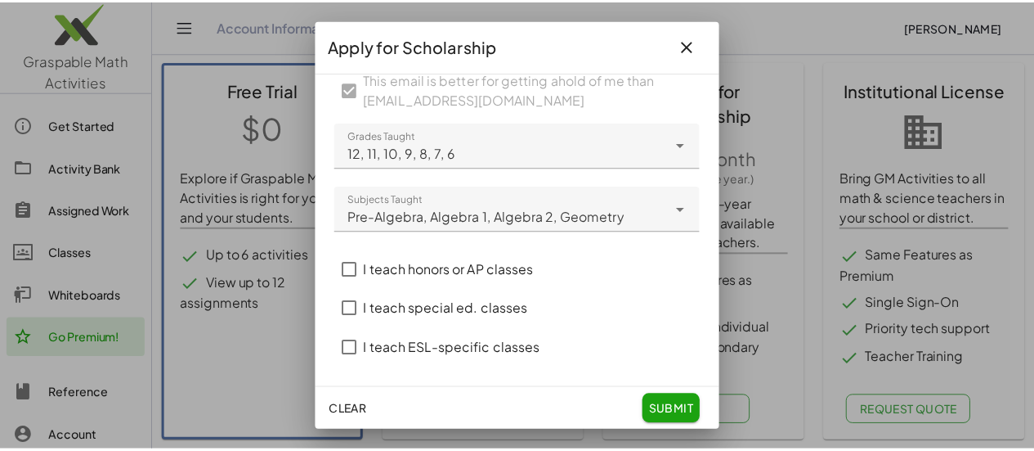
scroll to position [251, 0]
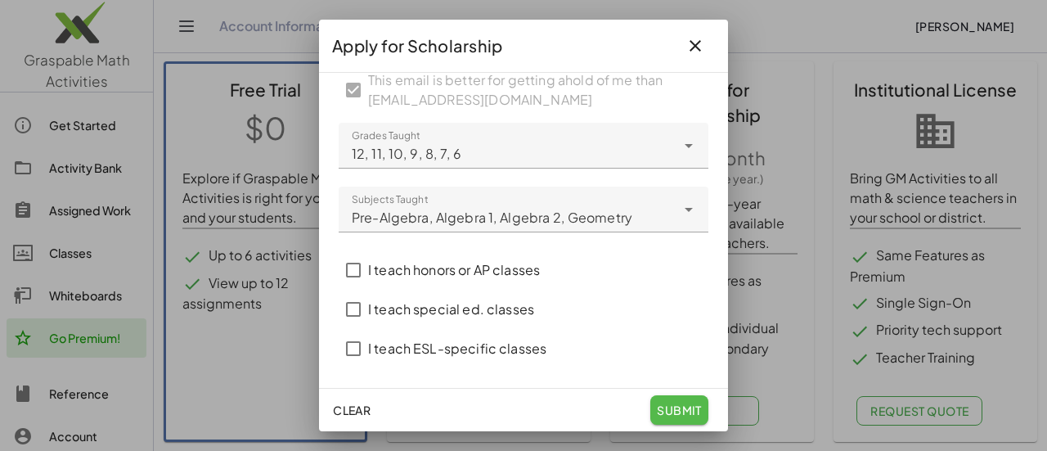
click at [673, 410] on span "submit" at bounding box center [679, 409] width 45 height 15
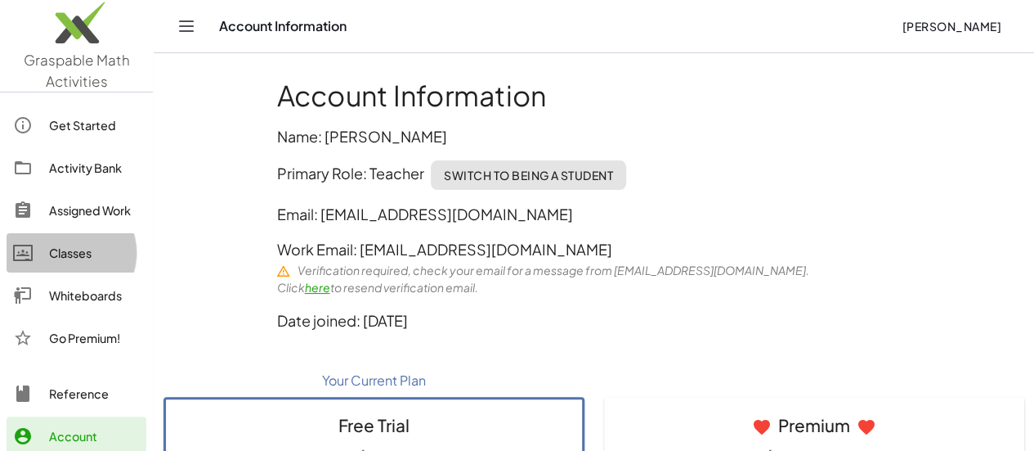
click at [66, 249] on div "Classes" at bounding box center [94, 253] width 91 height 20
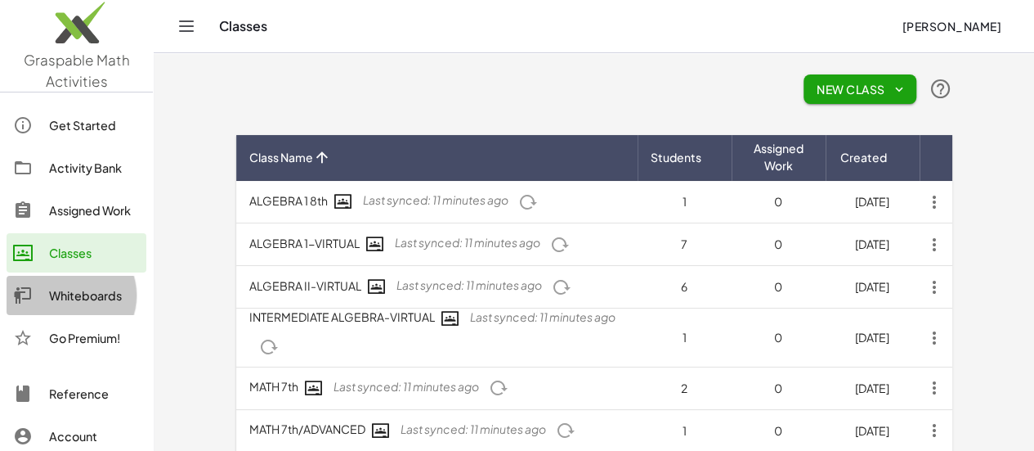
click at [95, 285] on div "Whiteboards" at bounding box center [94, 295] width 91 height 20
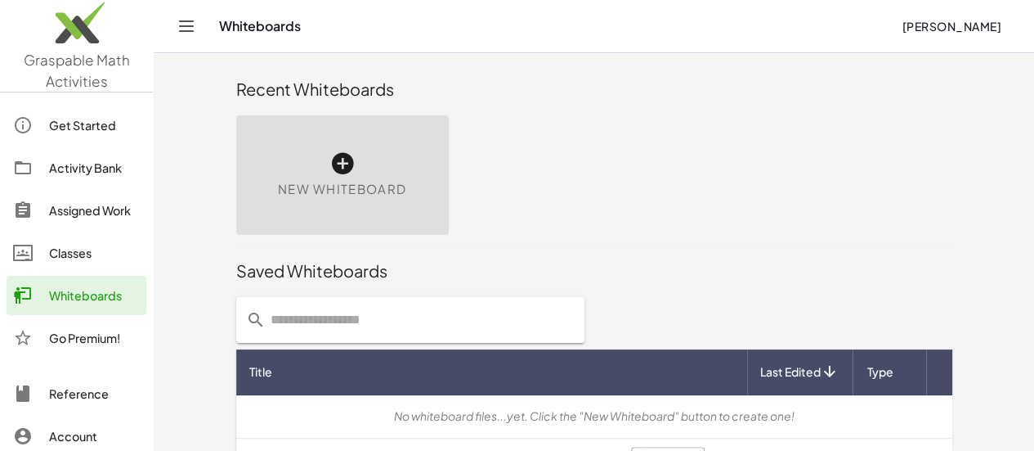
click at [72, 241] on link "Classes" at bounding box center [77, 252] width 140 height 39
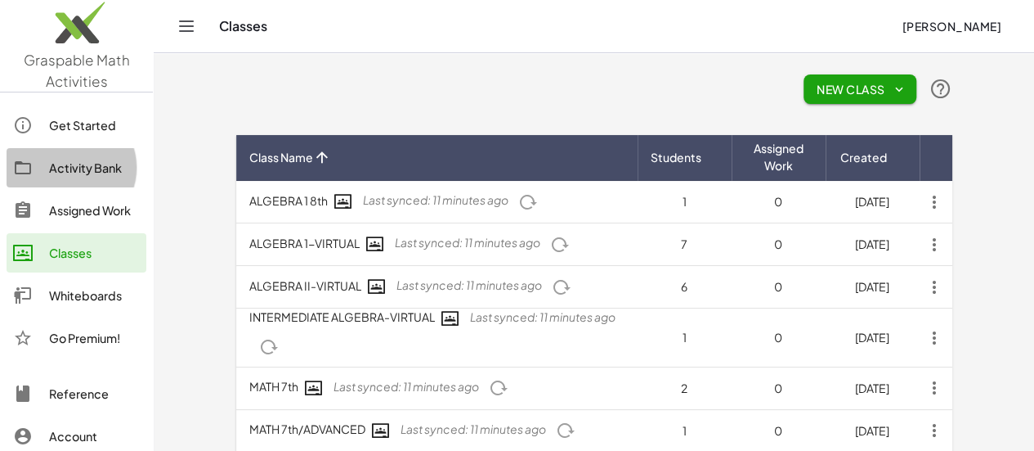
click at [55, 168] on div "Activity Bank" at bounding box center [94, 168] width 91 height 20
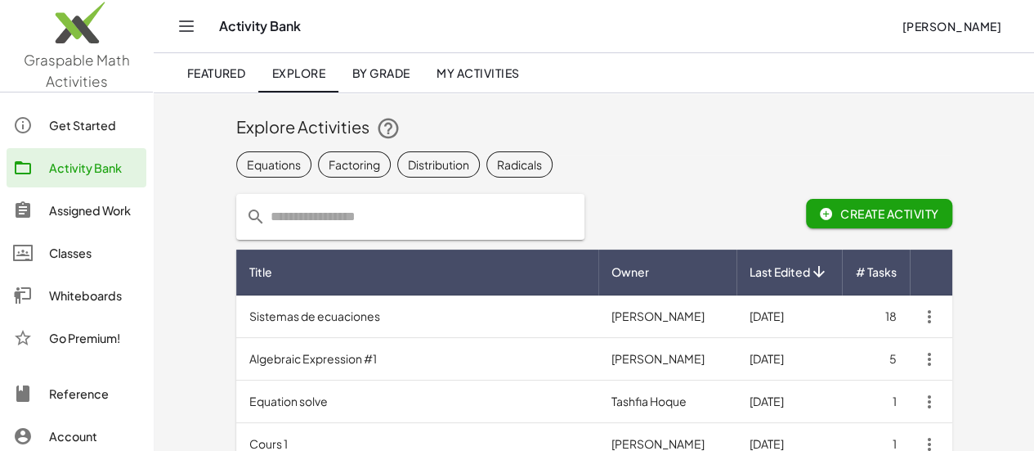
scroll to position [82, 0]
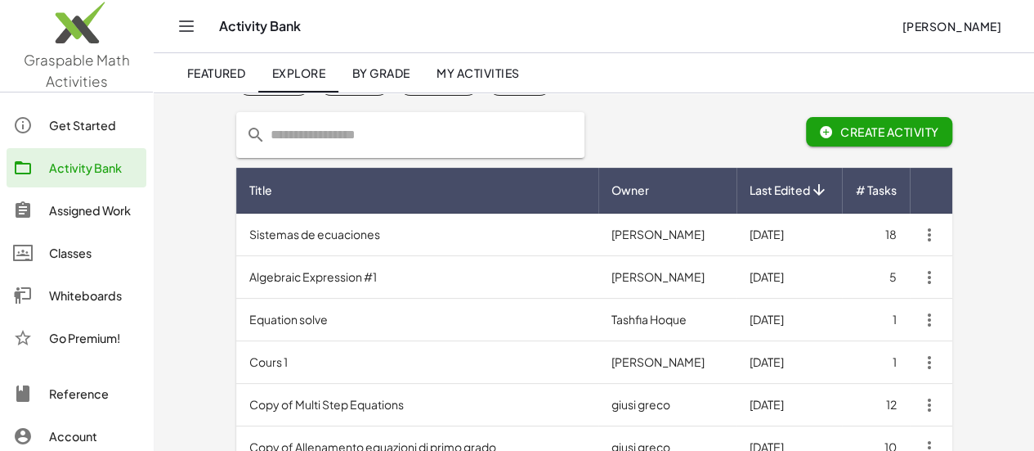
click at [446, 282] on td "Algebraic Expression #1" at bounding box center [417, 277] width 362 height 43
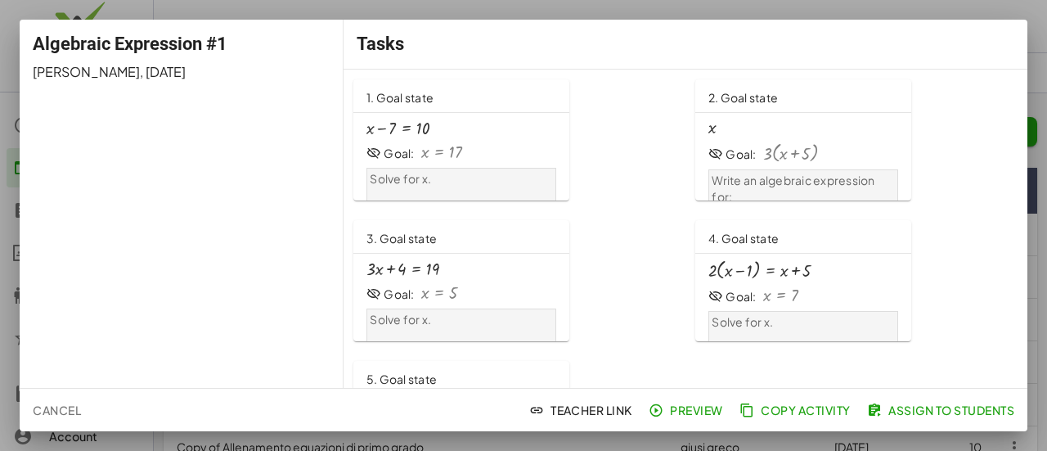
click at [904, 415] on span "Assign to Students" at bounding box center [942, 409] width 144 height 15
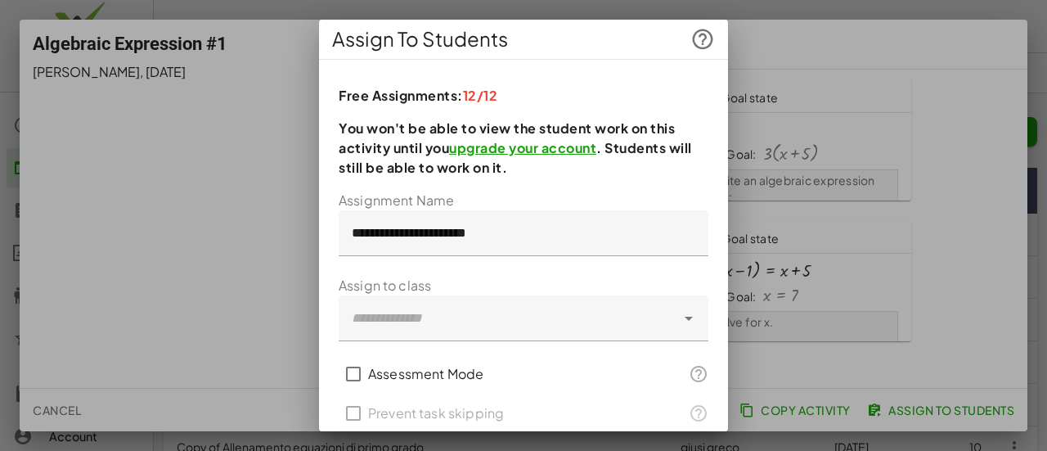
click at [547, 149] on link "upgrade your account" at bounding box center [522, 147] width 147 height 17
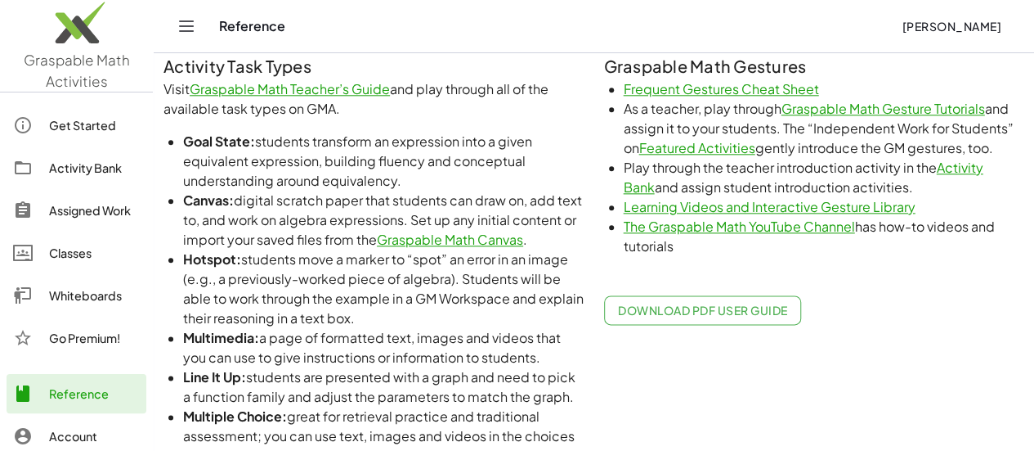
scroll to position [899, 0]
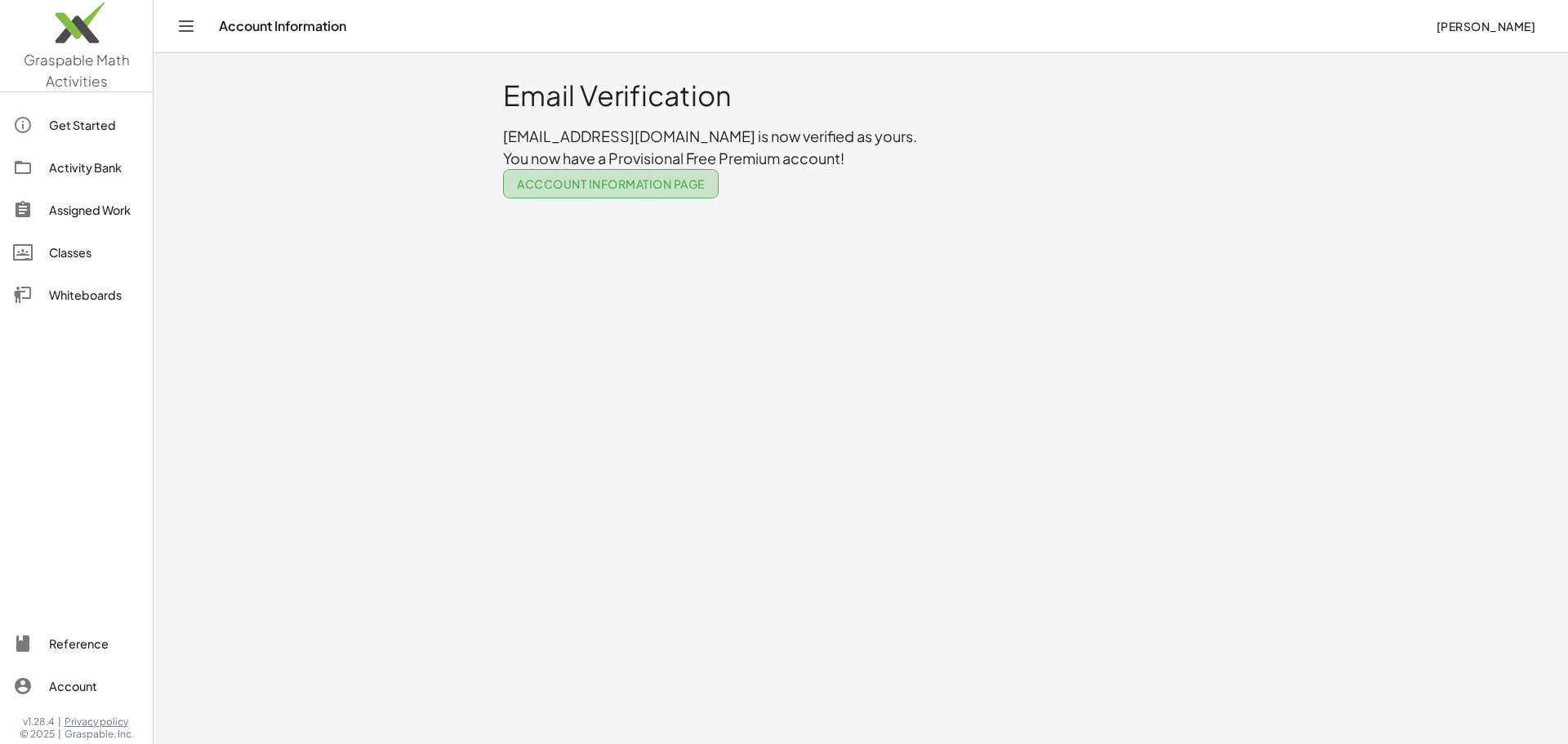
click at [616, 179] on span "Acccount Information Page" at bounding box center [611, 184] width 188 height 15
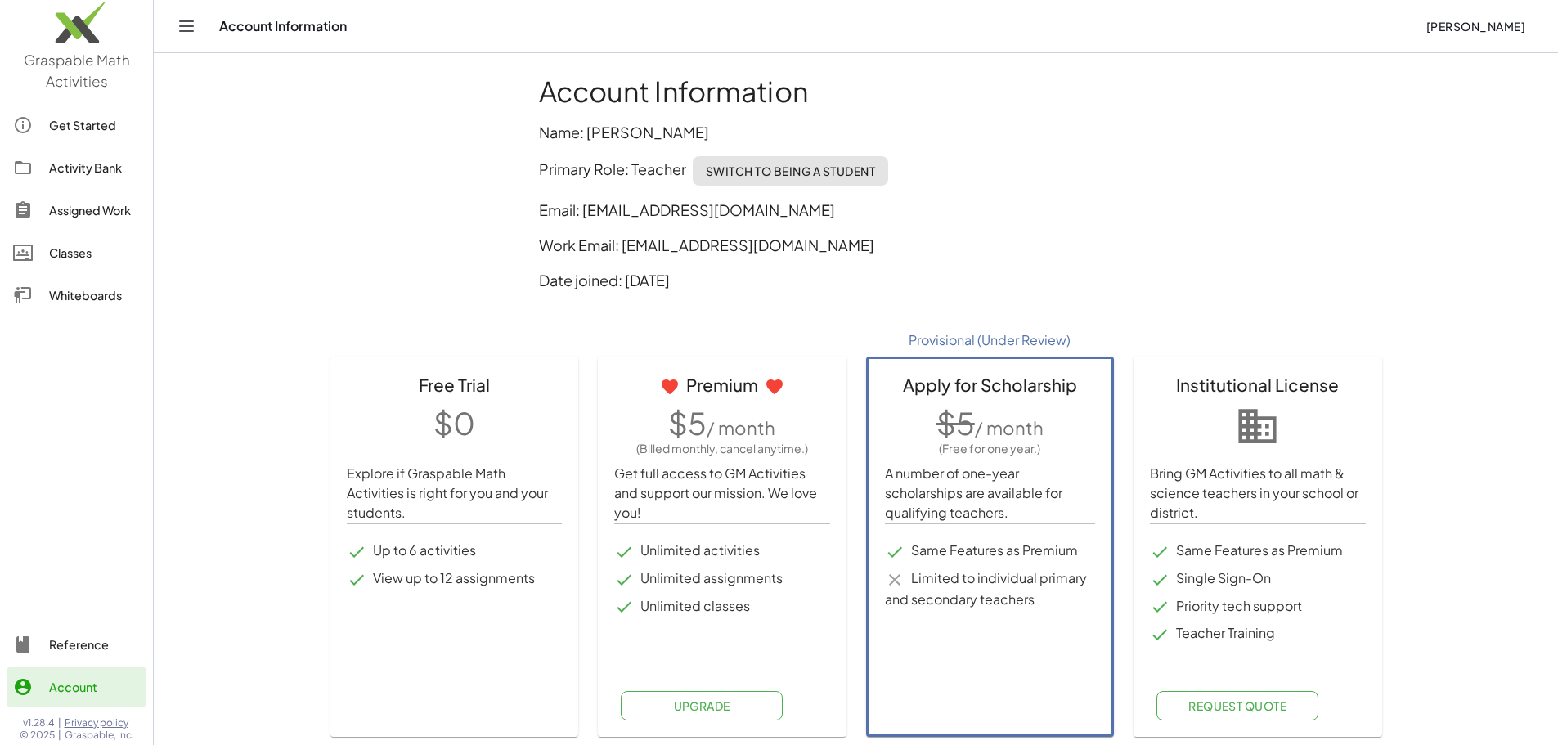
scroll to position [6, 0]
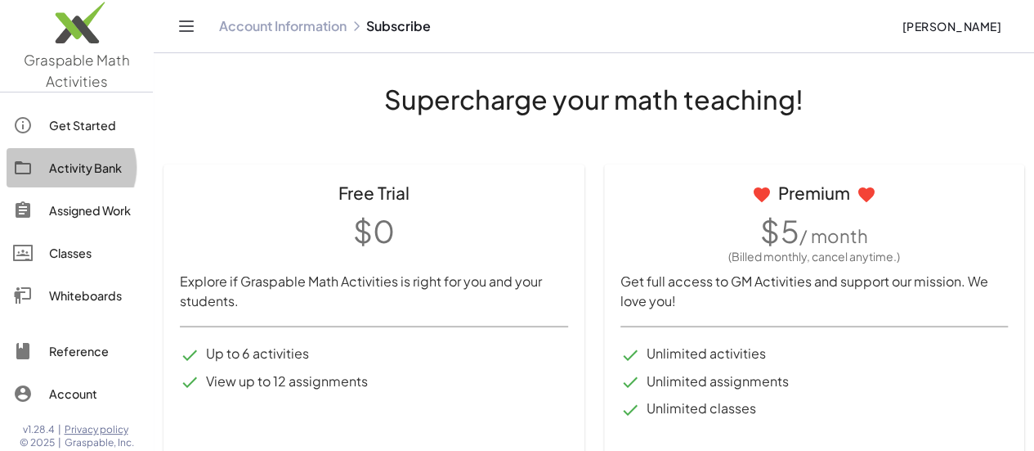
click at [88, 166] on div "Activity Bank" at bounding box center [94, 168] width 91 height 20
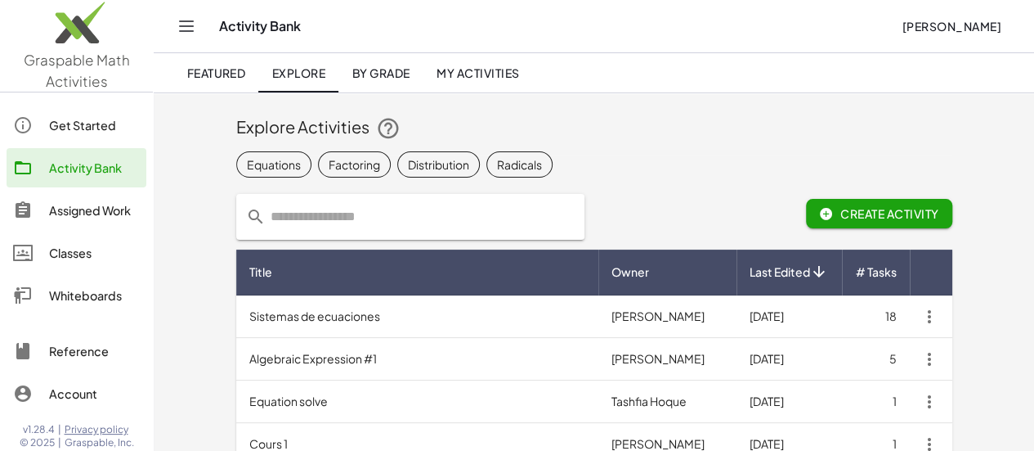
click at [479, 346] on td "Algebraic Expression #1" at bounding box center [417, 359] width 362 height 43
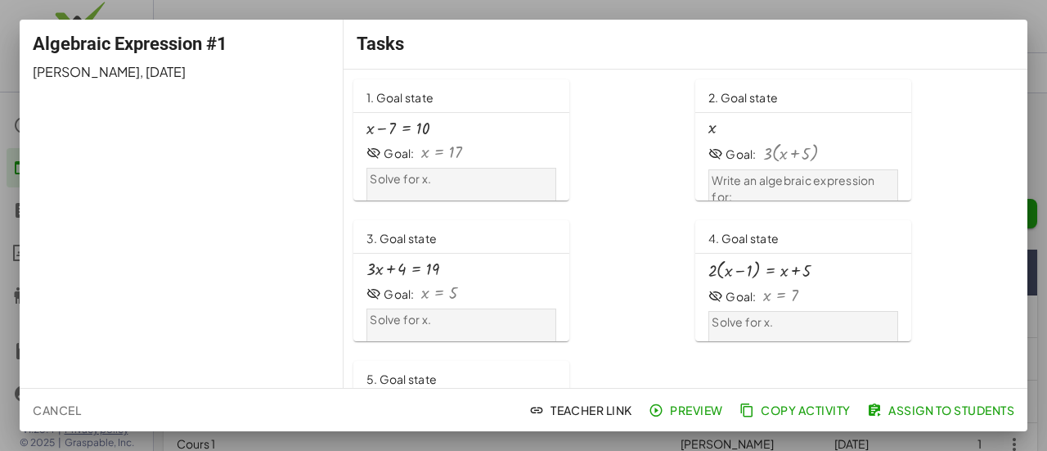
click at [921, 415] on span "Assign to Students" at bounding box center [942, 409] width 144 height 15
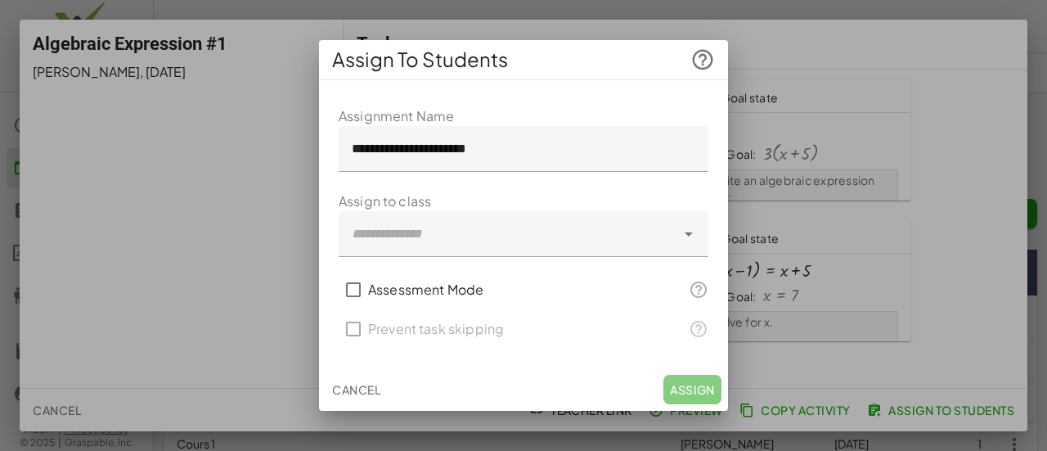
click at [549, 224] on div at bounding box center [506, 234] width 337 height 46
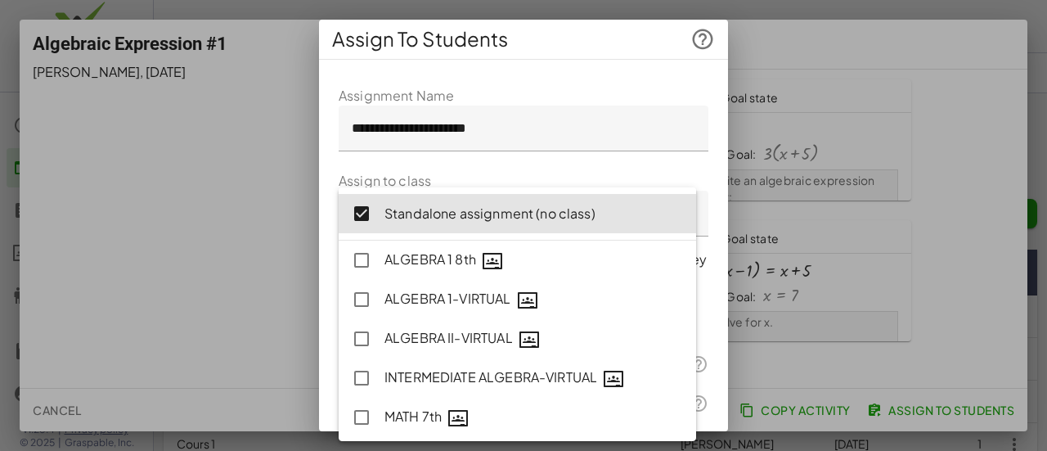
click at [607, 166] on form "**********" at bounding box center [523, 274] width 370 height 376
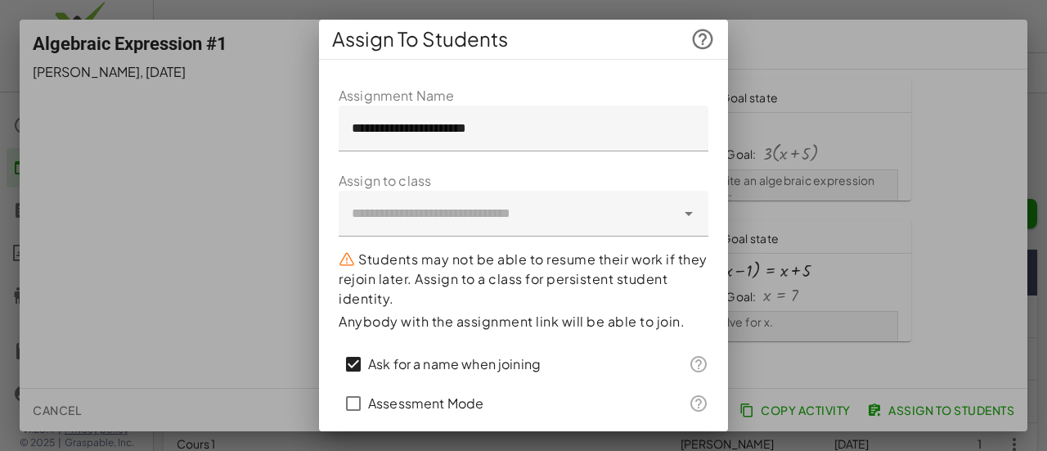
click at [679, 213] on icon at bounding box center [689, 214] width 20 height 20
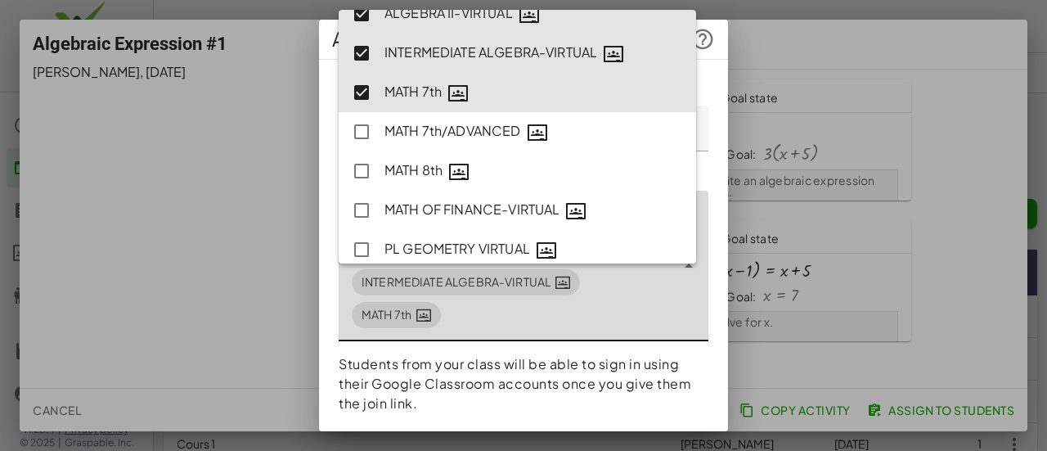
scroll to position [164, 0]
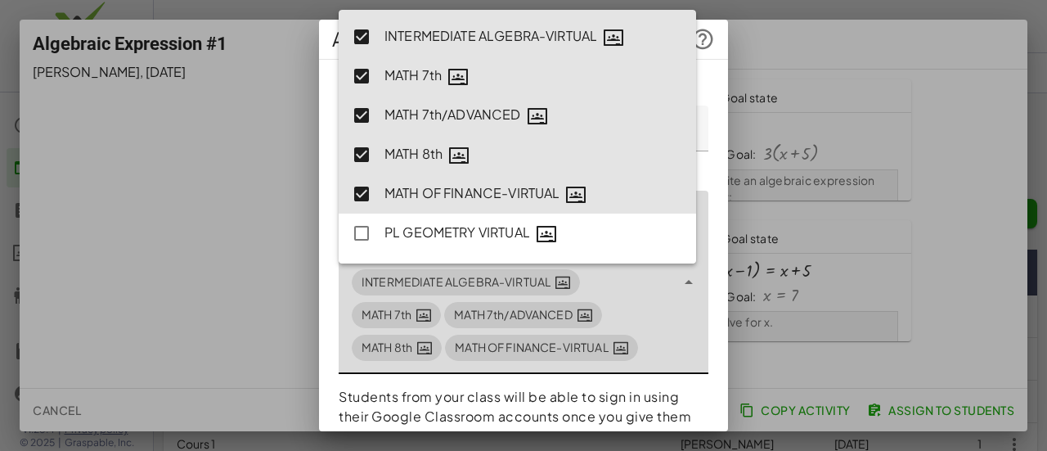
type input "**********"
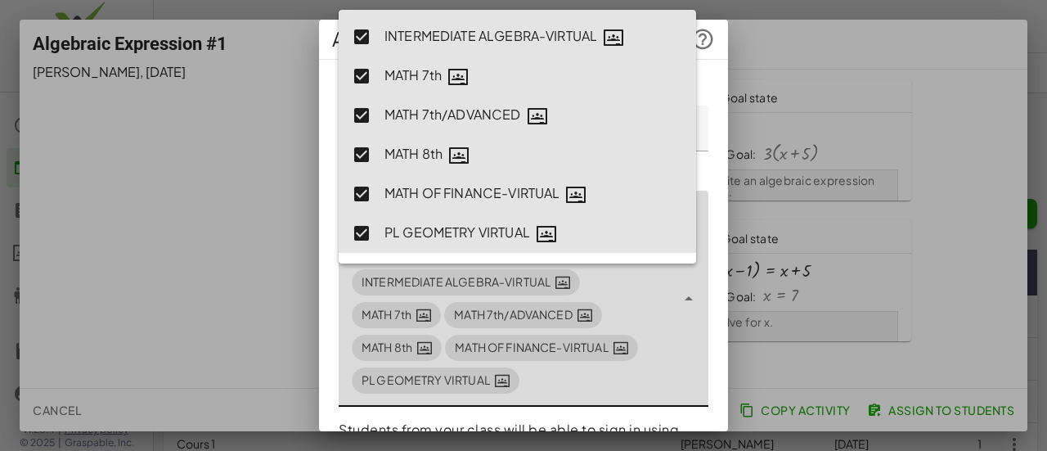
scroll to position [198, 0]
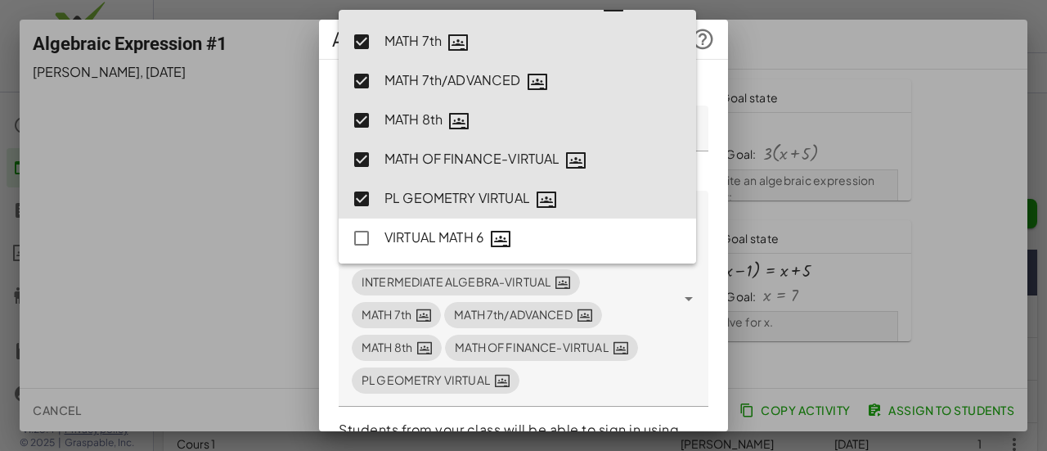
click at [703, 329] on div "**********" at bounding box center [523, 389] width 409 height 633
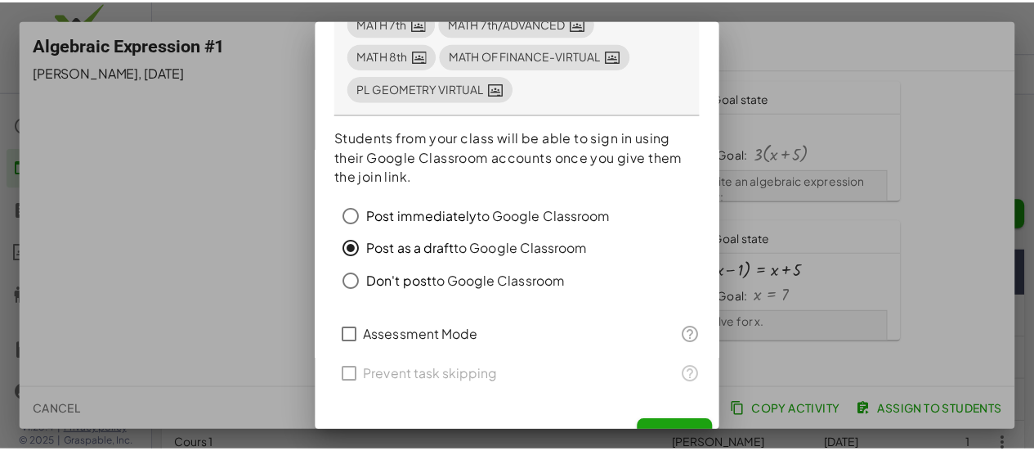
scroll to position [316, 0]
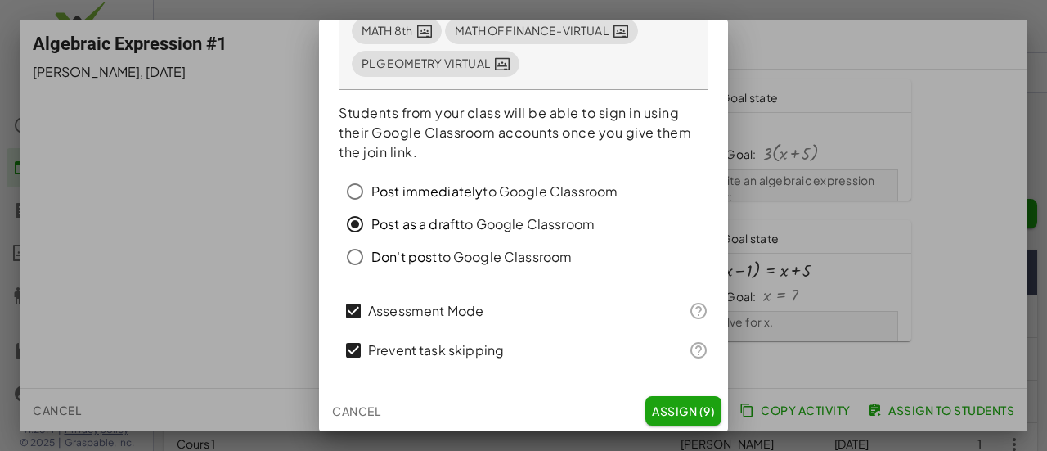
click at [670, 411] on span "Assign (9)" at bounding box center [683, 410] width 63 height 15
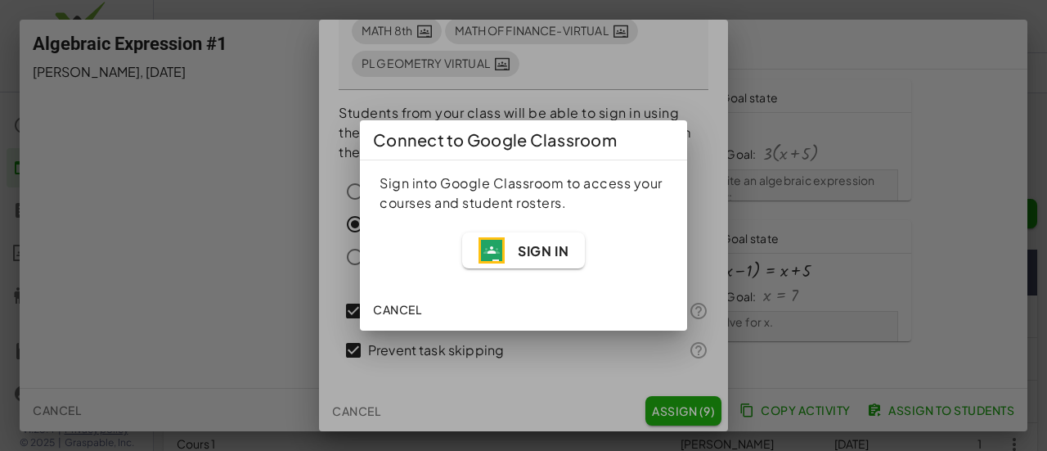
click at [538, 249] on span "Sign In" at bounding box center [543, 250] width 51 height 17
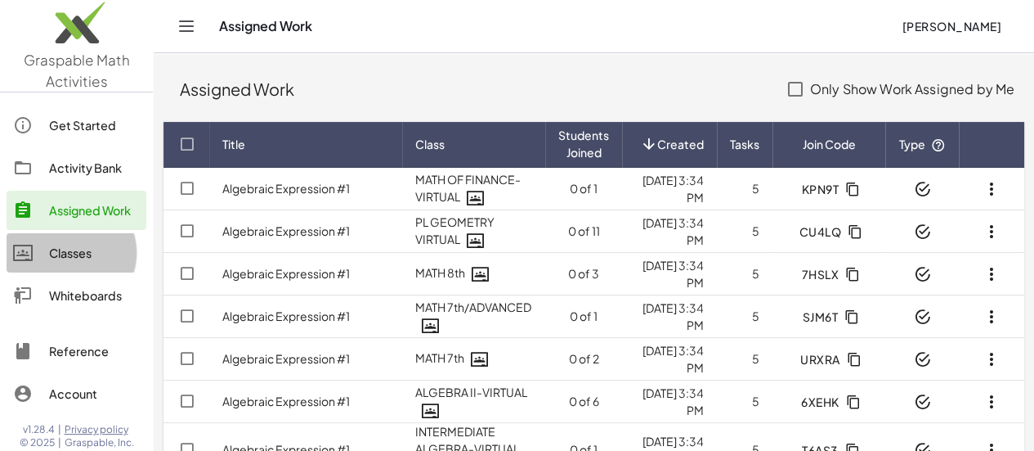
click at [87, 261] on div "Classes" at bounding box center [94, 253] width 91 height 20
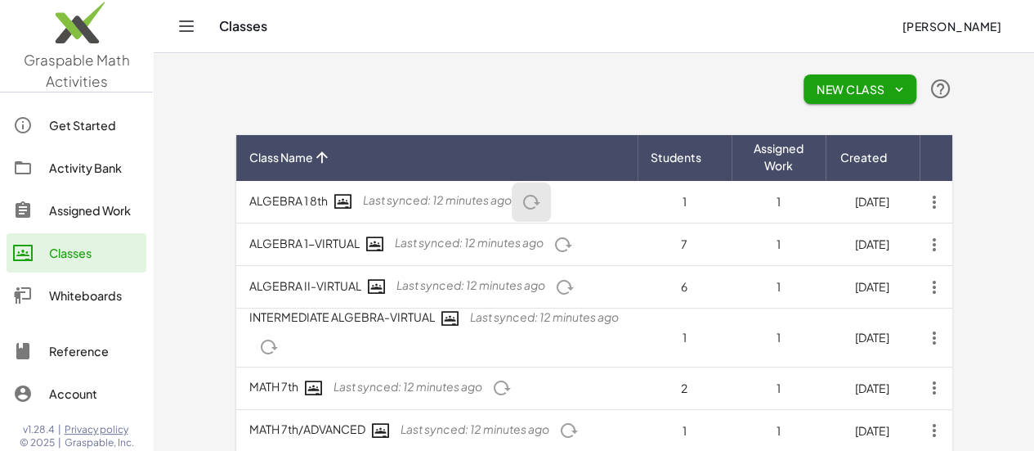
click at [522, 204] on icon "button" at bounding box center [532, 202] width 20 height 20
click at [554, 249] on icon "button" at bounding box center [564, 245] width 20 height 20
click at [555, 288] on icon "button" at bounding box center [565, 287] width 20 height 20
click at [279, 337] on icon "button" at bounding box center [269, 347] width 20 height 20
click at [492, 378] on icon "button" at bounding box center [502, 388] width 20 height 20
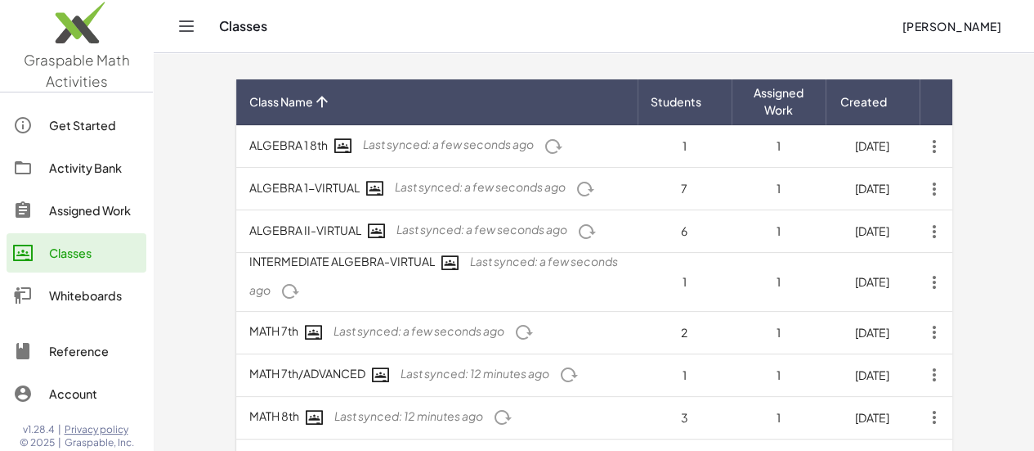
scroll to position [82, 0]
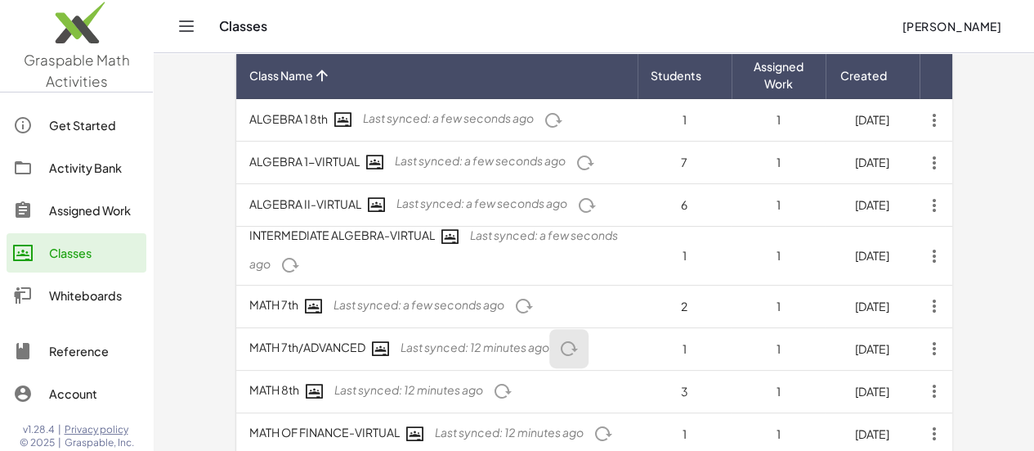
click at [559, 338] on icon "button" at bounding box center [569, 348] width 20 height 20
click at [493, 381] on icon "button" at bounding box center [503, 391] width 20 height 20
click at [594, 424] on icon "button" at bounding box center [604, 434] width 20 height 20
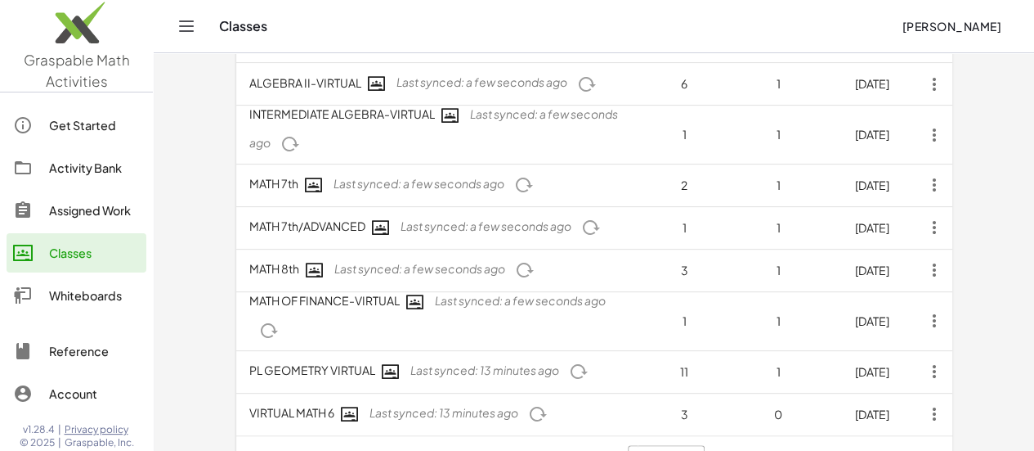
scroll to position [228, 0]
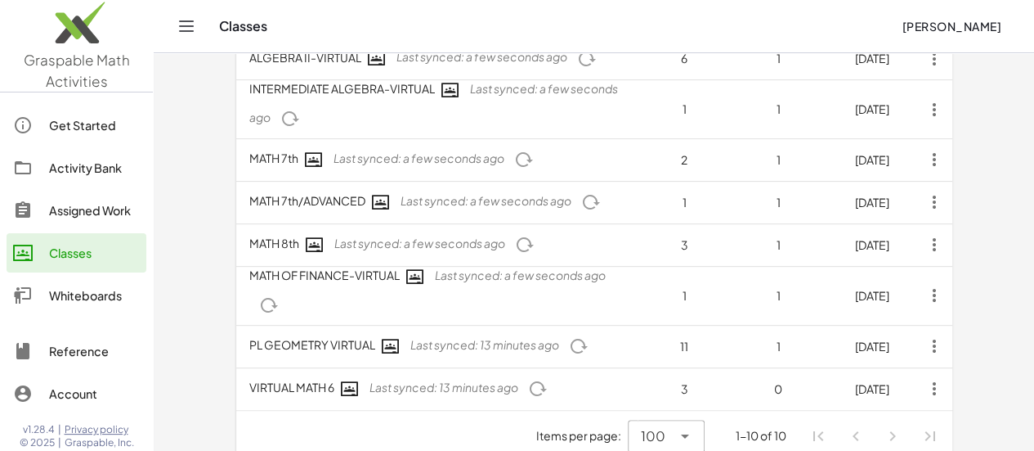
click at [569, 336] on icon "button" at bounding box center [579, 346] width 20 height 20
click at [528, 379] on icon "button" at bounding box center [538, 389] width 20 height 20
